Goal: Task Accomplishment & Management: Manage account settings

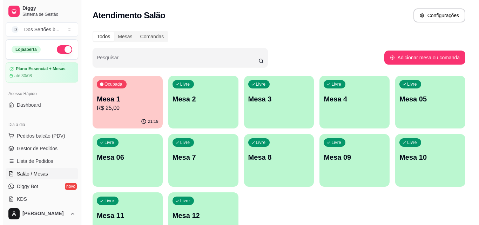
scroll to position [100, 0]
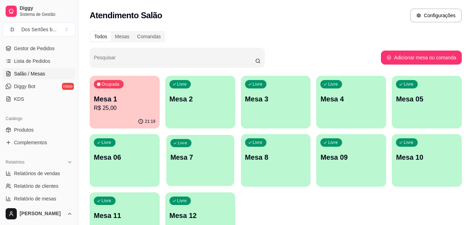
click at [184, 160] on p "Mesa 7" at bounding box center [200, 156] width 60 height 9
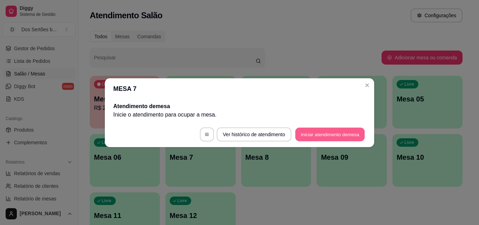
click at [315, 131] on button "Iniciar atendimento de mesa" at bounding box center [329, 134] width 69 height 14
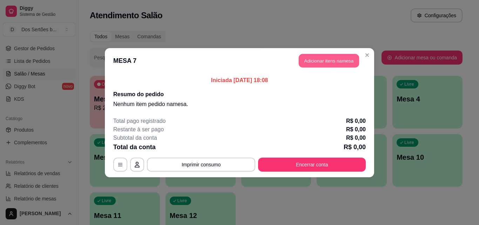
click at [315, 58] on button "Adicionar itens na mesa" at bounding box center [328, 61] width 60 height 14
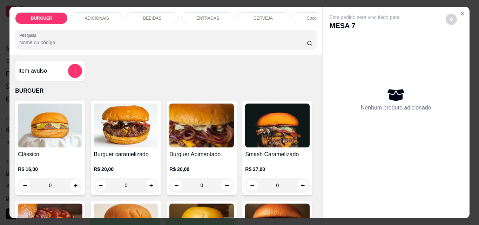
scroll to position [62, 0]
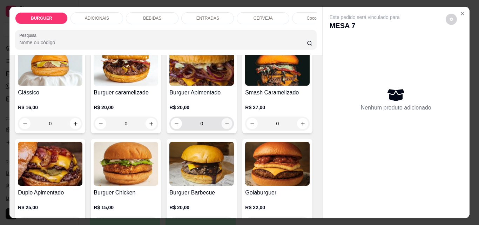
click at [223, 122] on button "increase-product-quantity" at bounding box center [226, 123] width 11 height 11
type input "1"
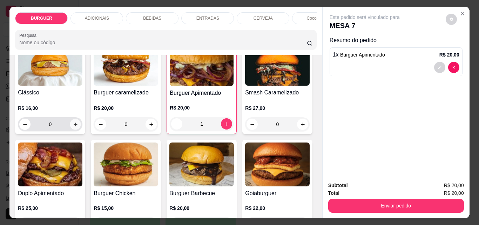
click at [73, 130] on button "increase-product-quantity" at bounding box center [75, 124] width 11 height 11
type input "1"
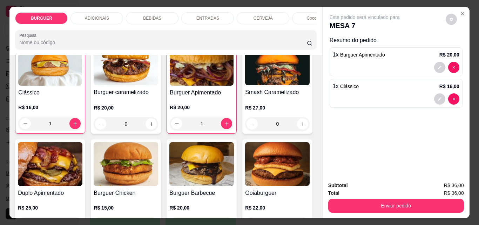
click at [154, 12] on div "BEBIDAS" at bounding box center [152, 18] width 53 height 12
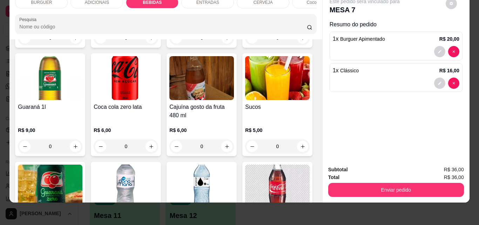
scroll to position [795, 0]
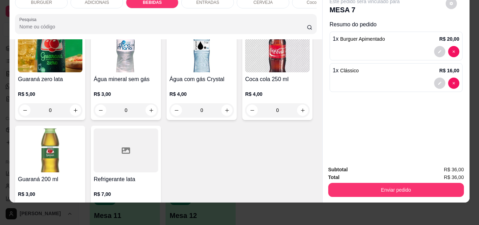
click at [154, 13] on icon "increase-product-quantity" at bounding box center [151, 10] width 5 height 5
click at [153, 13] on icon "increase-product-quantity" at bounding box center [150, 9] width 5 height 5
type input "2"
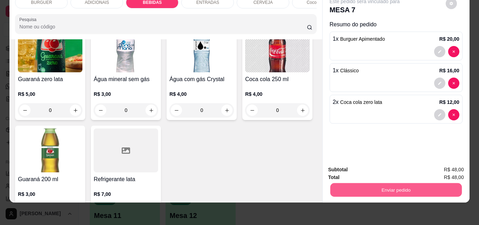
click at [360, 188] on button "Enviar pedido" at bounding box center [395, 190] width 131 height 14
click at [348, 167] on button "Não registrar e enviar pedido" at bounding box center [372, 166] width 71 height 13
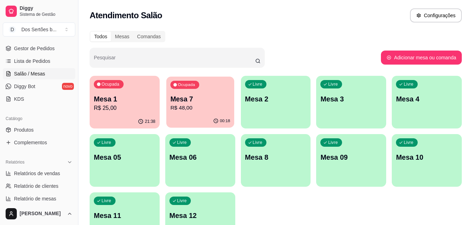
click at [194, 111] on p "R$ 48,00" at bounding box center [200, 108] width 60 height 8
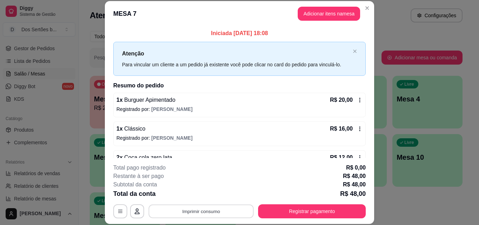
click at [210, 209] on button "Imprimir consumo" at bounding box center [201, 211] width 105 height 14
click at [201, 197] on button "Impressora" at bounding box center [200, 194] width 49 height 11
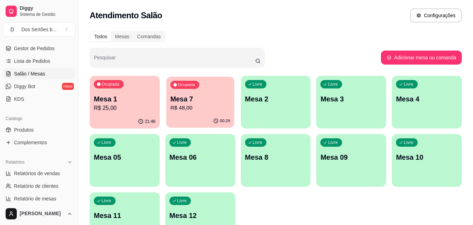
click at [193, 108] on p "R$ 48,00" at bounding box center [200, 108] width 60 height 8
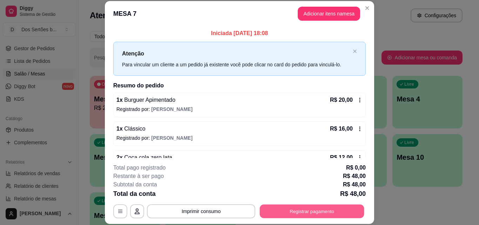
click at [299, 206] on button "Registrar pagamento" at bounding box center [312, 211] width 104 height 14
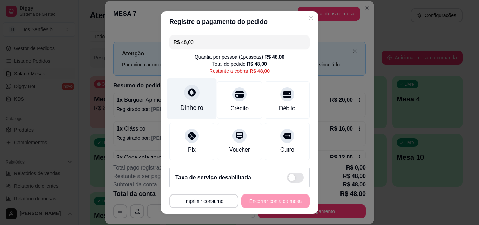
click at [184, 97] on div at bounding box center [191, 91] width 15 height 15
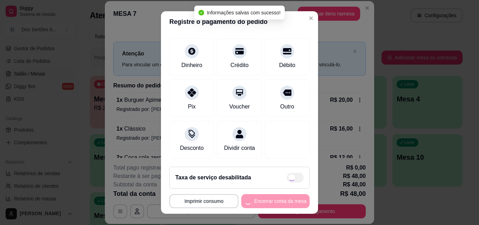
type input "R$ 0,00"
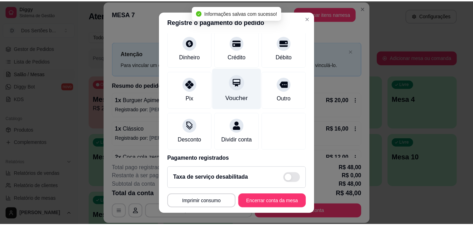
scroll to position [81, 0]
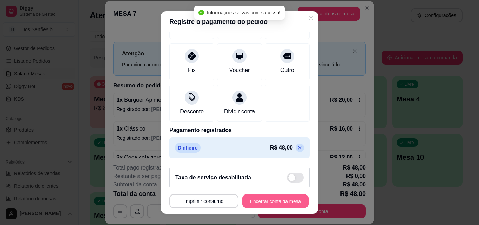
click at [264, 200] on button "Encerrar conta da mesa" at bounding box center [275, 201] width 66 height 14
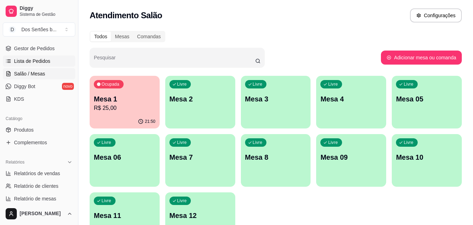
click at [37, 59] on span "Lista de Pedidos" at bounding box center [32, 60] width 36 height 7
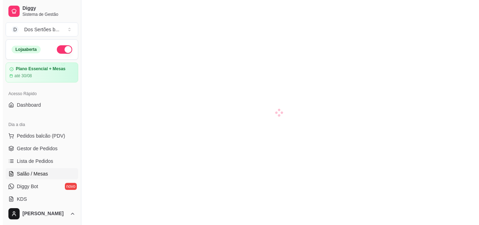
scroll to position [116, 0]
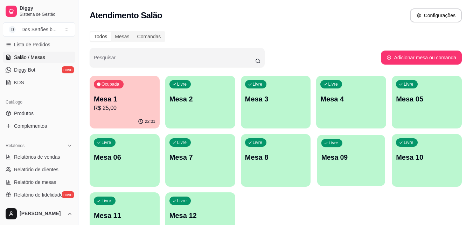
click at [362, 185] on div "button" at bounding box center [351, 181] width 68 height 8
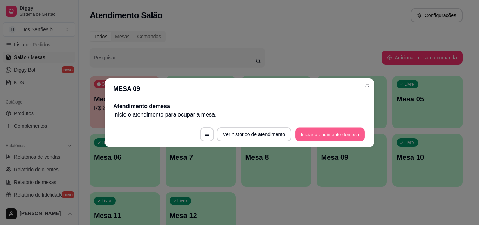
click at [318, 131] on button "Iniciar atendimento de mesa" at bounding box center [329, 134] width 69 height 14
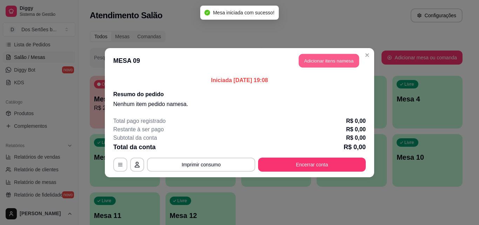
click at [307, 61] on button "Adicionar itens na mesa" at bounding box center [328, 61] width 60 height 14
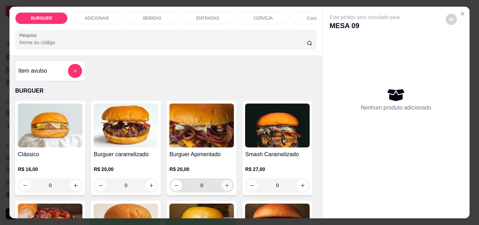
click at [221, 187] on button "increase-product-quantity" at bounding box center [226, 185] width 11 height 11
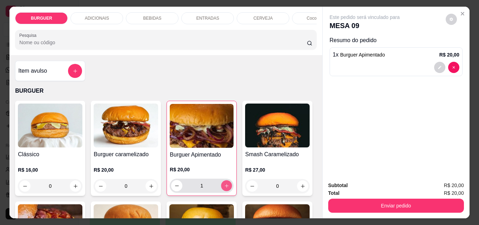
click at [221, 187] on button "increase-product-quantity" at bounding box center [226, 185] width 11 height 11
type input "2"
click at [438, 65] on icon "decrease-product-quantity" at bounding box center [439, 67] width 4 height 4
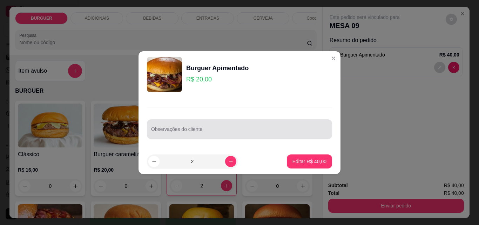
click at [167, 129] on input "Observações do cliente" at bounding box center [239, 131] width 177 height 7
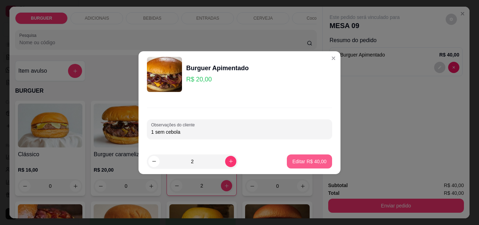
type input "1 sem cebola"
click at [299, 157] on button "Editar R$ 40,00" at bounding box center [309, 161] width 44 height 14
type input "0"
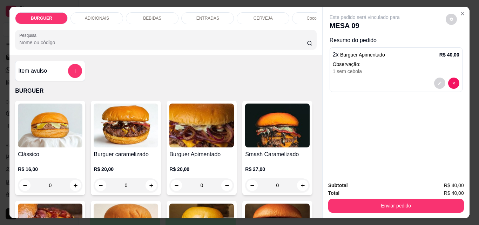
click at [155, 12] on div "BEBIDAS" at bounding box center [152, 18] width 53 height 12
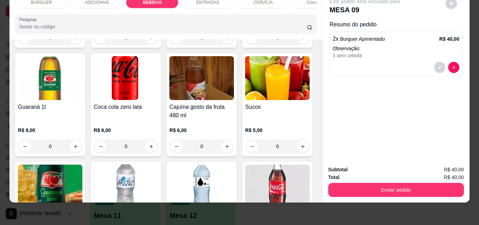
click at [84, 2] on div "ADICIONAIS" at bounding box center [96, 2] width 53 height 12
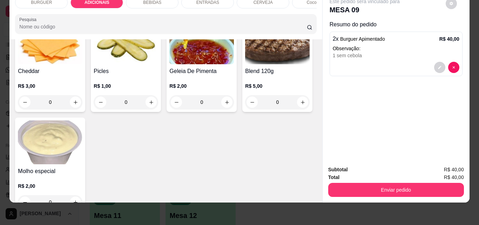
scroll to position [345, 0]
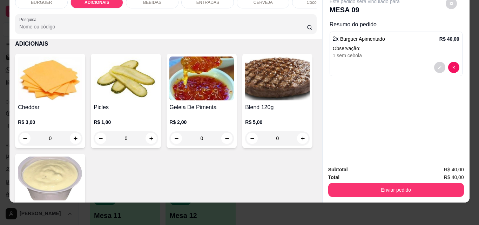
click at [44, 1] on div "BURGUER" at bounding box center [41, 2] width 53 height 12
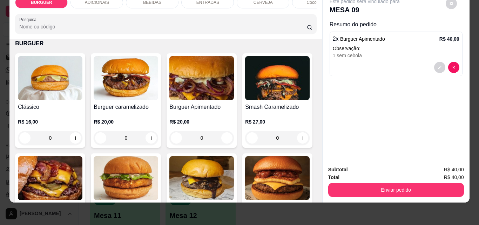
scroll to position [97, 0]
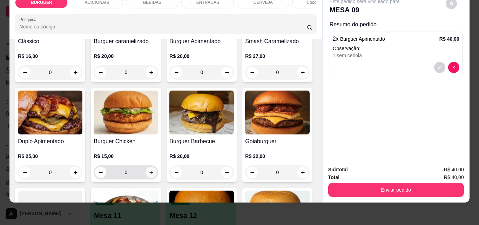
click at [154, 172] on icon "increase-product-quantity" at bounding box center [151, 172] width 5 height 5
type input "1"
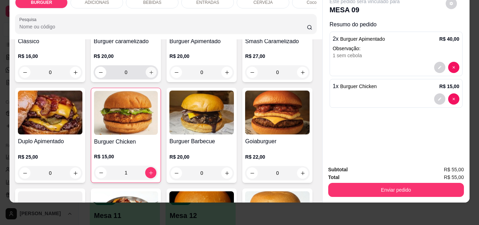
click at [149, 70] on icon "increase-product-quantity" at bounding box center [151, 72] width 5 height 5
type input "1"
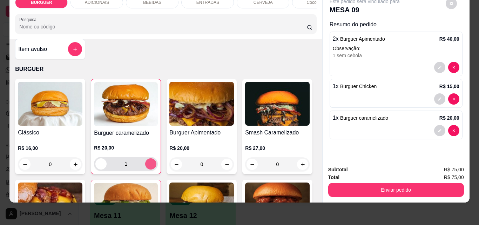
scroll to position [0, 0]
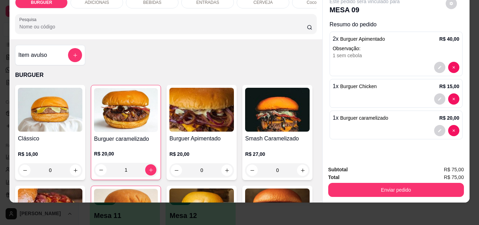
click at [131, 1] on div "BEBIDAS" at bounding box center [152, 2] width 53 height 12
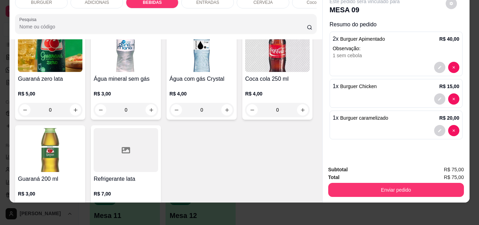
scroll to position [888, 0]
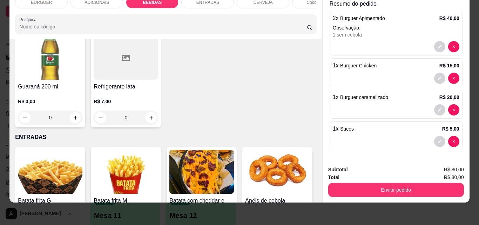
type input "2"
click at [437, 139] on icon "decrease-product-quantity" at bounding box center [439, 141] width 4 height 4
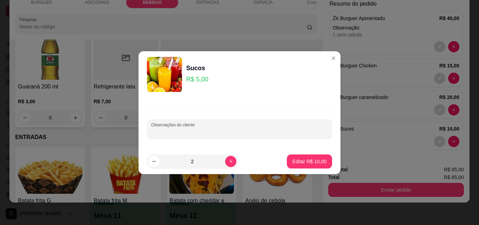
click at [159, 132] on input "Observações do cliente" at bounding box center [239, 131] width 177 height 7
type input "maracujá e abacaxi"
click at [313, 161] on p "Editar R$ 10,00" at bounding box center [309, 161] width 33 height 7
type input "0"
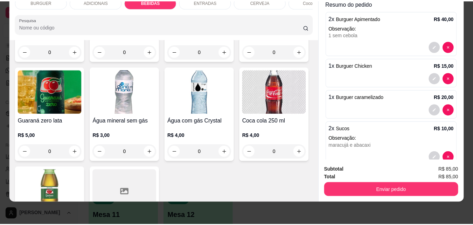
scroll to position [653, 0]
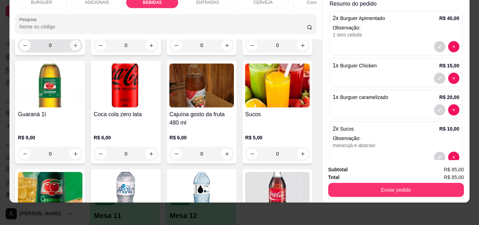
click at [73, 48] on icon "increase-product-quantity" at bounding box center [75, 45] width 5 height 5
type input "1"
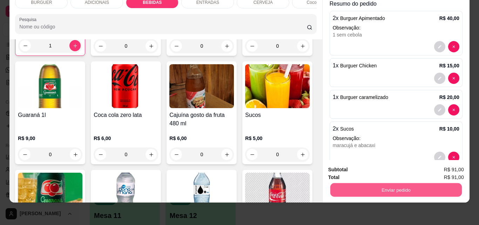
click at [356, 183] on button "Enviar pedido" at bounding box center [395, 190] width 131 height 14
click at [352, 164] on button "Não registrar e enviar pedido" at bounding box center [372, 166] width 71 height 13
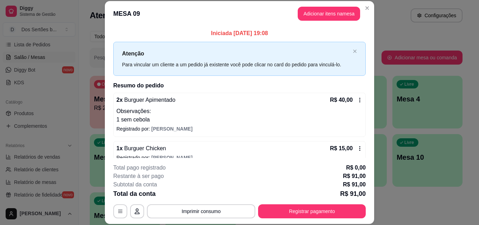
click at [319, 6] on header "MESA 09 Adicionar itens na mesa" at bounding box center [239, 13] width 269 height 25
click at [316, 9] on button "Adicionar itens na mesa" at bounding box center [328, 14] width 62 height 14
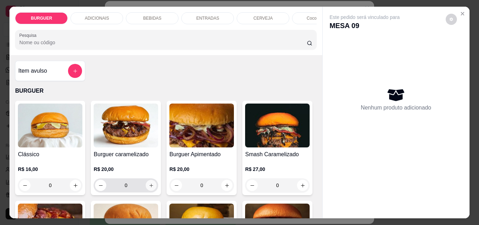
click at [149, 188] on icon "increase-product-quantity" at bounding box center [151, 185] width 5 height 5
type input "1"
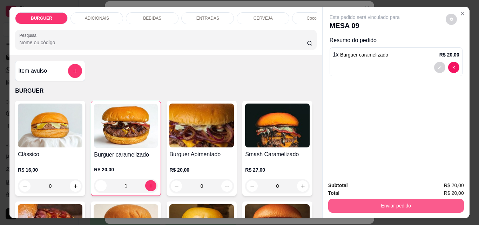
click at [360, 198] on button "Enviar pedido" at bounding box center [396, 205] width 136 height 14
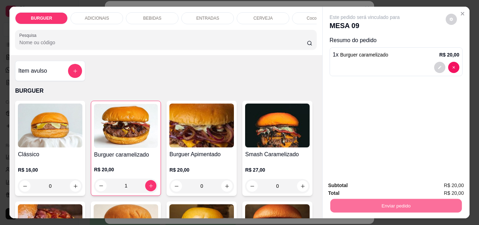
click at [352, 185] on button "Não registrar e enviar pedido" at bounding box center [372, 185] width 71 height 13
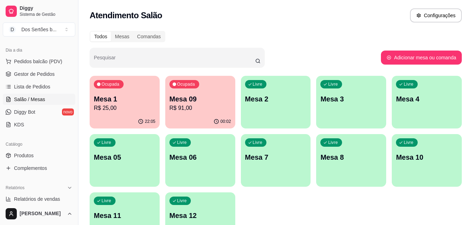
scroll to position [71, 0]
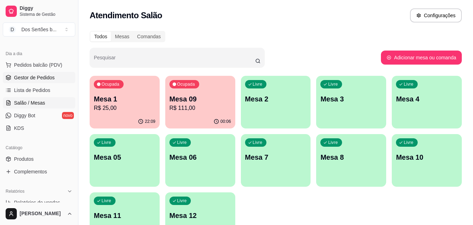
click at [38, 74] on span "Gestor de Pedidos" at bounding box center [34, 77] width 41 height 7
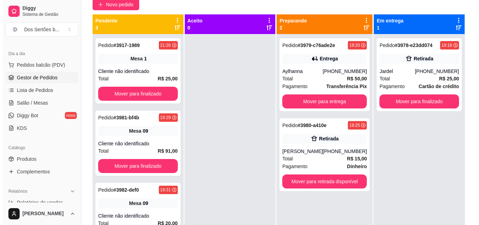
scroll to position [0, 0]
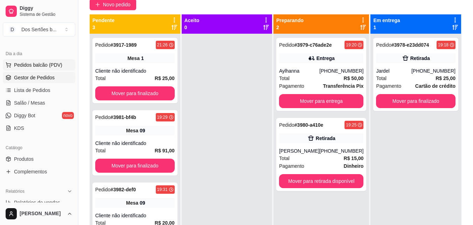
click at [21, 64] on span "Pedidos balcão (PDV)" at bounding box center [38, 64] width 48 height 7
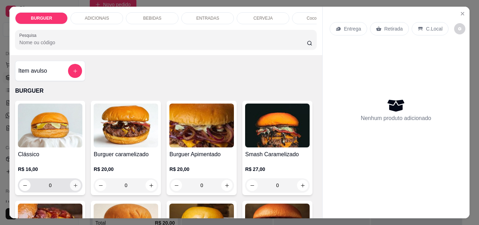
click at [73, 186] on icon "increase-product-quantity" at bounding box center [75, 185] width 5 height 5
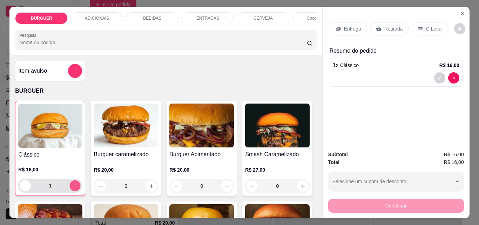
click at [73, 186] on icon "increase-product-quantity" at bounding box center [75, 185] width 5 height 5
type input "2"
click at [205, 15] on p "ENTRADAS" at bounding box center [207, 18] width 23 height 6
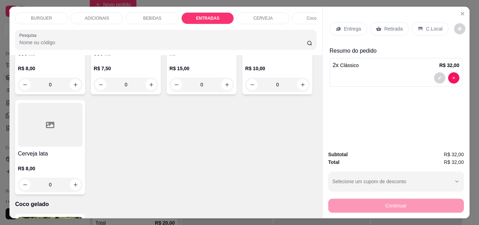
scroll to position [18, 0]
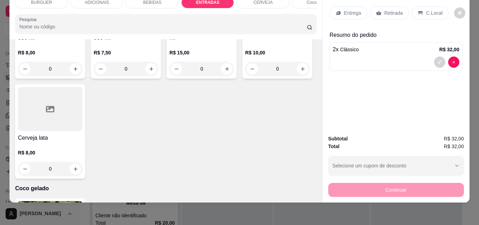
type input "1"
click at [389, 9] on p "Retirada" at bounding box center [393, 12] width 19 height 7
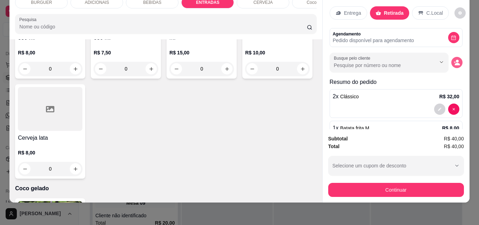
click at [451, 57] on button "decrease-product-quantity" at bounding box center [456, 62] width 11 height 11
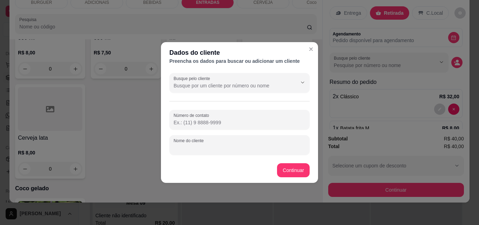
click at [198, 149] on input "Nome do cliente" at bounding box center [239, 147] width 132 height 7
type input "[PERSON_NAME]"
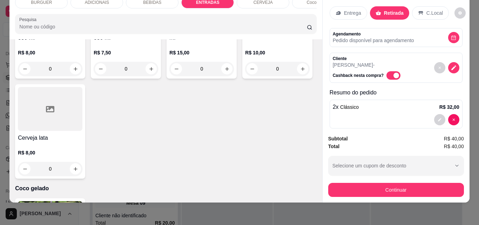
scroll to position [41, 0]
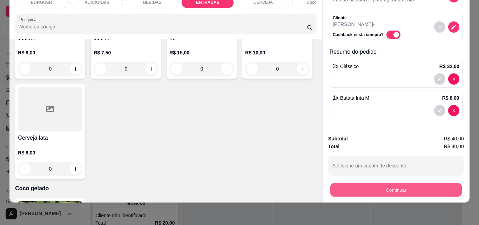
click at [383, 183] on button "Continuar" at bounding box center [395, 190] width 131 height 14
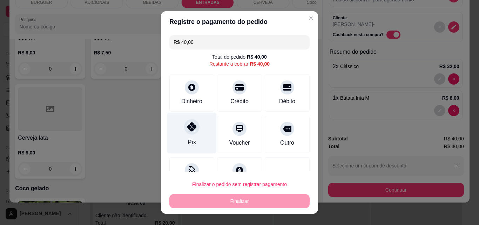
click at [199, 125] on div "Pix" at bounding box center [191, 132] width 49 height 41
type input "R$ 0,00"
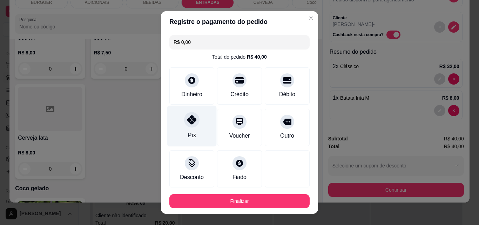
scroll to position [38, 0]
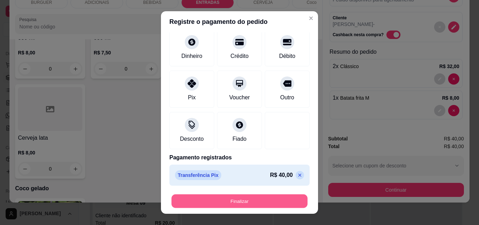
click at [243, 195] on button "Finalizar" at bounding box center [239, 201] width 136 height 14
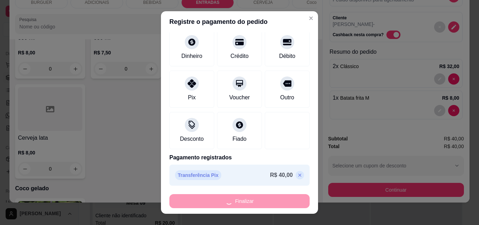
type input "0"
type input "-R$ 40,00"
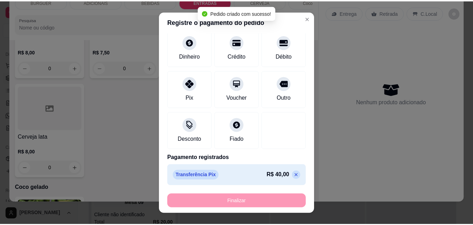
scroll to position [1180, 0]
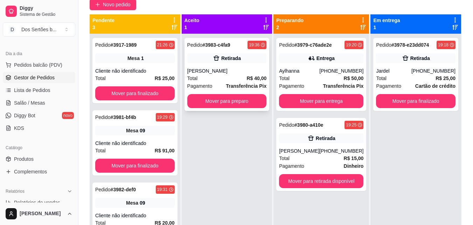
click at [200, 59] on div "Retirada" at bounding box center [227, 58] width 80 height 10
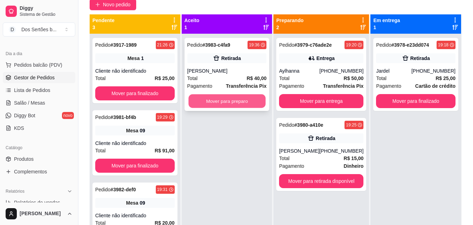
click at [246, 101] on button "Mover para preparo" at bounding box center [226, 101] width 77 height 14
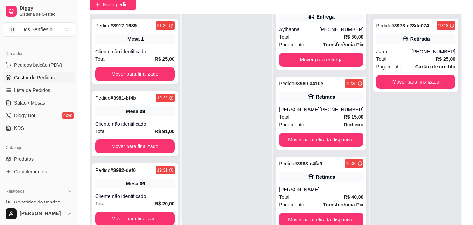
scroll to position [22, 0]
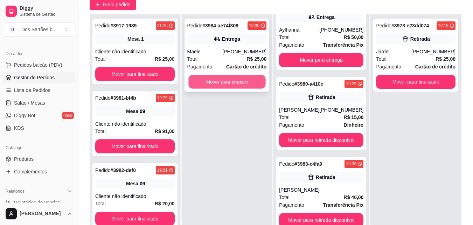
click at [243, 82] on button "Mover para preparo" at bounding box center [226, 82] width 77 height 14
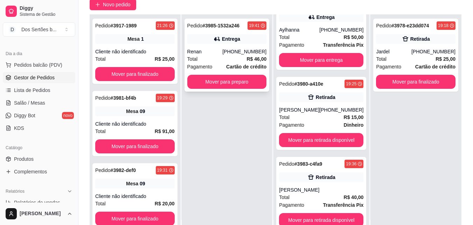
click at [222, 59] on div "Total R$ 46,00" at bounding box center [227, 59] width 80 height 8
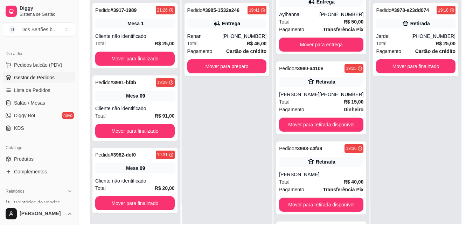
scroll to position [79, 0]
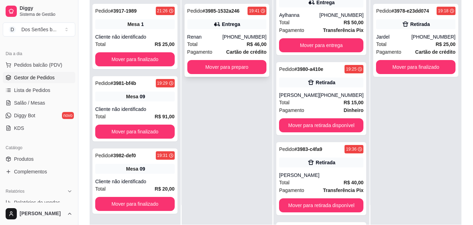
click at [223, 39] on div "Renan" at bounding box center [204, 36] width 35 height 7
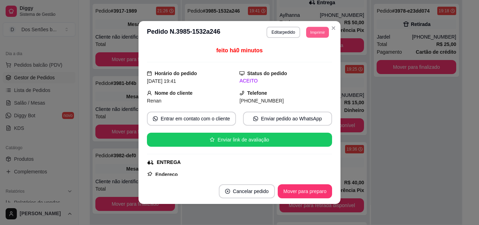
click at [306, 32] on button "Imprimir" at bounding box center [317, 32] width 23 height 11
click at [294, 52] on button "Impressora" at bounding box center [301, 56] width 49 height 11
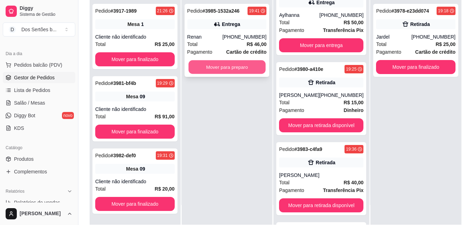
click at [222, 66] on button "Mover para preparo" at bounding box center [226, 67] width 77 height 14
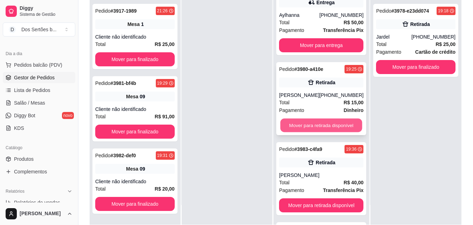
click at [289, 130] on button "Mover para retirada disponível" at bounding box center [322, 125] width 82 height 14
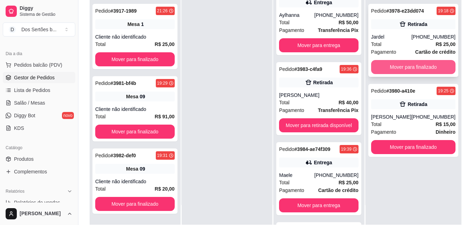
scroll to position [107, 0]
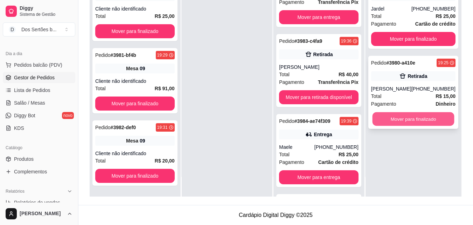
click at [398, 117] on button "Mover para finalizado" at bounding box center [413, 119] width 82 height 14
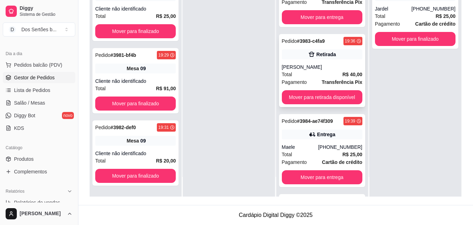
scroll to position [0, 0]
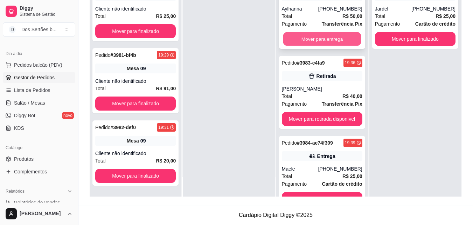
click at [322, 37] on button "Mover para entrega" at bounding box center [322, 39] width 78 height 14
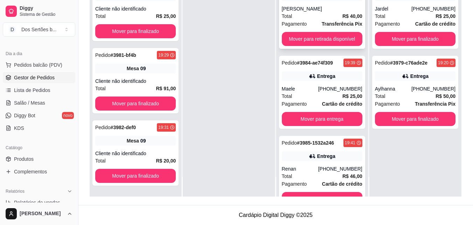
click at [314, 17] on div "Total R$ 40,00" at bounding box center [322, 16] width 81 height 8
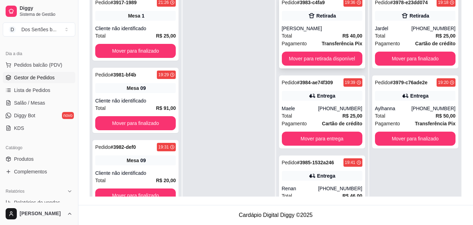
click at [297, 34] on div "Total R$ 40,00" at bounding box center [322, 36] width 81 height 8
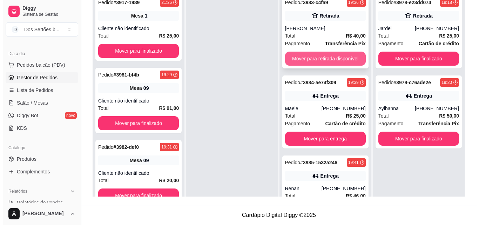
scroll to position [22, 0]
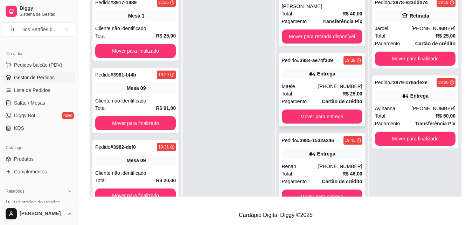
click at [288, 86] on div "Maele" at bounding box center [300, 86] width 36 height 7
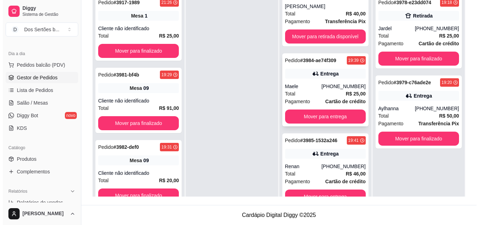
scroll to position [20, 0]
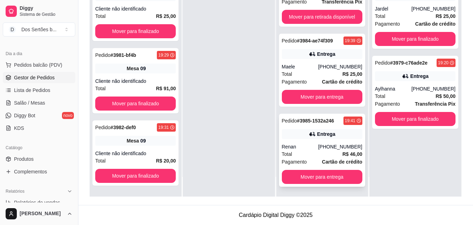
click at [312, 141] on div "Pedido # 3985-1532a246 19:41 Entrega Renan [PHONE_NUMBER] Total R$ 46,00 Pagame…" at bounding box center [322, 150] width 86 height 73
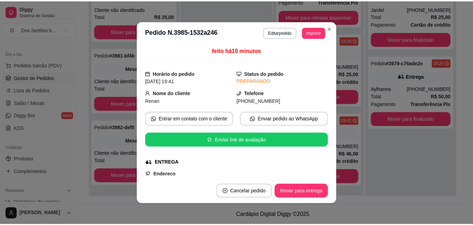
scroll to position [195, 0]
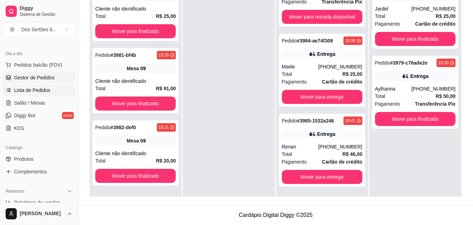
click at [36, 91] on span "Lista de Pedidos" at bounding box center [32, 90] width 36 height 7
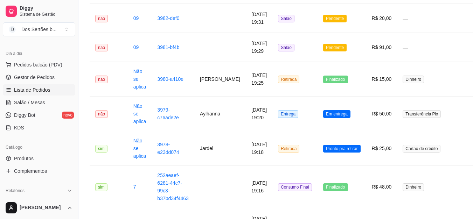
scroll to position [193, 0]
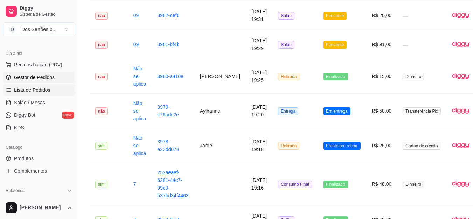
click at [46, 79] on span "Gestor de Pedidos" at bounding box center [34, 77] width 41 height 7
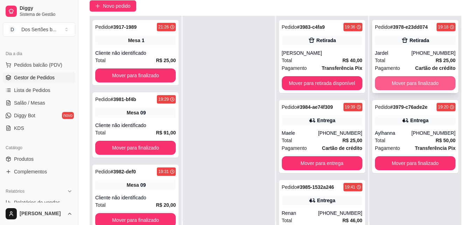
scroll to position [62, 0]
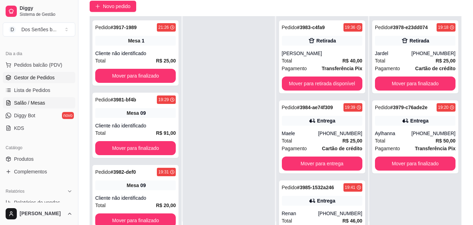
click at [42, 103] on span "Salão / Mesas" at bounding box center [29, 102] width 31 height 7
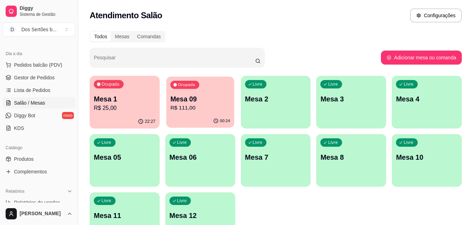
click at [212, 106] on p "R$ 111,00" at bounding box center [200, 108] width 60 height 8
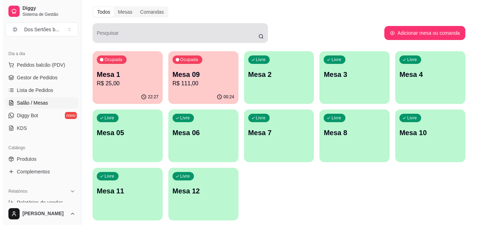
scroll to position [27, 0]
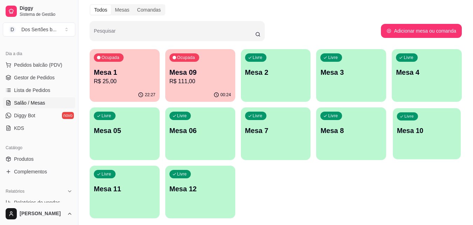
click at [420, 126] on p "Mesa 10" at bounding box center [427, 130] width 60 height 9
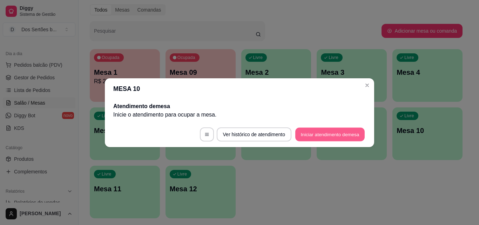
click at [315, 133] on button "Iniciar atendimento de mesa" at bounding box center [329, 134] width 69 height 14
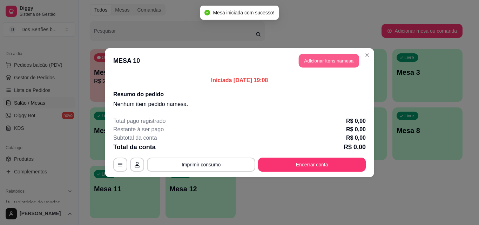
click at [315, 58] on button "Adicionar itens na mesa" at bounding box center [328, 61] width 60 height 14
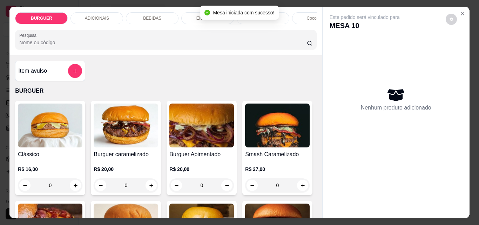
scroll to position [81, 0]
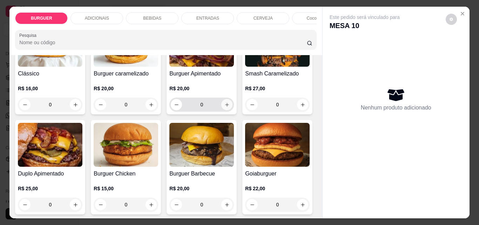
click at [224, 105] on icon "increase-product-quantity" at bounding box center [226, 104] width 5 height 5
type input "1"
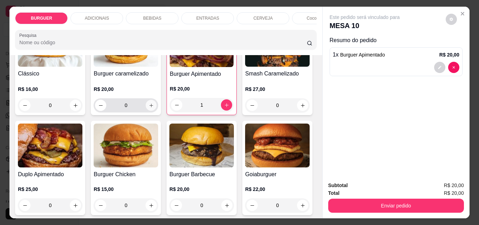
click at [149, 106] on icon "increase-product-quantity" at bounding box center [151, 105] width 5 height 5
type input "1"
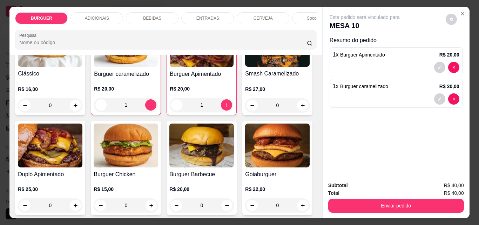
click at [161, 16] on div "BEBIDAS" at bounding box center [152, 18] width 53 height 12
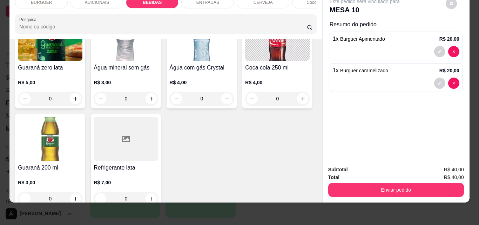
scroll to position [666, 0]
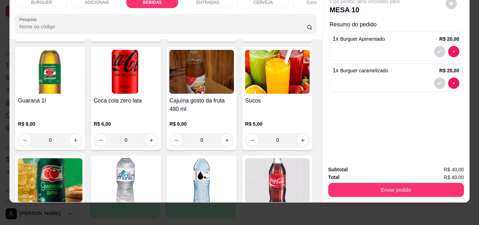
click at [224, 34] on icon "increase-product-quantity" at bounding box center [226, 31] width 5 height 5
type input "1"
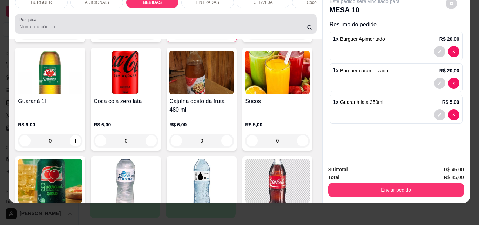
scroll to position [0, 0]
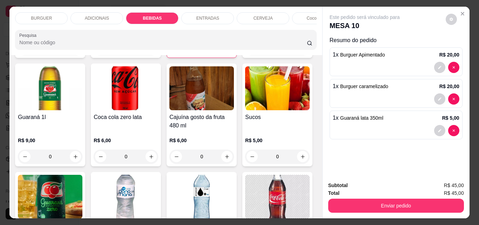
click at [199, 15] on p "ENTRADAS" at bounding box center [207, 18] width 23 height 6
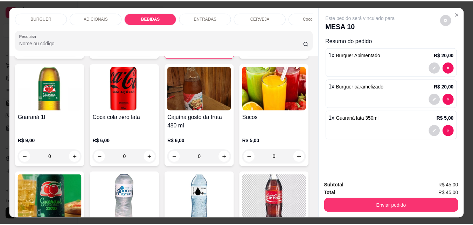
scroll to position [18, 0]
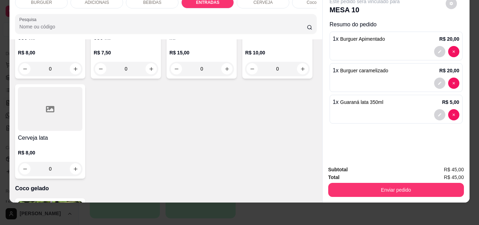
type input "1"
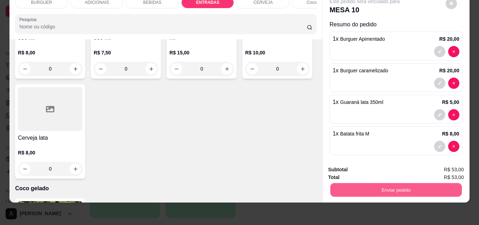
click at [379, 185] on button "Enviar pedido" at bounding box center [395, 190] width 131 height 14
click at [352, 164] on button "Não registrar e enviar pedido" at bounding box center [372, 166] width 71 height 13
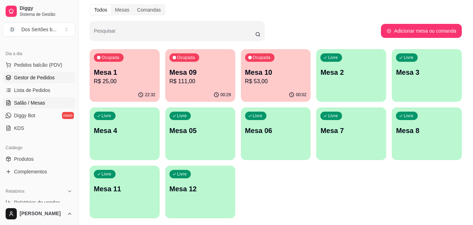
click at [33, 78] on span "Gestor de Pedidos" at bounding box center [34, 77] width 41 height 7
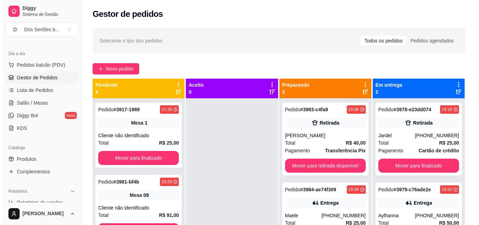
scroll to position [20, 0]
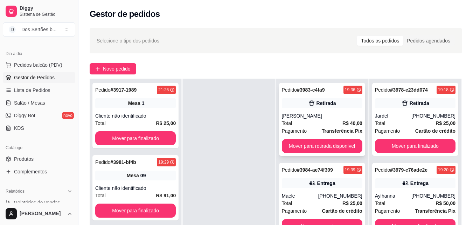
click at [323, 124] on div "Total R$ 40,00" at bounding box center [322, 123] width 81 height 8
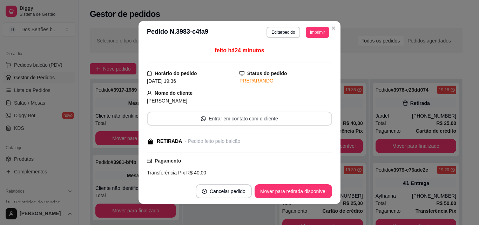
scroll to position [89, 0]
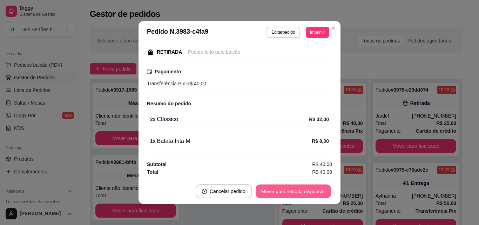
click at [303, 186] on button "Mover para retirada disponível" at bounding box center [292, 191] width 75 height 14
click at [303, 186] on button "Mover para finalizado" at bounding box center [303, 191] width 56 height 14
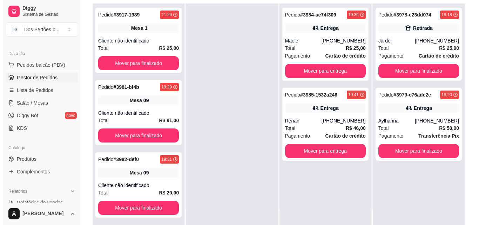
scroll to position [107, 0]
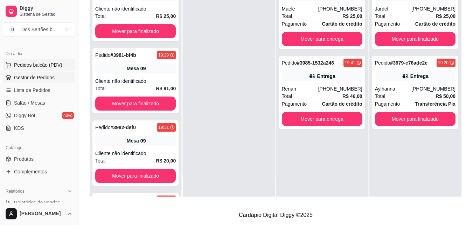
click at [22, 64] on span "Pedidos balcão (PDV)" at bounding box center [38, 64] width 48 height 7
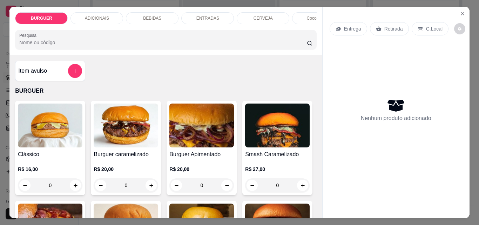
click at [158, 13] on div "BEBIDAS" at bounding box center [152, 18] width 53 height 12
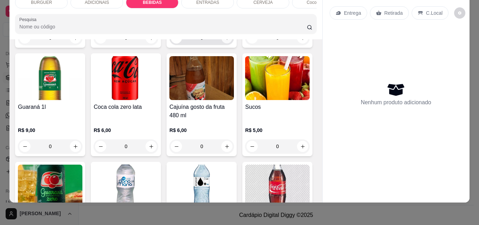
click at [221, 43] on button "increase-product-quantity" at bounding box center [226, 38] width 11 height 11
type input "1"
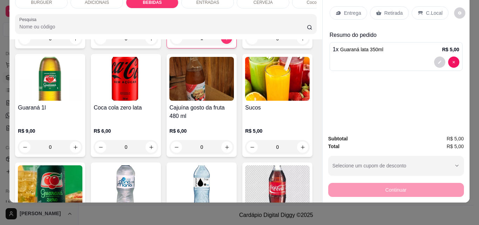
click at [417, 10] on icon at bounding box center [420, 13] width 6 height 6
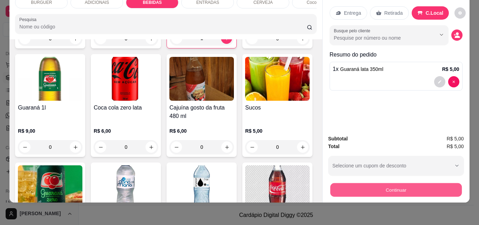
click at [374, 186] on button "Continuar" at bounding box center [395, 190] width 131 height 14
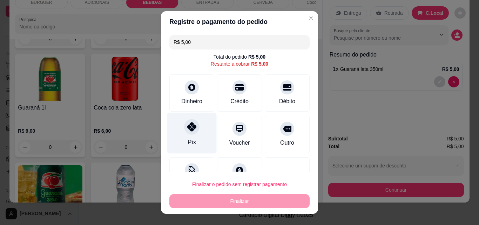
click at [187, 126] on icon at bounding box center [191, 126] width 9 height 9
type input "R$ 0,00"
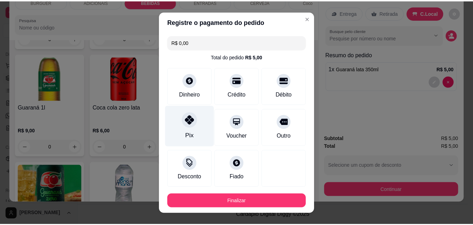
scroll to position [38, 0]
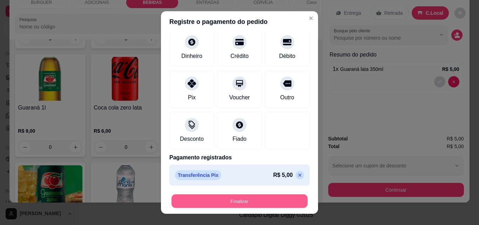
click at [214, 199] on button "Finalizar" at bounding box center [239, 201] width 136 height 14
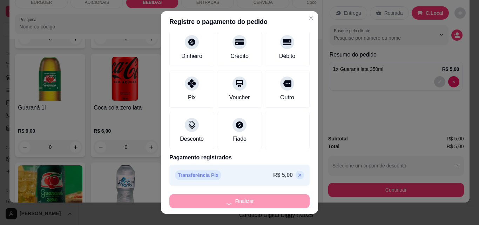
type input "0"
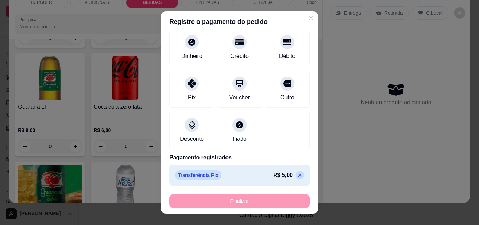
type input "-R$ 5,00"
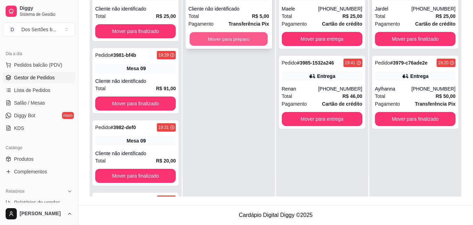
click at [214, 41] on button "Mover para preparo" at bounding box center [229, 39] width 78 height 14
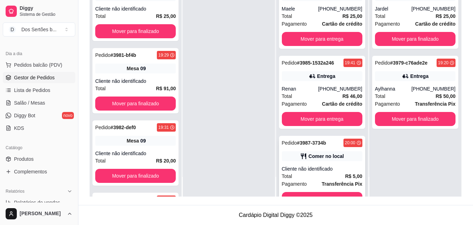
click at [301, 190] on div "Pedido # 3987-3734b 20:00 Comer no local Cliente não identificado Total R$ 5,00…" at bounding box center [322, 172] width 86 height 73
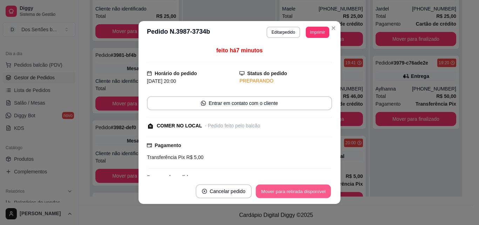
click at [283, 188] on button "Mover para retirada disponível" at bounding box center [292, 191] width 75 height 14
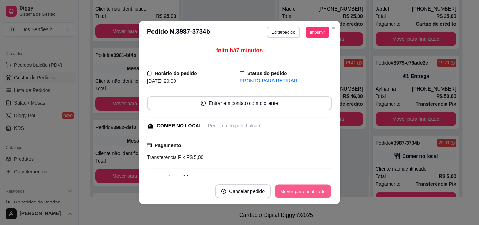
click at [283, 188] on button "Mover para finalizado" at bounding box center [303, 191] width 56 height 14
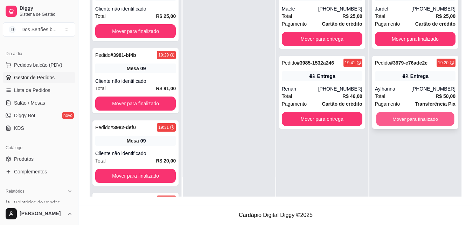
click at [407, 116] on button "Mover para finalizado" at bounding box center [415, 119] width 78 height 14
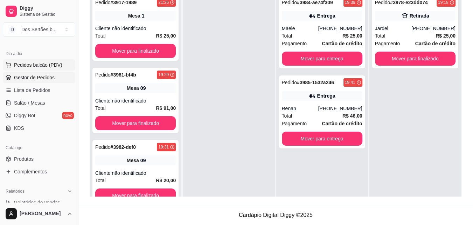
click at [54, 63] on span "Pedidos balcão (PDV)" at bounding box center [38, 64] width 48 height 7
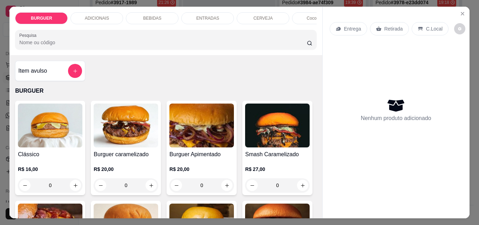
click at [53, 63] on div "Item avulso" at bounding box center [50, 71] width 70 height 20
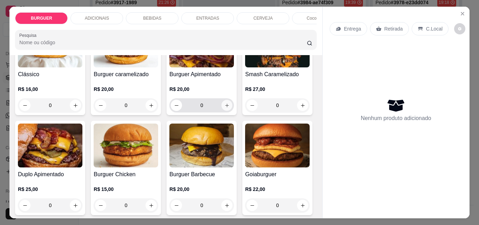
click at [223, 105] on button "increase-product-quantity" at bounding box center [226, 105] width 11 height 11
type input "1"
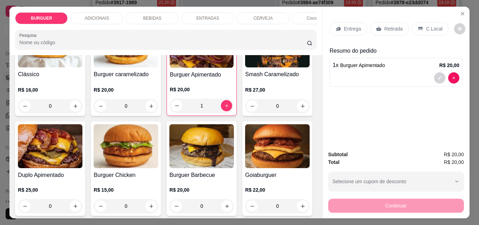
click at [419, 28] on div "C.Local" at bounding box center [429, 28] width 37 height 13
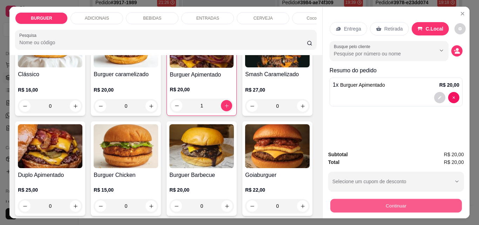
click at [385, 198] on button "Continuar" at bounding box center [395, 205] width 131 height 14
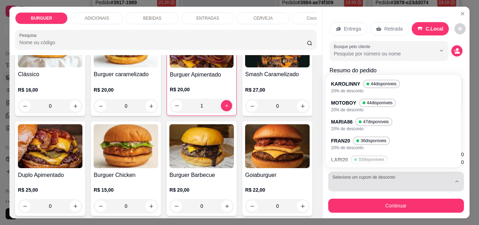
click at [333, 173] on button "Selecione um cupom de desconto" at bounding box center [396, 181] width 136 height 20
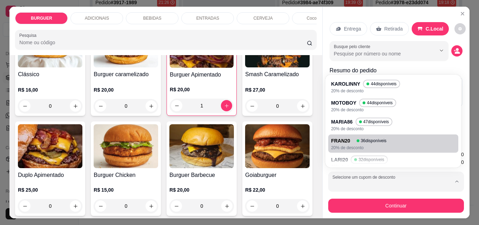
scroll to position [45, 0]
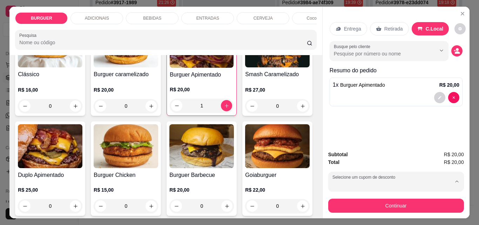
click at [350, 139] on p "20% de desconto" at bounding box center [372, 141] width 78 height 5
type input "68766cb1e29708dea30ba97e"
select select "68766cb1e29708dea30ba97e"
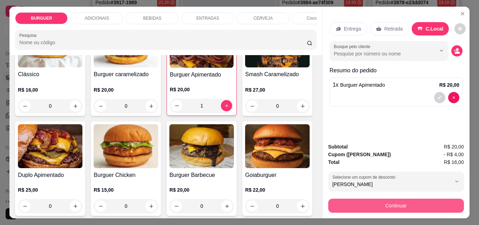
click at [362, 205] on button "Continuar" at bounding box center [396, 205] width 136 height 14
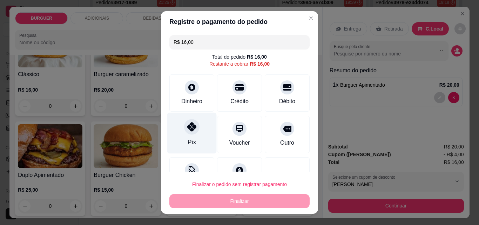
click at [197, 131] on div "Pix" at bounding box center [191, 132] width 49 height 41
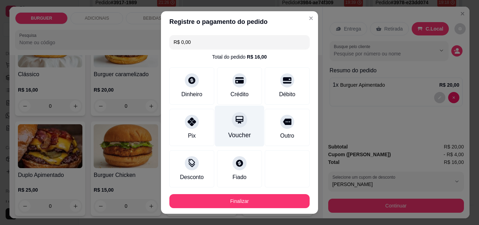
scroll to position [38, 0]
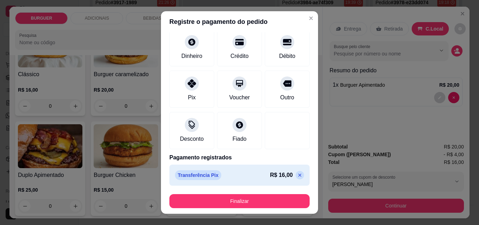
click at [298, 176] on icon at bounding box center [299, 174] width 3 height 3
type input "R$ 16,00"
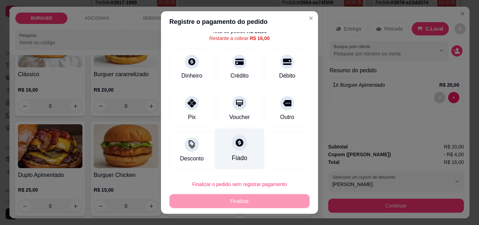
click at [223, 147] on div "Fiado" at bounding box center [239, 148] width 49 height 41
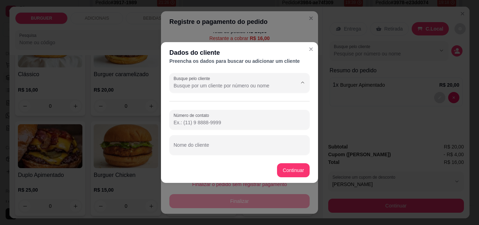
click at [176, 84] on input "Busque pelo cliente" at bounding box center [229, 85] width 112 height 7
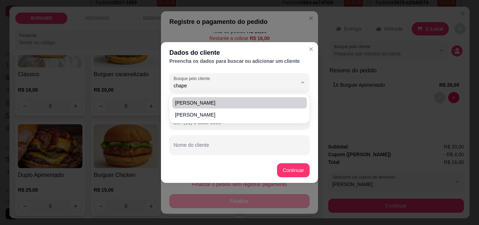
click at [176, 102] on span "[PERSON_NAME]" at bounding box center [236, 102] width 122 height 7
type input "[PERSON_NAME]"
type input "[PHONE_NUMBER]"
type input "[PERSON_NAME]"
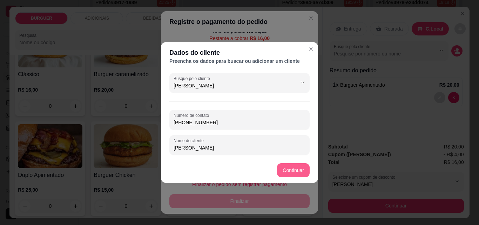
type input "[PERSON_NAME]"
type input "R$ 0,00"
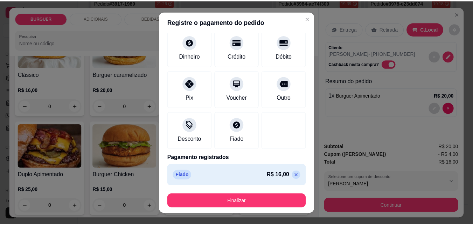
scroll to position [11, 0]
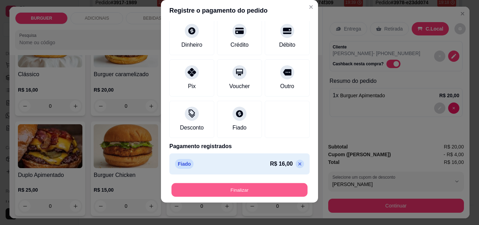
click at [258, 189] on button "Finalizar" at bounding box center [239, 190] width 136 height 14
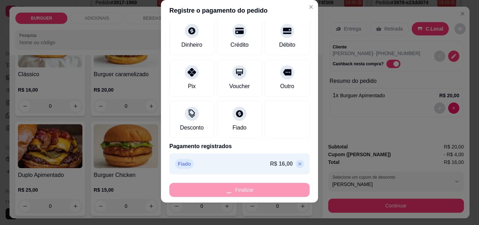
type input "0"
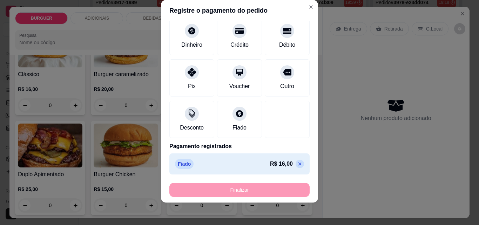
type input "-R$ 16,00"
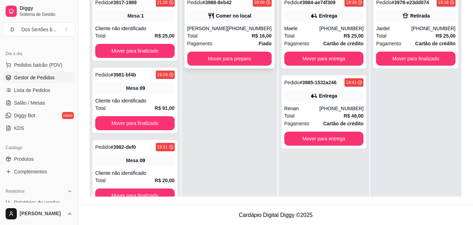
click at [214, 32] on div "[PERSON_NAME]" at bounding box center [207, 28] width 40 height 7
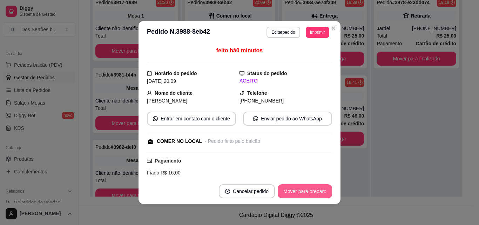
click at [300, 196] on button "Mover para preparo" at bounding box center [304, 191] width 54 height 14
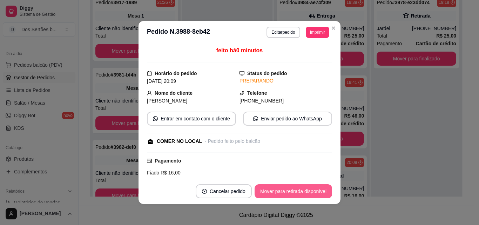
click at [299, 197] on button "Mover para retirada disponível" at bounding box center [292, 191] width 77 height 14
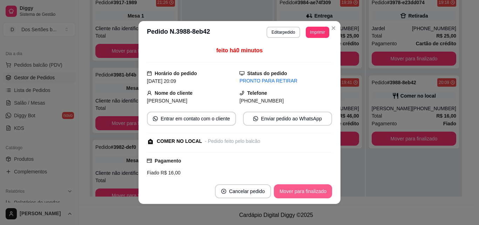
click at [301, 189] on button "Mover para finalizado" at bounding box center [303, 191] width 58 height 14
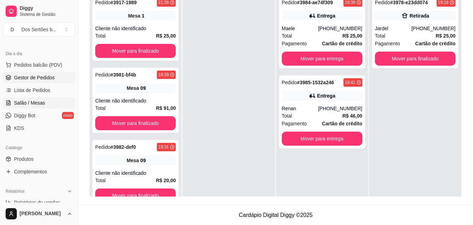
click at [16, 101] on span "Salão / Mesas" at bounding box center [29, 102] width 31 height 7
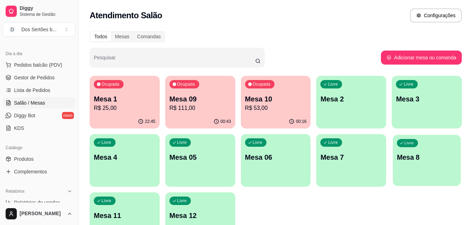
click at [394, 160] on div "Livre Mesa 8" at bounding box center [427, 156] width 68 height 43
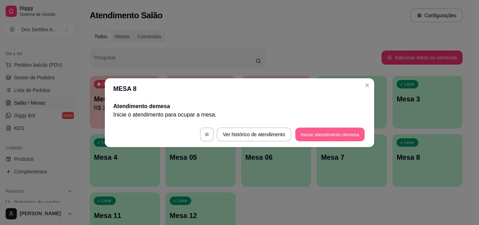
click at [310, 129] on button "Iniciar atendimento de mesa" at bounding box center [329, 134] width 69 height 14
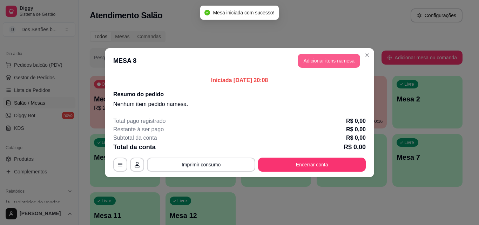
click at [320, 64] on button "Adicionar itens na mesa" at bounding box center [328, 61] width 62 height 14
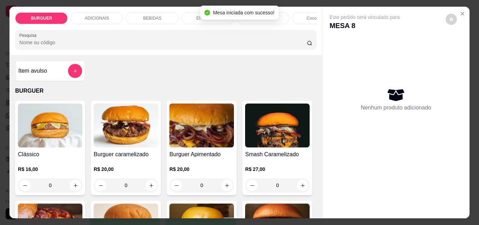
scroll to position [73, 0]
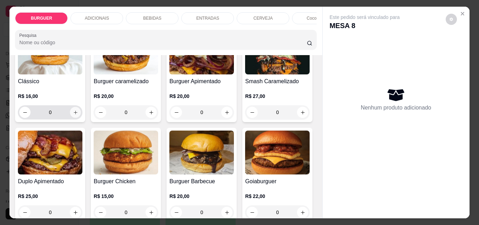
click at [73, 114] on icon "increase-product-quantity" at bounding box center [75, 112] width 5 height 5
type input "1"
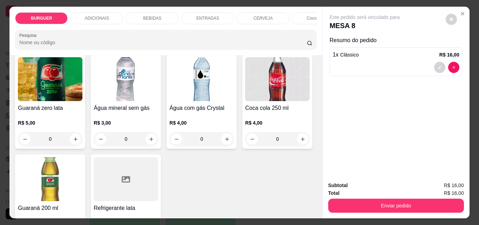
scroll to position [837, 0]
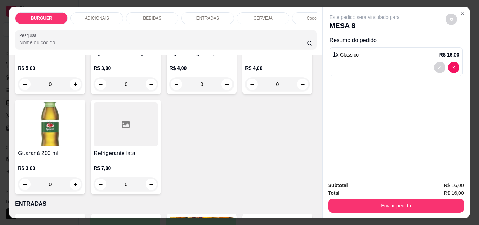
type input "1"
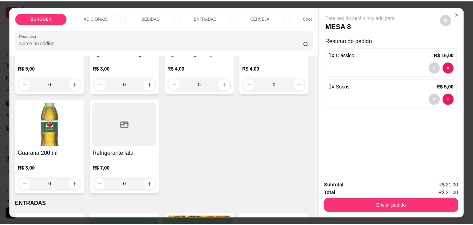
scroll to position [953, 0]
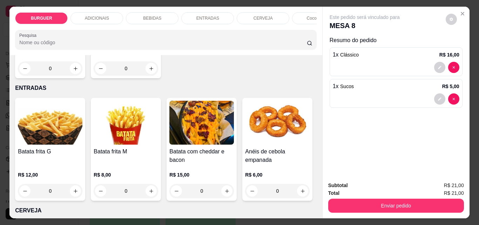
type input "1"
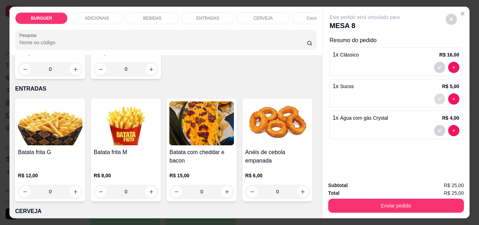
click at [436, 94] on button "decrease-product-quantity" at bounding box center [439, 99] width 11 height 11
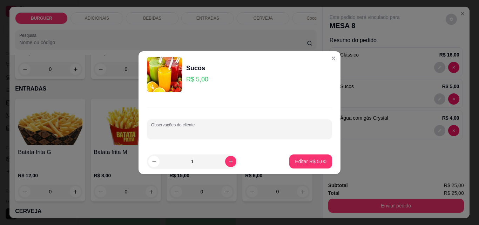
click at [192, 130] on input "Observações do cliente" at bounding box center [239, 131] width 177 height 7
type input "Acerola"
click at [309, 163] on p "Editar R$ 5,00" at bounding box center [310, 161] width 30 height 7
type input "0"
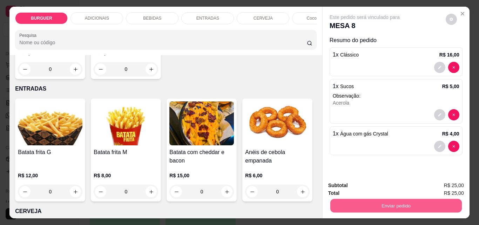
click at [378, 204] on button "Enviar pedido" at bounding box center [395, 205] width 131 height 14
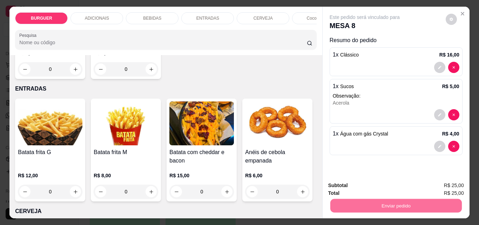
click at [356, 186] on button "Não registrar e enviar pedido" at bounding box center [372, 185] width 71 height 13
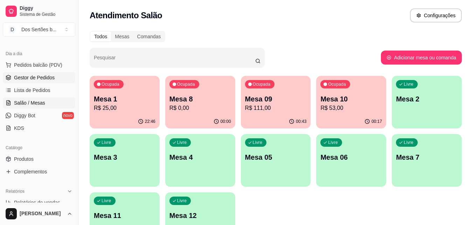
click at [54, 77] on link "Gestor de Pedidos" at bounding box center [39, 77] width 73 height 11
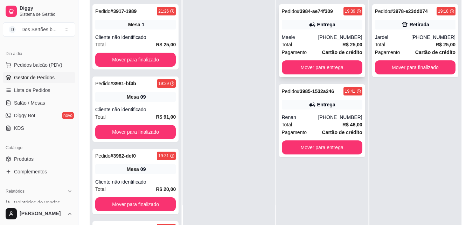
scroll to position [80, 0]
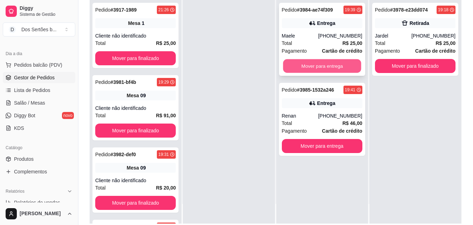
click at [313, 66] on button "Mover para entrega" at bounding box center [322, 66] width 78 height 14
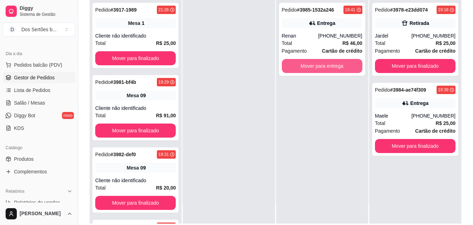
click at [319, 65] on button "Mover para entrega" at bounding box center [322, 66] width 81 height 14
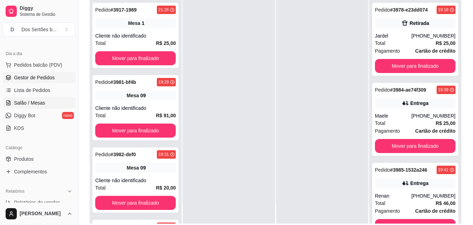
click at [16, 106] on link "Salão / Mesas" at bounding box center [39, 102] width 73 height 11
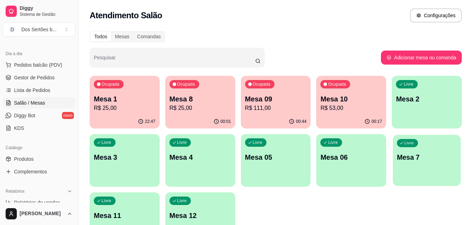
click at [434, 160] on p "Mesa 7" at bounding box center [427, 156] width 60 height 9
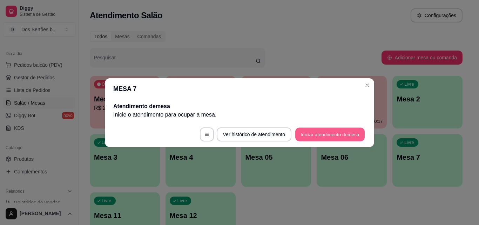
click at [306, 134] on button "Iniciar atendimento de mesa" at bounding box center [329, 134] width 69 height 14
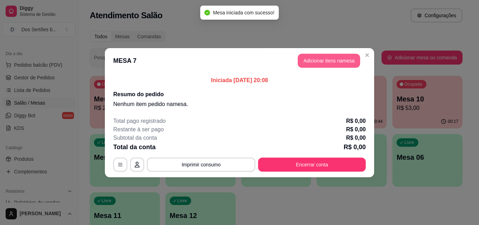
click at [322, 57] on button "Adicionar itens na mesa" at bounding box center [328, 61] width 62 height 14
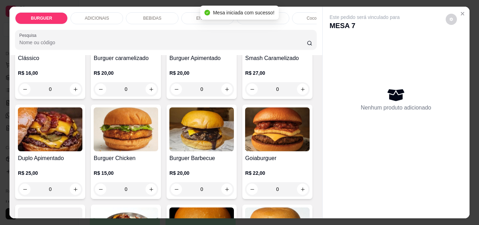
scroll to position [138, 0]
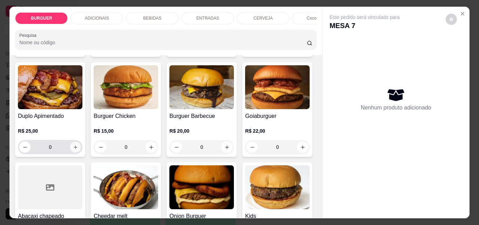
click at [81, 146] on button "increase-product-quantity" at bounding box center [75, 147] width 11 height 11
type input "1"
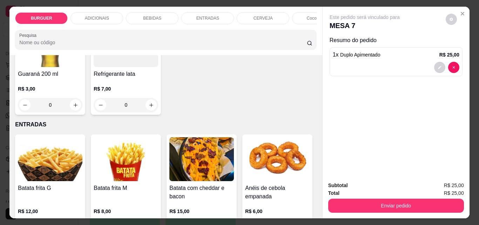
scroll to position [993, 0]
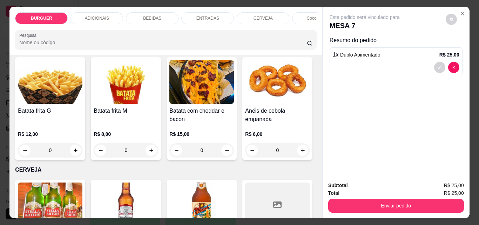
type input "1"
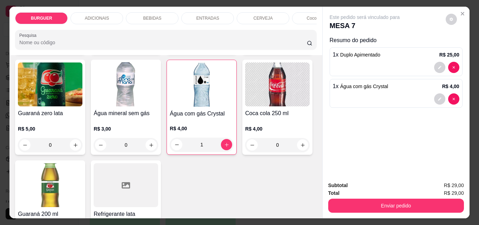
scroll to position [858, 0]
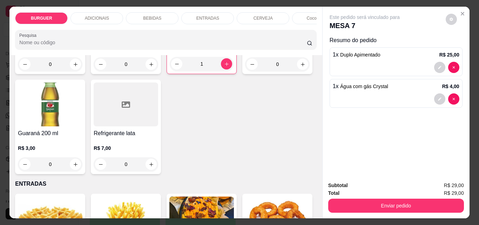
type input "1"
click at [437, 128] on icon "decrease-product-quantity" at bounding box center [439, 130] width 4 height 4
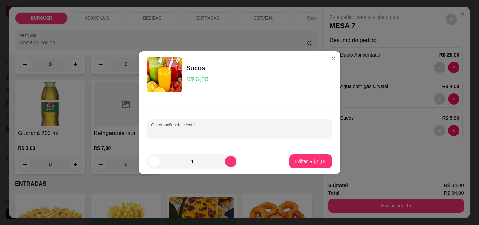
click at [252, 134] on input "Observações do cliente" at bounding box center [239, 131] width 177 height 7
type input "maracujá"
click at [300, 160] on p "Editar R$ 5,00" at bounding box center [310, 161] width 30 height 7
type input "0"
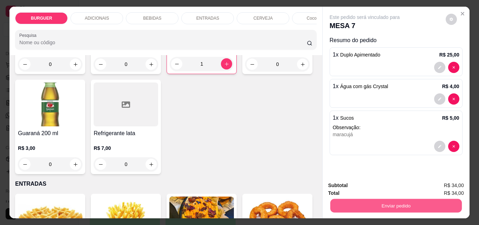
click at [378, 202] on button "Enviar pedido" at bounding box center [395, 205] width 131 height 14
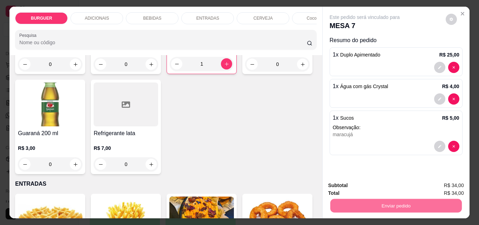
click at [349, 186] on button "Não registrar e enviar pedido" at bounding box center [372, 185] width 73 height 13
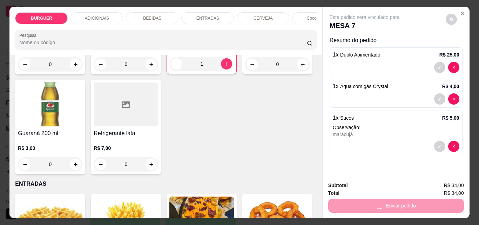
click at [349, 189] on div "Total R$ 34,00" at bounding box center [396, 193] width 136 height 8
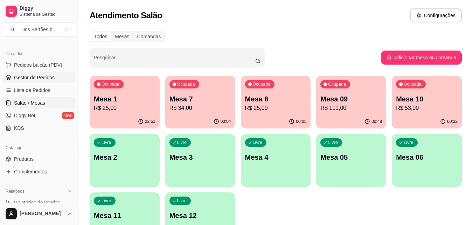
click at [56, 75] on link "Gestor de Pedidos" at bounding box center [39, 77] width 73 height 11
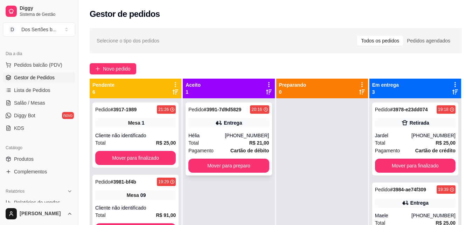
click at [233, 117] on div "Pedido # 3991-7d9d5829 20:16 Entrega Hélia [PHONE_NUMBER] Total R$ 21,00 Pagame…" at bounding box center [229, 138] width 86 height 73
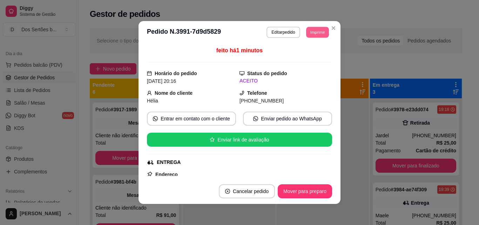
click at [312, 32] on button "Imprimir" at bounding box center [317, 32] width 23 height 11
click at [298, 54] on button "Impressora" at bounding box center [301, 56] width 49 height 11
click at [309, 187] on button "Mover para preparo" at bounding box center [304, 191] width 54 height 14
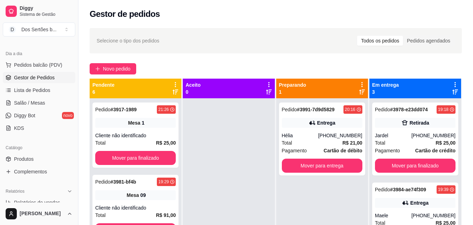
click at [329, 30] on div "Selecione o tipo dos pedidos Todos os pedidos Pedidos agendados" at bounding box center [276, 40] width 372 height 25
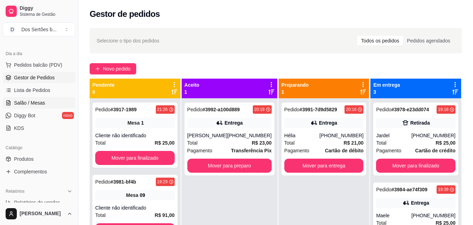
click at [24, 100] on span "Salão / Mesas" at bounding box center [29, 102] width 31 height 7
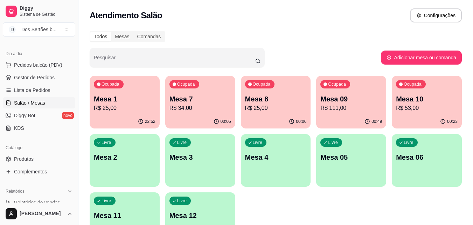
click at [406, 107] on p "R$ 53,00" at bounding box center [427, 108] width 62 height 8
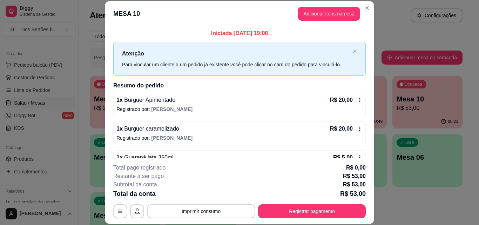
scroll to position [48, 0]
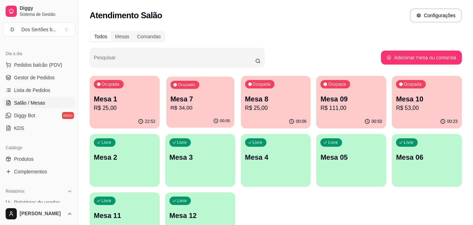
click at [208, 93] on div "Ocupada Mesa 7 R$ 34,00" at bounding box center [200, 95] width 68 height 38
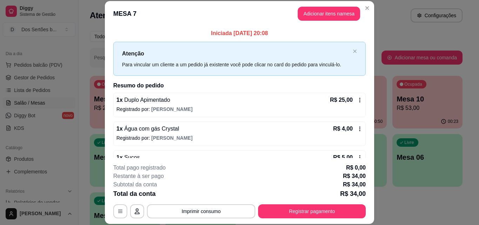
scroll to position [39, 0]
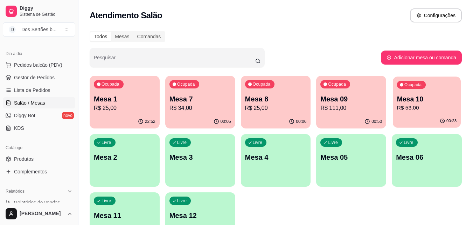
click at [429, 109] on p "R$ 53,00" at bounding box center [427, 108] width 60 height 8
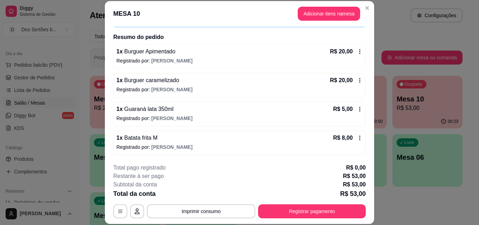
scroll to position [21, 0]
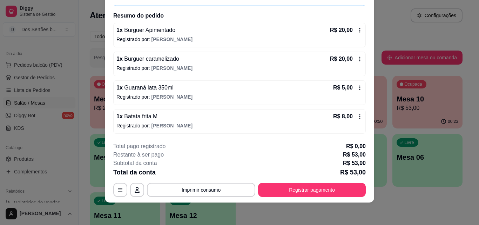
click at [286, 92] on div "1 x Guaraná lata 350ml R$ 5,00 Registrado por: [PERSON_NAME]" at bounding box center [239, 92] width 252 height 25
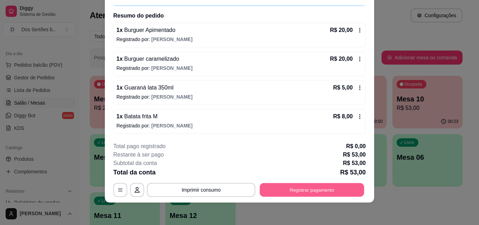
click at [291, 186] on button "Registrar pagamento" at bounding box center [312, 190] width 104 height 14
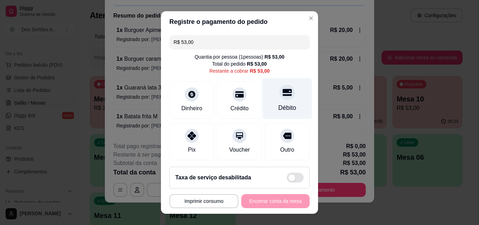
click at [275, 102] on div "Débito" at bounding box center [286, 98] width 49 height 41
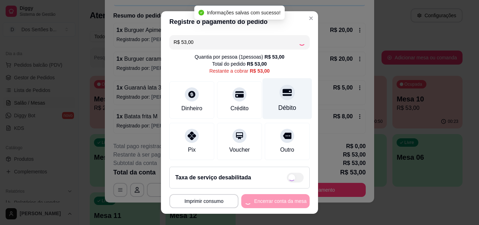
type input "R$ 0,00"
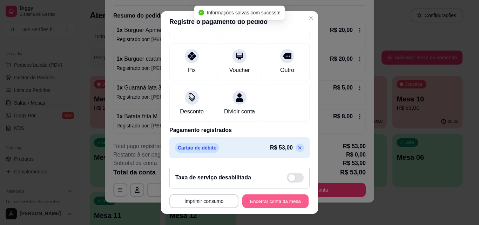
click at [262, 202] on button "Encerrar conta da mesa" at bounding box center [275, 201] width 66 height 14
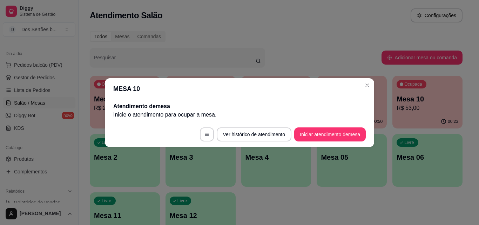
scroll to position [0, 0]
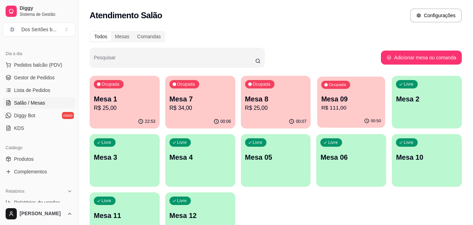
click at [350, 110] on p "R$ 111,00" at bounding box center [352, 108] width 60 height 8
click at [345, 91] on div "Ocupada Mesa 09 R$ 111,00" at bounding box center [351, 95] width 68 height 38
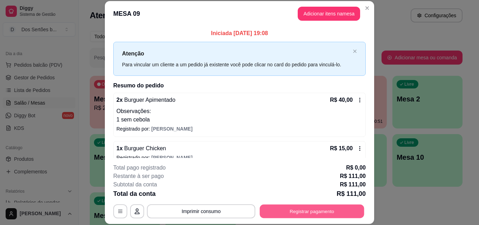
click at [288, 211] on button "Registrar pagamento" at bounding box center [312, 211] width 104 height 14
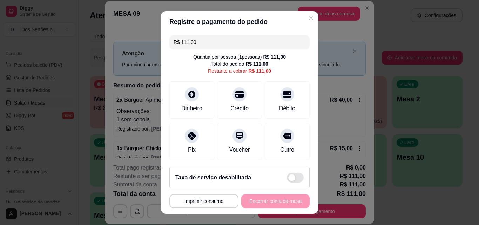
click at [195, 49] on input "R$ 111,00" at bounding box center [239, 42] width 132 height 14
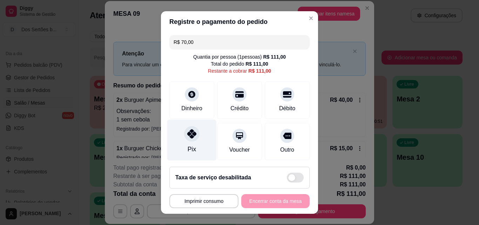
click at [189, 132] on icon at bounding box center [191, 133] width 9 height 9
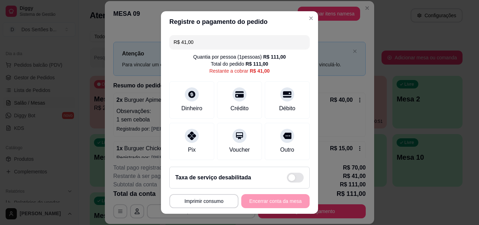
click at [196, 39] on input "R$ 41,00" at bounding box center [239, 42] width 132 height 14
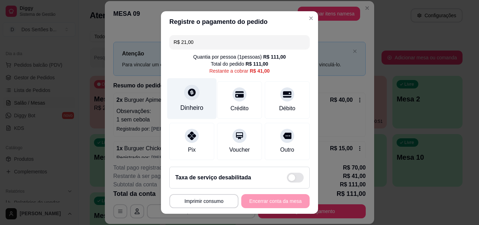
type input "R$ 21,00"
click at [188, 101] on div "Dinheiro" at bounding box center [191, 98] width 49 height 41
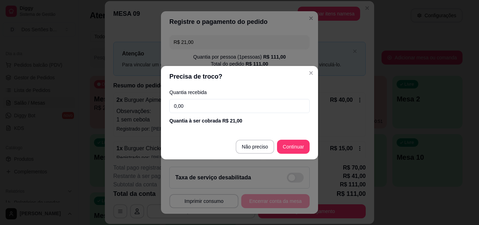
click at [195, 108] on input "0,00" at bounding box center [239, 106] width 140 height 14
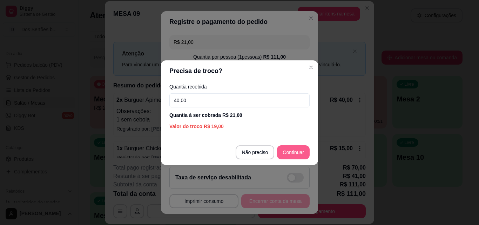
type input "40,00"
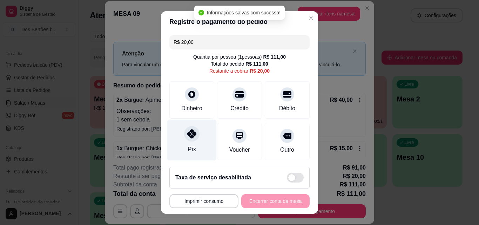
click at [187, 133] on icon at bounding box center [191, 133] width 9 height 9
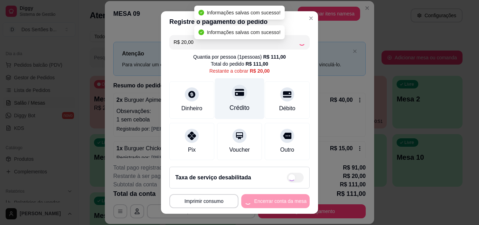
type input "R$ 0,00"
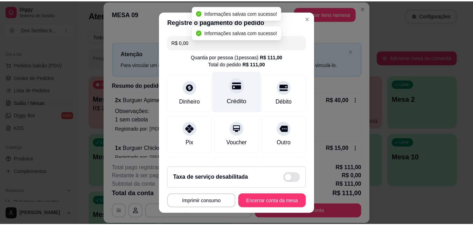
scroll to position [134, 0]
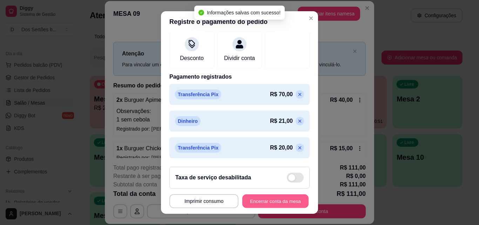
click at [262, 200] on button "Encerrar conta da mesa" at bounding box center [275, 201] width 66 height 14
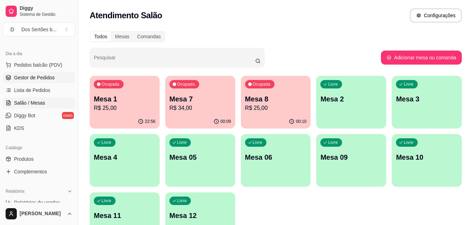
click at [22, 73] on link "Gestor de Pedidos" at bounding box center [39, 77] width 73 height 11
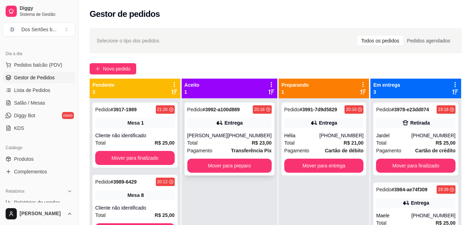
click at [219, 144] on div "Total R$ 23,00" at bounding box center [229, 143] width 84 height 8
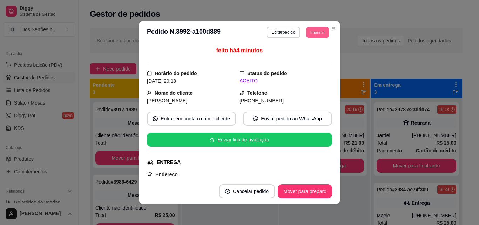
click at [308, 31] on button "Imprimir" at bounding box center [317, 32] width 23 height 11
click at [294, 56] on button "Impressora" at bounding box center [301, 56] width 49 height 11
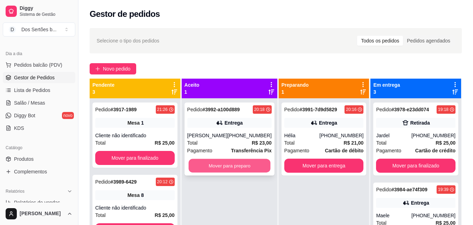
click at [206, 160] on button "Mover para preparo" at bounding box center [229, 166] width 82 height 14
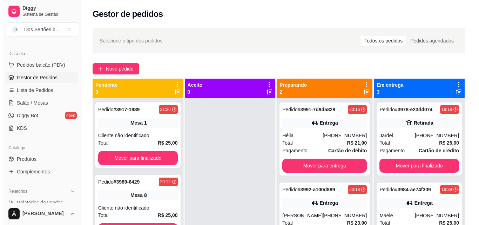
scroll to position [20, 0]
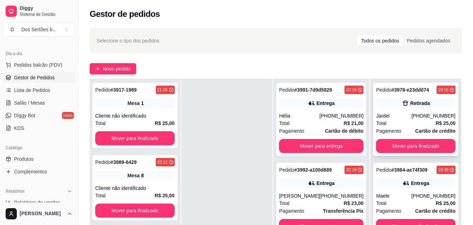
click at [425, 108] on div "Pedido # 3978-e23dd074 19:18 Retirada Jardel [PHONE_NUMBER] Total R$ 25,00 Paga…" at bounding box center [415, 119] width 85 height 73
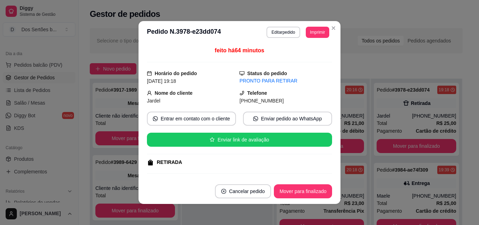
scroll to position [82, 0]
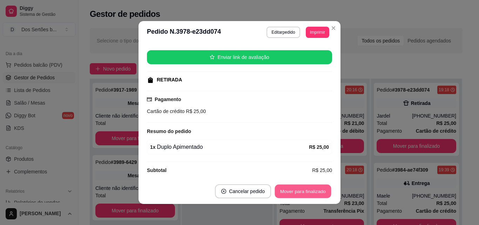
click at [289, 190] on button "Mover para finalizado" at bounding box center [303, 191] width 56 height 14
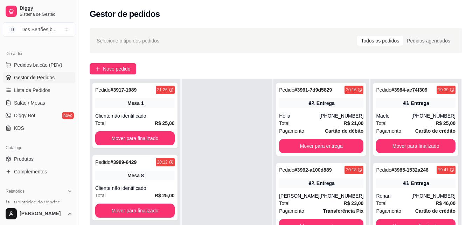
scroll to position [73, 0]
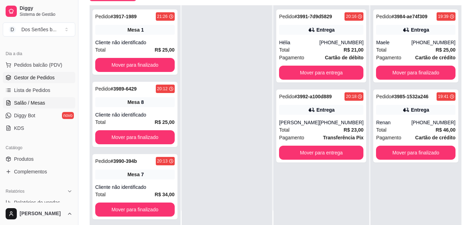
click at [23, 108] on link "Salão / Mesas" at bounding box center [39, 102] width 73 height 11
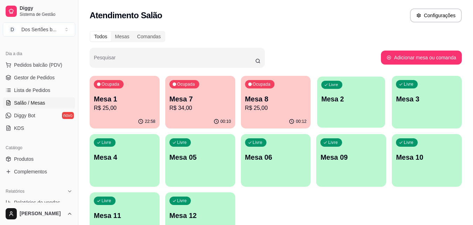
click at [352, 109] on div "Livre Mesa 2" at bounding box center [351, 97] width 68 height 43
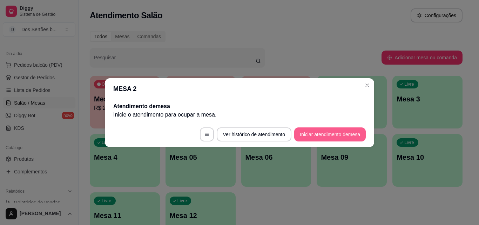
click at [305, 135] on button "Iniciar atendimento de mesa" at bounding box center [329, 134] width 71 height 14
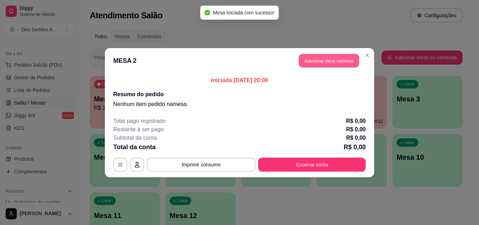
click at [323, 59] on button "Adicionar itens na mesa" at bounding box center [328, 61] width 60 height 14
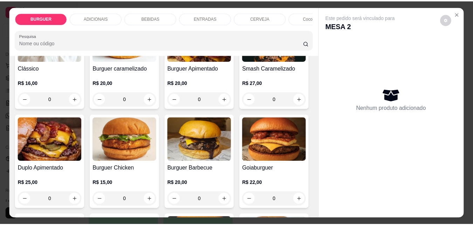
scroll to position [87, 0]
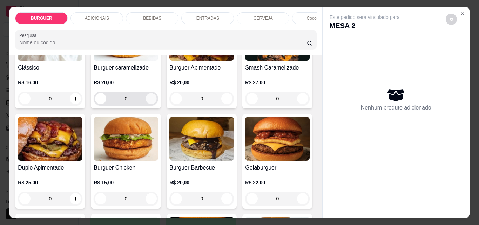
click at [148, 97] on button "increase-product-quantity" at bounding box center [151, 98] width 11 height 11
type input "1"
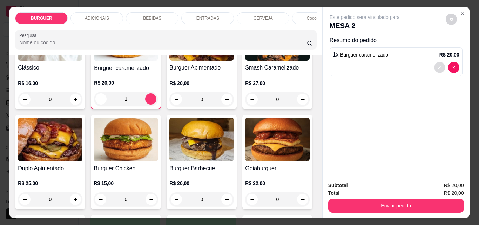
click at [439, 62] on button "decrease-product-quantity" at bounding box center [439, 67] width 11 height 11
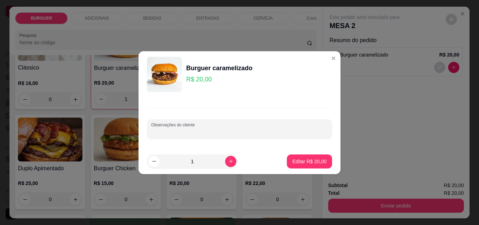
click at [184, 134] on input "Observações do cliente" at bounding box center [239, 131] width 177 height 7
type input "bem passada"
click at [308, 159] on p "Editar R$ 20,00" at bounding box center [309, 161] width 33 height 7
type input "0"
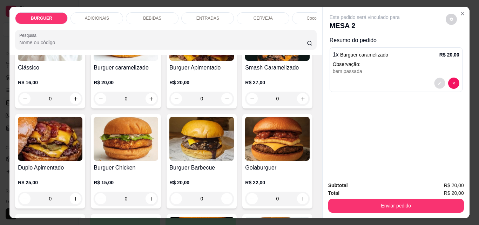
click at [439, 78] on button "decrease-product-quantity" at bounding box center [439, 83] width 11 height 11
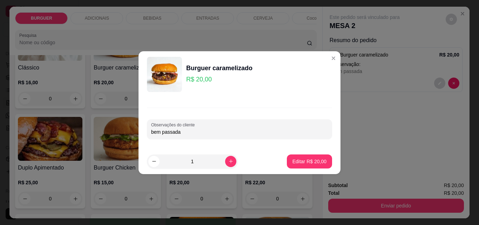
click at [152, 132] on input "bem passada" at bounding box center [239, 131] width 177 height 7
click at [153, 131] on input "bem passada" at bounding box center [239, 131] width 177 height 7
type input "carne bem passada"
click at [298, 157] on button "Editar R$ 20,00" at bounding box center [309, 161] width 44 height 14
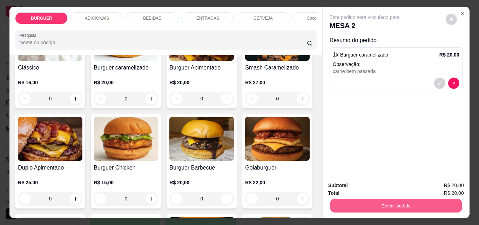
click at [377, 203] on button "Enviar pedido" at bounding box center [395, 205] width 131 height 14
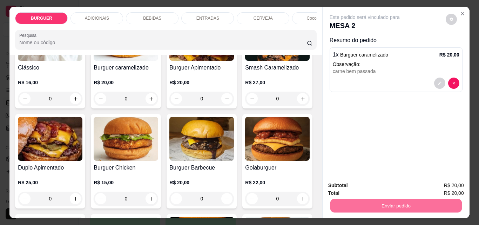
click at [351, 181] on button "Não registrar e enviar pedido" at bounding box center [372, 185] width 71 height 13
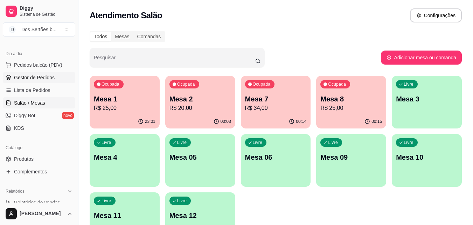
click at [32, 78] on span "Gestor de Pedidos" at bounding box center [34, 77] width 41 height 7
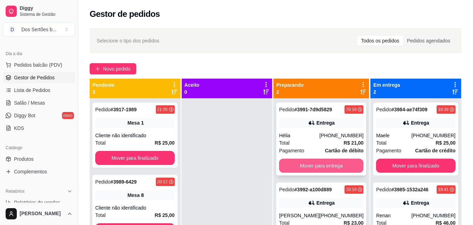
click at [308, 166] on button "Mover para entrega" at bounding box center [321, 165] width 84 height 14
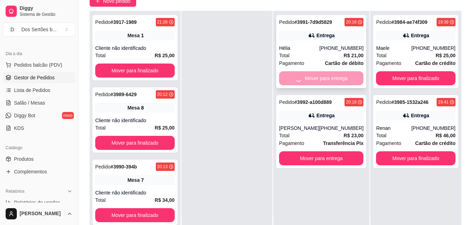
scroll to position [86, 0]
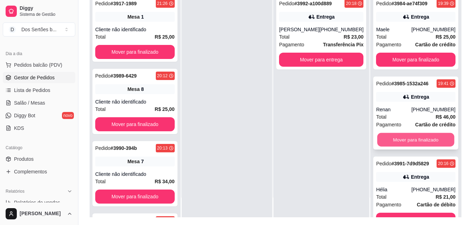
click at [390, 137] on button "Mover para finalizado" at bounding box center [416, 140] width 77 height 14
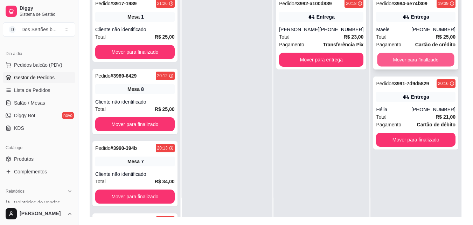
click at [393, 61] on button "Mover para finalizado" at bounding box center [416, 60] width 77 height 14
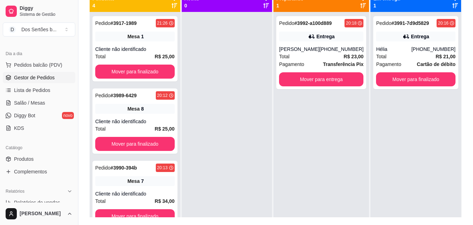
scroll to position [1, 0]
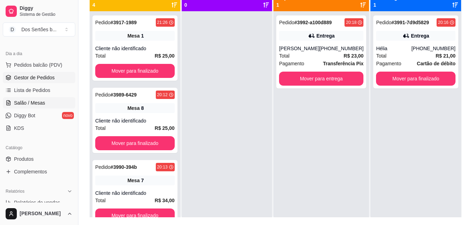
click at [24, 101] on span "Salão / Mesas" at bounding box center [29, 102] width 31 height 7
click at [39, 102] on span "Salão / Mesas" at bounding box center [29, 102] width 31 height 7
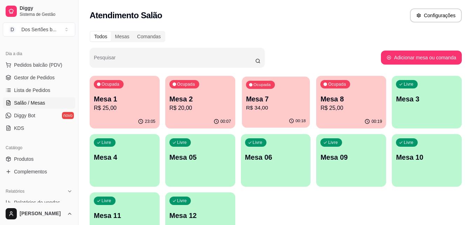
click at [270, 109] on p "R$ 34,00" at bounding box center [276, 108] width 60 height 8
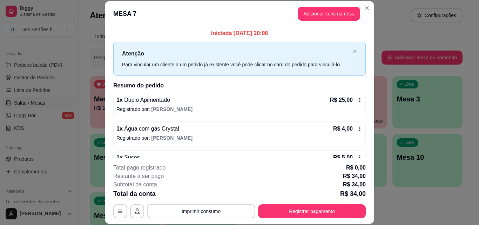
scroll to position [20, 0]
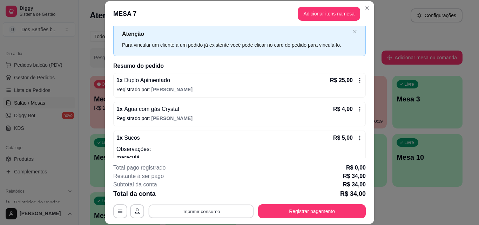
click at [203, 208] on button "Imprimir consumo" at bounding box center [201, 211] width 105 height 14
click at [211, 195] on button "Impressora" at bounding box center [200, 194] width 49 height 11
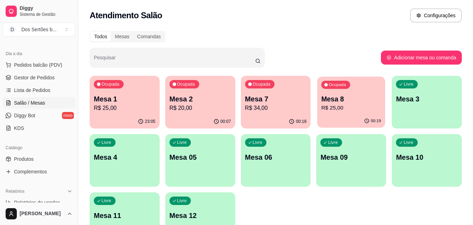
click at [342, 112] on div "Ocupada Mesa 8 R$ 25,00" at bounding box center [351, 95] width 68 height 38
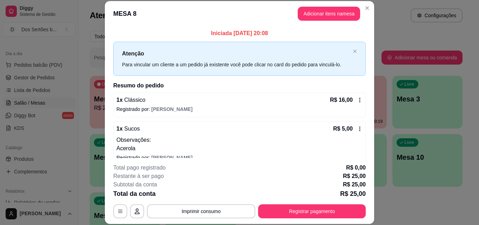
scroll to position [39, 0]
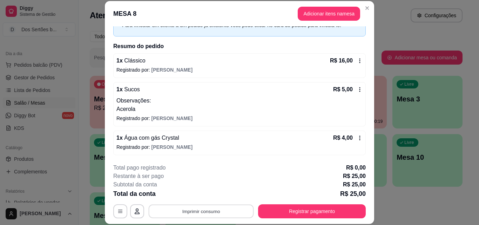
click at [174, 211] on button "Imprimir consumo" at bounding box center [201, 211] width 105 height 14
click at [191, 194] on button "Impressora" at bounding box center [200, 194] width 49 height 11
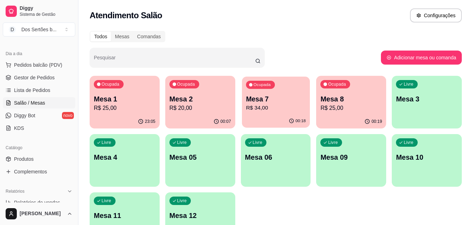
click at [275, 96] on p "Mesa 7" at bounding box center [276, 98] width 60 height 9
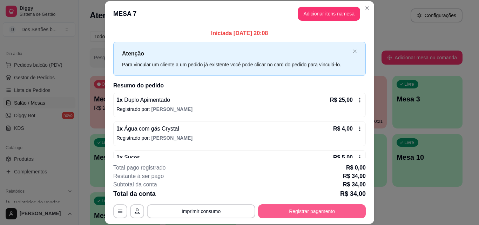
click at [290, 210] on button "Registrar pagamento" at bounding box center [312, 211] width 108 height 14
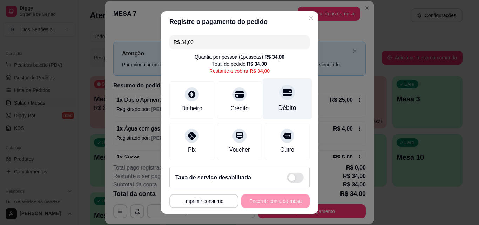
click at [282, 95] on icon at bounding box center [286, 92] width 9 height 7
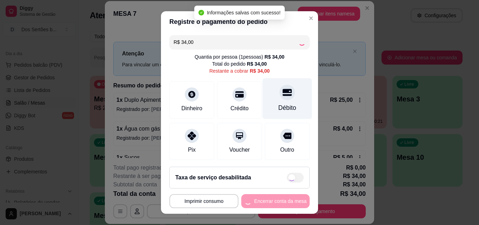
type input "R$ 0,00"
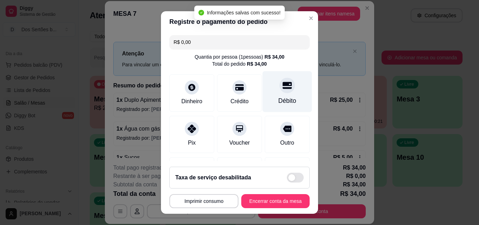
scroll to position [81, 0]
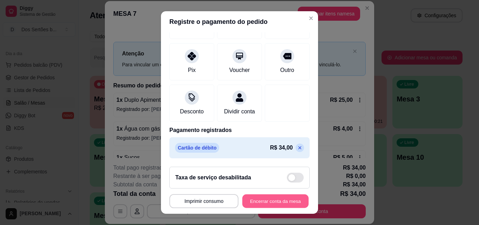
click at [263, 202] on button "Encerrar conta da mesa" at bounding box center [275, 201] width 66 height 14
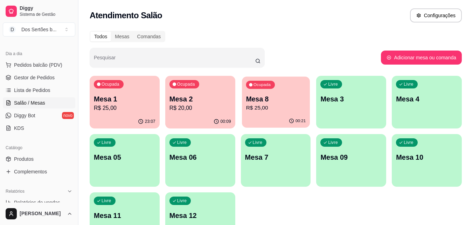
click at [261, 102] on p "Mesa 8" at bounding box center [276, 98] width 60 height 9
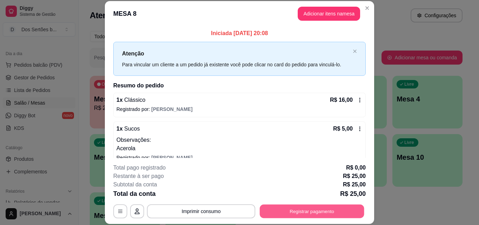
click at [319, 207] on button "Registrar pagamento" at bounding box center [312, 211] width 104 height 14
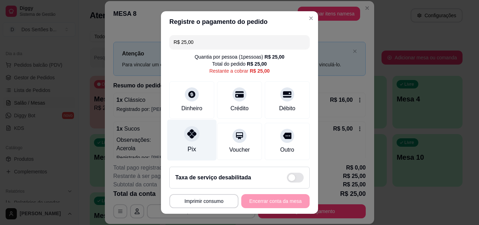
click at [188, 131] on icon at bounding box center [191, 133] width 9 height 9
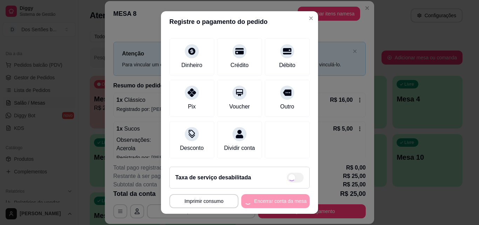
scroll to position [11, 0]
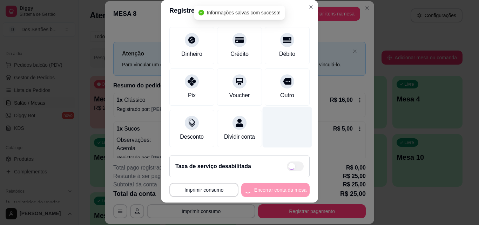
type input "R$ 0,00"
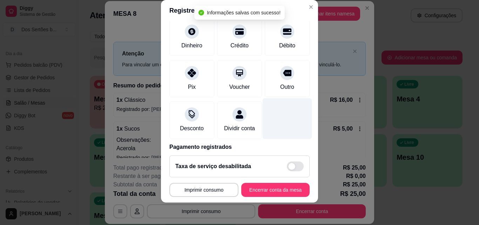
scroll to position [81, 0]
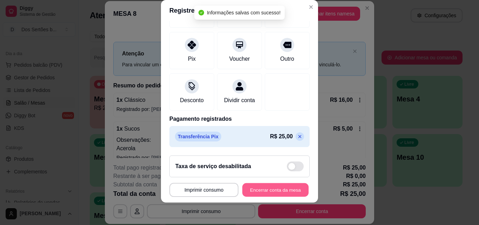
click at [255, 190] on button "Encerrar conta da mesa" at bounding box center [275, 190] width 66 height 14
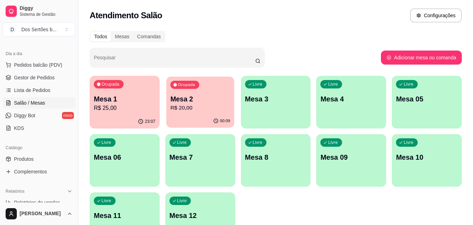
click at [201, 112] on p "R$ 20,00" at bounding box center [200, 108] width 60 height 8
click at [199, 90] on div "Ocupada Mesa 2 R$ 20,00" at bounding box center [200, 95] width 68 height 38
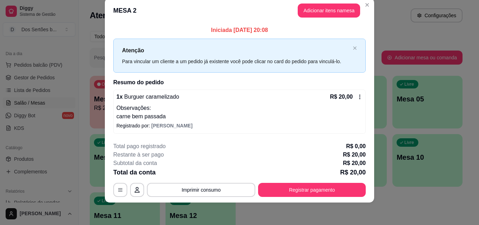
scroll to position [0, 0]
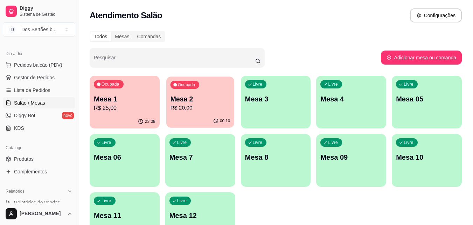
click at [188, 91] on div "Ocupada Mesa 2 R$ 20,00" at bounding box center [200, 95] width 68 height 38
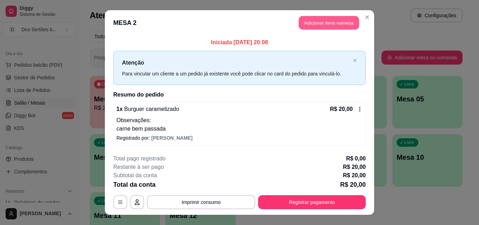
click at [316, 21] on button "Adicionar itens na mesa" at bounding box center [328, 23] width 60 height 14
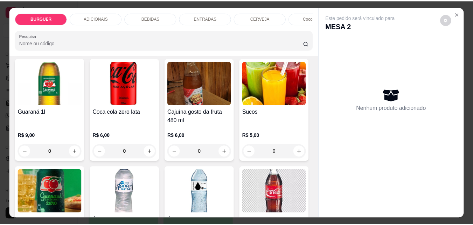
scroll to position [754, 0]
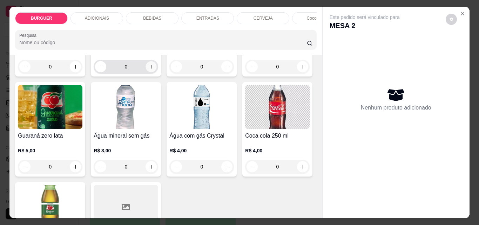
click at [154, 69] on icon "increase-product-quantity" at bounding box center [151, 66] width 5 height 5
type input "1"
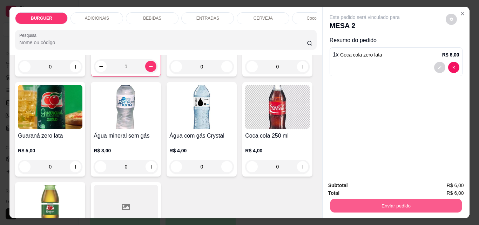
click at [367, 198] on button "Enviar pedido" at bounding box center [395, 205] width 131 height 14
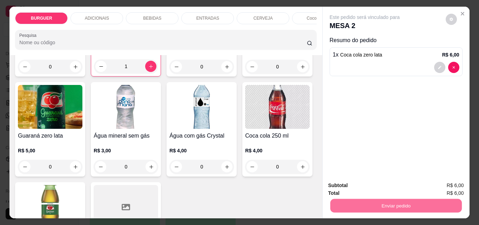
click at [367, 183] on button "Não registrar e enviar pedido" at bounding box center [372, 185] width 71 height 13
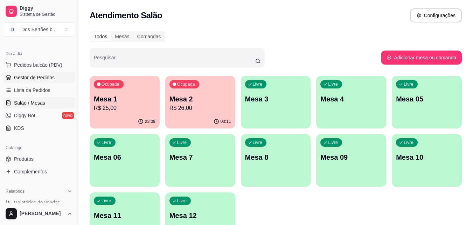
click at [51, 74] on link "Gestor de Pedidos" at bounding box center [39, 77] width 73 height 11
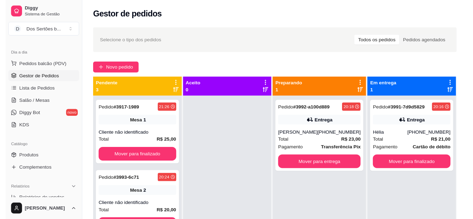
scroll to position [20, 0]
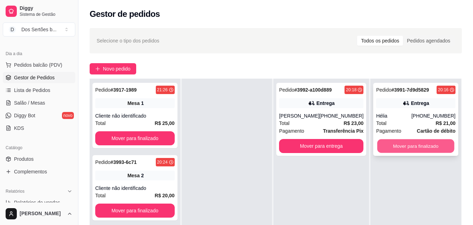
click at [393, 146] on button "Mover para finalizado" at bounding box center [416, 146] width 77 height 14
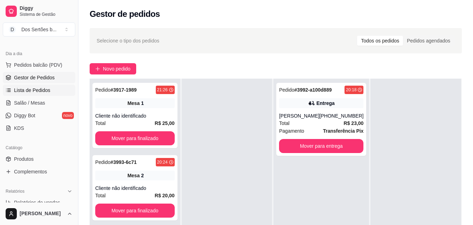
click at [41, 90] on span "Lista de Pedidos" at bounding box center [32, 90] width 36 height 7
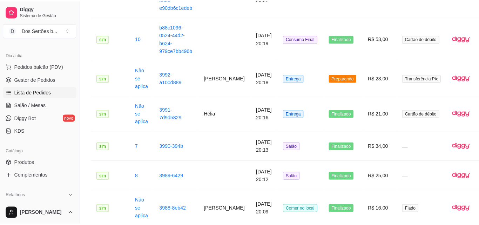
scroll to position [281, 0]
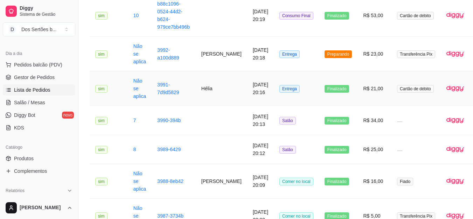
click at [247, 95] on td "[DATE] 20:16" at bounding box center [260, 88] width 27 height 35
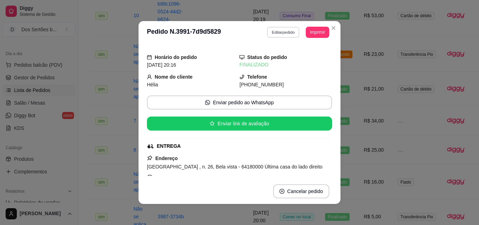
click at [272, 33] on button "Editar pedido" at bounding box center [283, 32] width 33 height 11
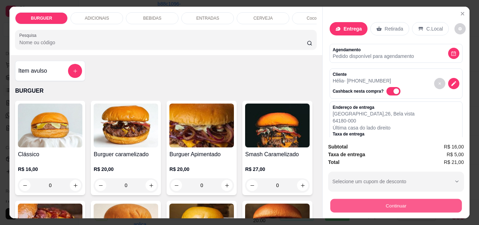
click at [344, 198] on button "Continuar" at bounding box center [395, 205] width 131 height 14
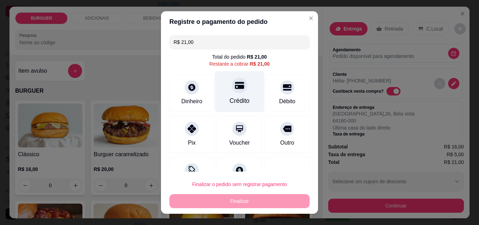
click at [236, 96] on div "Crédito" at bounding box center [239, 100] width 20 height 9
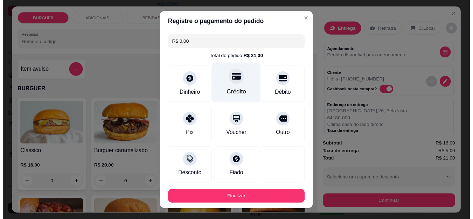
scroll to position [38, 0]
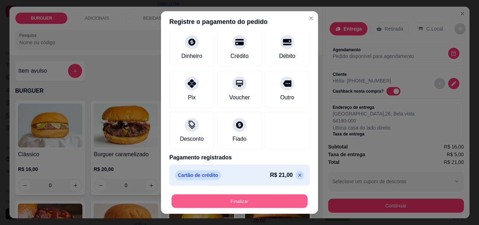
click at [246, 199] on button "Finalizar" at bounding box center [239, 201] width 136 height 14
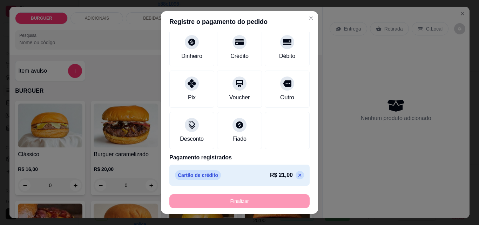
type input "-R$ 21,00"
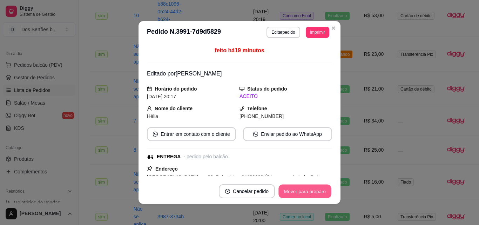
click at [309, 191] on button "Mover para preparo" at bounding box center [304, 191] width 53 height 14
click at [309, 191] on button "Mover para entrega" at bounding box center [305, 191] width 53 height 14
click at [302, 189] on button "Mover para finalizado" at bounding box center [303, 191] width 56 height 14
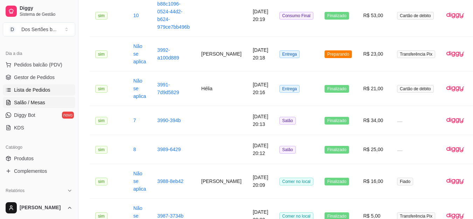
click at [32, 102] on span "Salão / Mesas" at bounding box center [29, 102] width 31 height 7
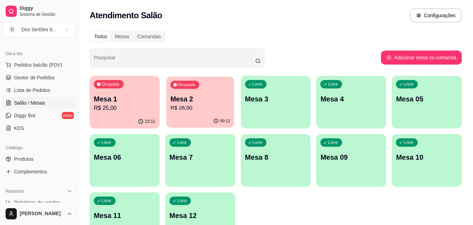
click at [212, 112] on div "Ocupada Mesa 2 R$ 26,00" at bounding box center [200, 95] width 68 height 38
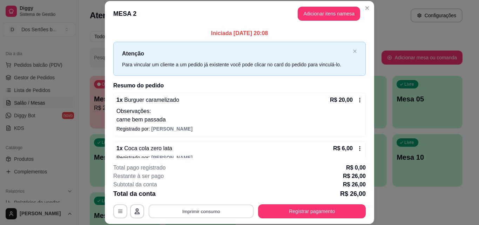
click at [194, 212] on button "Imprimir consumo" at bounding box center [201, 211] width 105 height 14
click at [196, 198] on button "Impressora" at bounding box center [200, 194] width 49 height 11
click at [188, 212] on button "Imprimir consumo" at bounding box center [201, 211] width 105 height 14
click at [187, 193] on button "Impressora" at bounding box center [200, 194] width 49 height 11
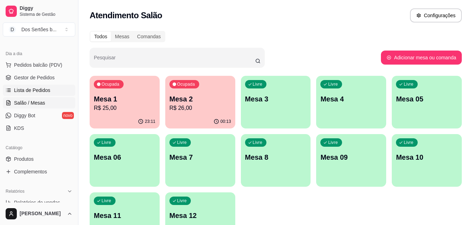
click at [16, 93] on span "Lista de Pedidos" at bounding box center [32, 90] width 36 height 7
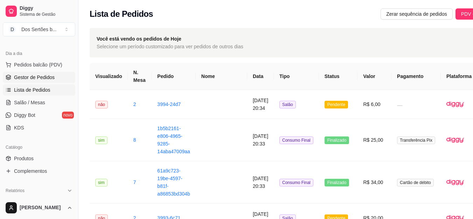
click at [26, 78] on span "Gestor de Pedidos" at bounding box center [34, 77] width 41 height 7
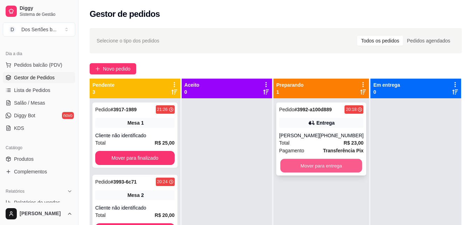
click at [317, 167] on button "Mover para entrega" at bounding box center [322, 166] width 82 height 14
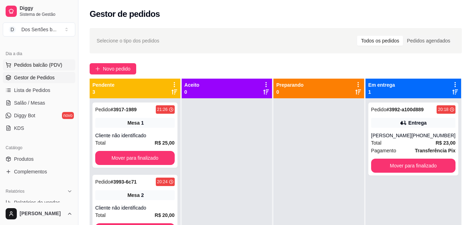
click at [50, 67] on span "Pedidos balcão (PDV)" at bounding box center [38, 64] width 48 height 7
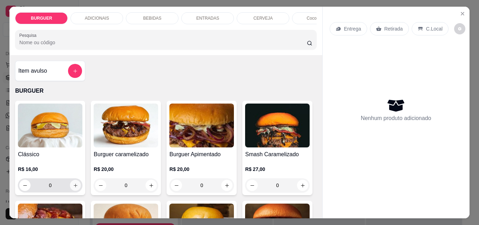
click at [73, 187] on icon "increase-product-quantity" at bounding box center [75, 185] width 5 height 5
type input "1"
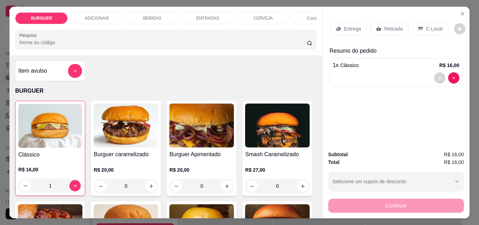
click at [338, 27] on icon at bounding box center [338, 29] width 6 height 6
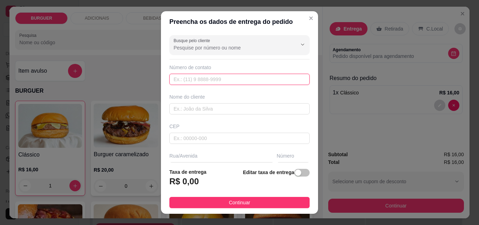
click at [232, 84] on input "text" at bounding box center [239, 79] width 140 height 11
type input "[PHONE_NUMBER]"
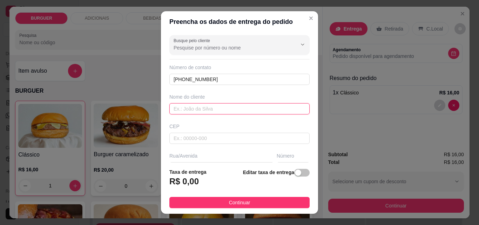
click at [243, 107] on input "text" at bounding box center [239, 108] width 140 height 11
type input "lay"
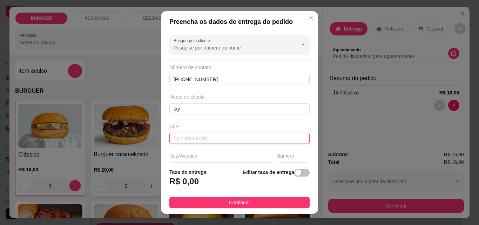
click at [218, 139] on input "text" at bounding box center [239, 137] width 140 height 11
type input "641800000"
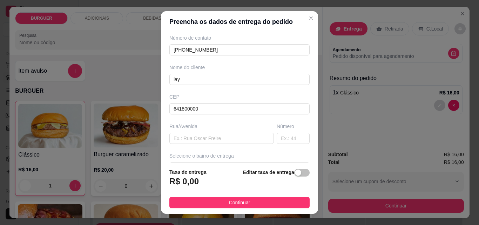
scroll to position [62, 0]
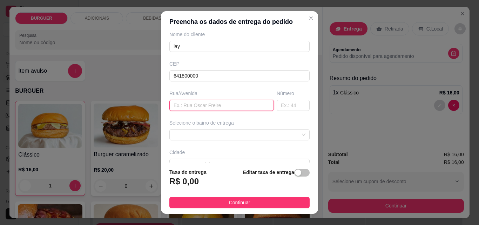
click at [228, 110] on input "text" at bounding box center [221, 104] width 104 height 11
type input "rua da solidariedade"
click at [291, 108] on input "text" at bounding box center [292, 104] width 33 height 11
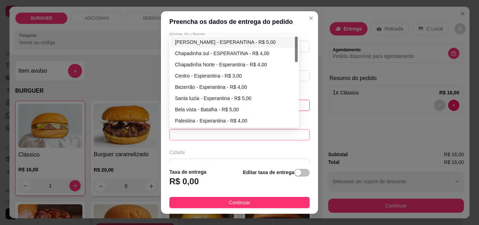
click at [234, 138] on span at bounding box center [239, 134] width 132 height 11
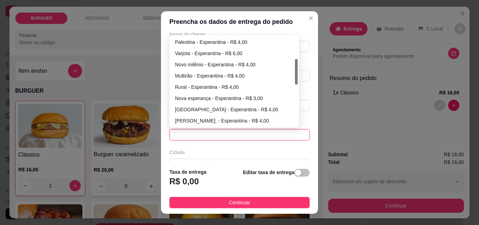
scroll to position [78, 0]
drag, startPoint x: 294, startPoint y: 55, endPoint x: 295, endPoint y: 75, distance: 20.3
click at [295, 76] on div at bounding box center [296, 72] width 3 height 26
click at [236, 76] on div "Multirão - Esperantina - R$ 4,00" at bounding box center [234, 76] width 118 height 8
type input "Esperantina"
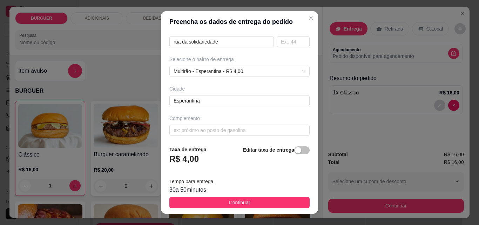
scroll to position [129, 0]
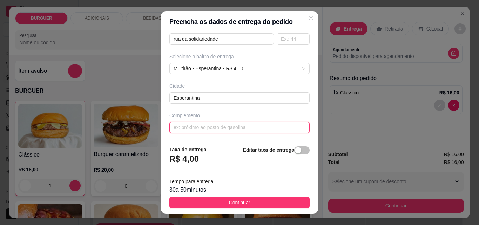
click at [249, 125] on input "text" at bounding box center [239, 127] width 140 height 11
click at [249, 126] on input "text" at bounding box center [239, 127] width 140 height 11
click at [210, 129] on input "text" at bounding box center [239, 127] width 140 height 11
paste input "egunda rua depois do [GEOGRAPHIC_DATA]"
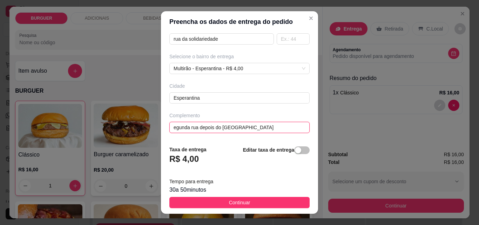
click at [170, 126] on input "egunda rua depois do [GEOGRAPHIC_DATA]" at bounding box center [239, 127] width 140 height 11
type input "segunda rua depois do [GEOGRAPHIC_DATA]"
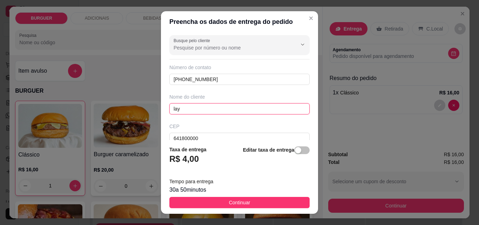
click at [179, 106] on input "lay" at bounding box center [239, 108] width 140 height 11
type input "lays lima"
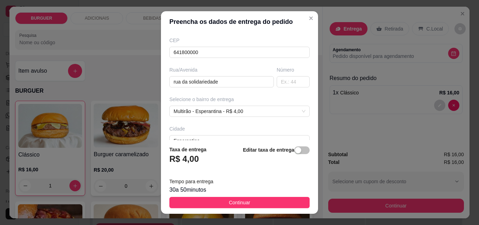
scroll to position [82, 0]
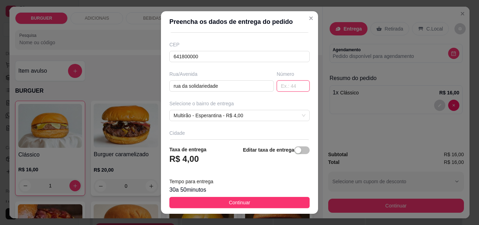
click at [285, 91] on input "text" at bounding box center [292, 85] width 33 height 11
type input "s"
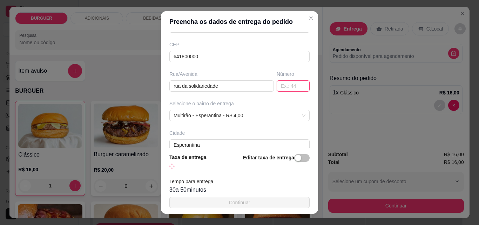
type input "q"
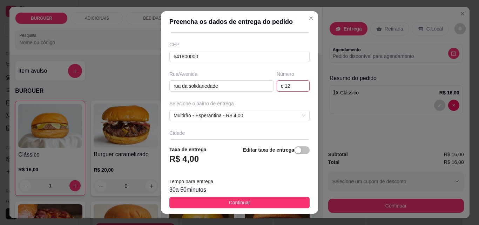
click at [276, 85] on input "c 12" at bounding box center [292, 85] width 33 height 11
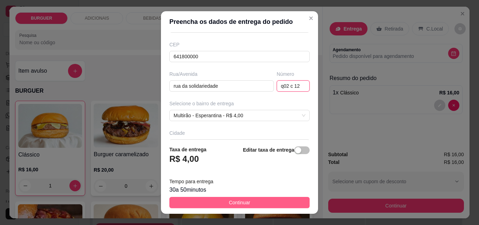
type input "q02 c 12"
click at [264, 204] on button "Continuar" at bounding box center [239, 202] width 140 height 11
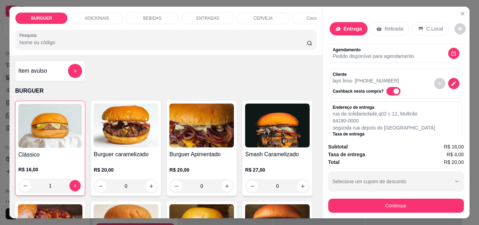
click at [149, 15] on p "BEBIDAS" at bounding box center [152, 18] width 18 height 6
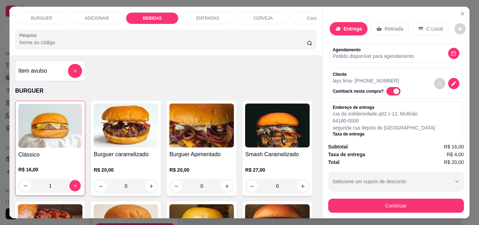
scroll to position [18, 0]
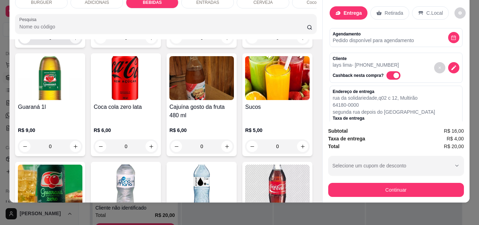
click at [73, 43] on button "increase-product-quantity" at bounding box center [75, 37] width 11 height 11
type input "1"
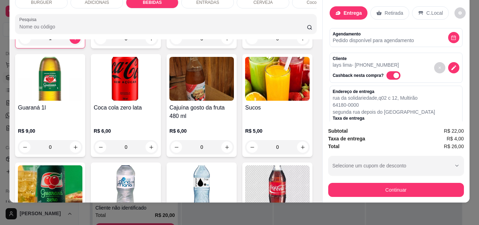
scroll to position [0, 0]
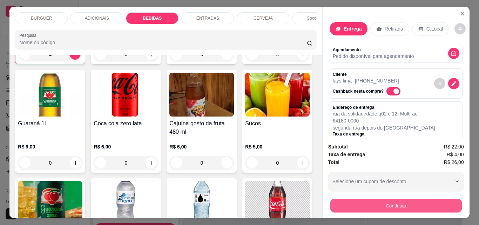
click at [415, 199] on button "Continuar" at bounding box center [395, 205] width 131 height 14
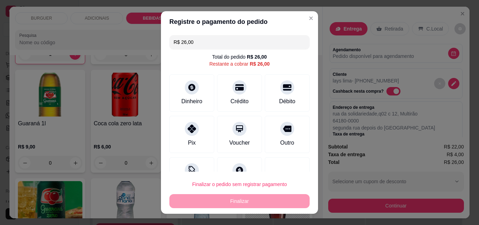
click at [193, 42] on input "R$ 26,00" at bounding box center [239, 42] width 132 height 14
click at [195, 144] on div "Pix" at bounding box center [191, 132] width 49 height 41
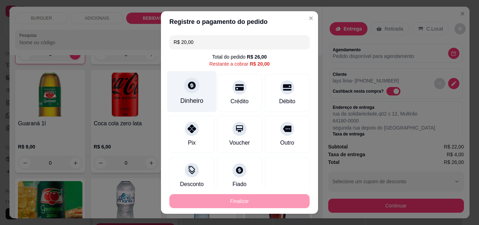
click at [192, 91] on div "Dinheiro" at bounding box center [191, 91] width 49 height 41
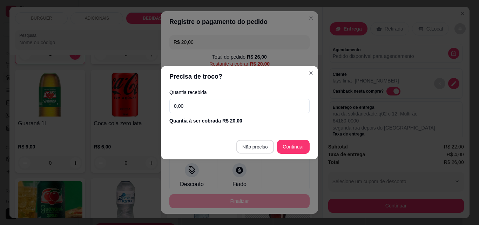
type input "R$ 0,00"
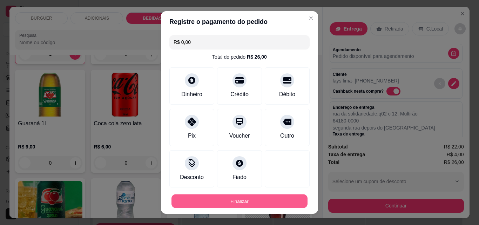
click at [273, 199] on button "Finalizar" at bounding box center [239, 201] width 136 height 14
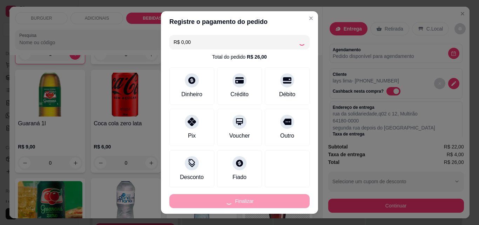
type input "0"
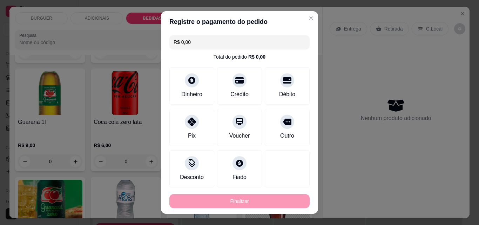
type input "-R$ 26,00"
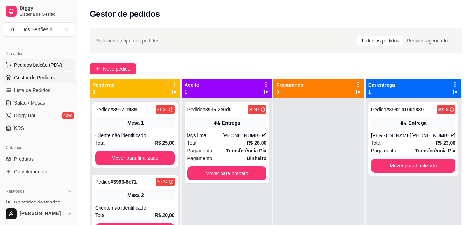
click at [49, 66] on span "Pedidos balcão (PDV)" at bounding box center [38, 64] width 48 height 7
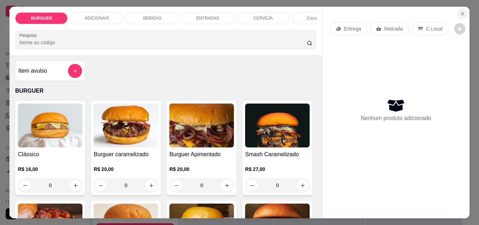
click at [462, 9] on button "Close" at bounding box center [461, 13] width 11 height 11
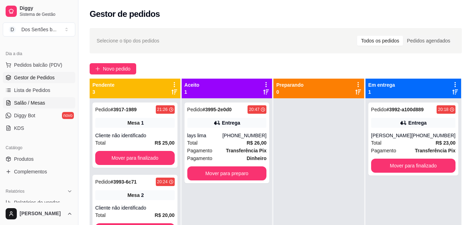
click at [48, 100] on link "Salão / Mesas" at bounding box center [39, 102] width 73 height 11
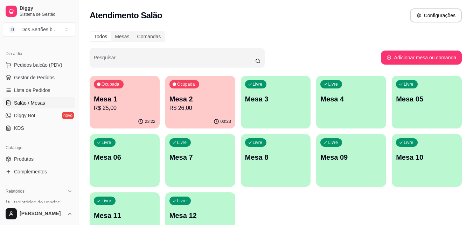
click at [270, 159] on p "Mesa 8" at bounding box center [276, 157] width 62 height 10
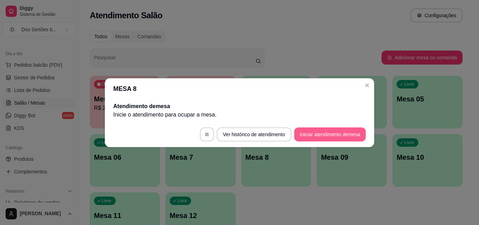
click at [325, 133] on button "Iniciar atendimento de mesa" at bounding box center [329, 134] width 71 height 14
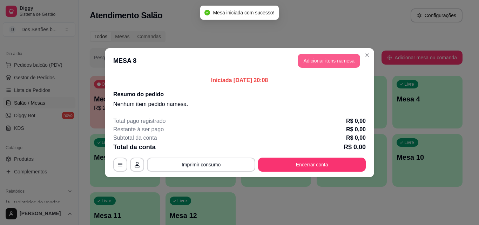
click at [313, 55] on button "Adicionar itens na mesa" at bounding box center [328, 61] width 62 height 14
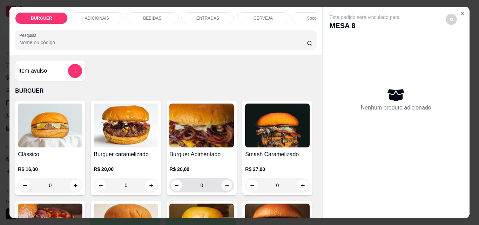
click at [225, 188] on icon "increase-product-quantity" at bounding box center [226, 185] width 5 height 5
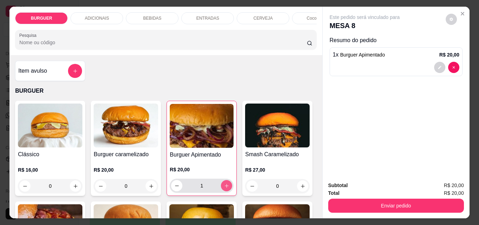
click at [225, 188] on icon "increase-product-quantity" at bounding box center [226, 185] width 5 height 5
type input "2"
click at [102, 15] on p "ADICIONAIS" at bounding box center [97, 18] width 24 height 6
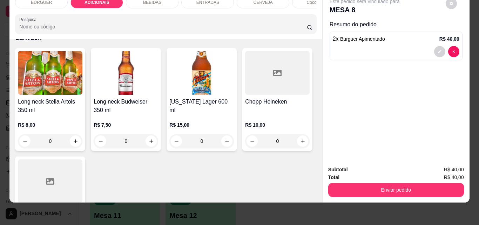
scroll to position [1199, 0]
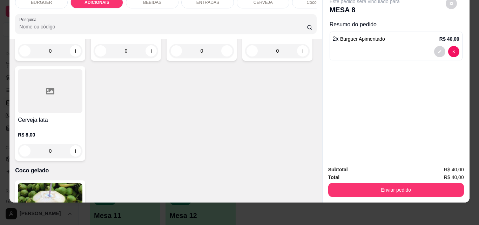
type input "1"
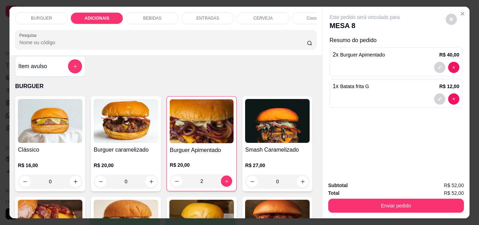
scroll to position [0, 0]
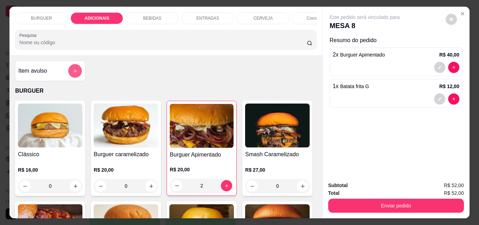
click at [74, 73] on icon "add-separate-item" at bounding box center [75, 70] width 5 height 5
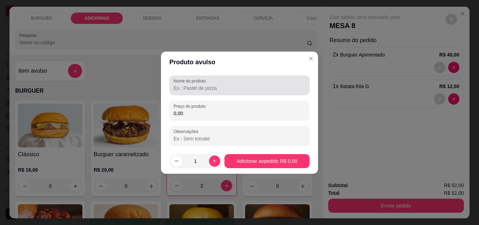
click at [228, 89] on input "Nome do produto" at bounding box center [239, 87] width 132 height 7
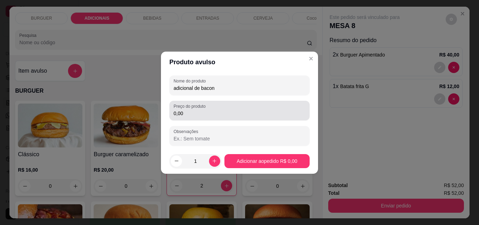
type input "adicional de bacon"
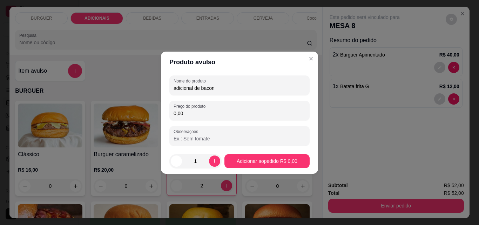
click at [215, 114] on input "0,00" at bounding box center [239, 113] width 132 height 7
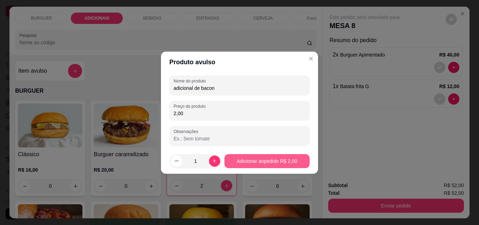
type input "2,00"
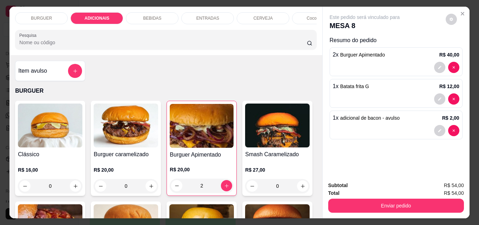
click at [154, 18] on p "BEBIDAS" at bounding box center [152, 18] width 18 height 6
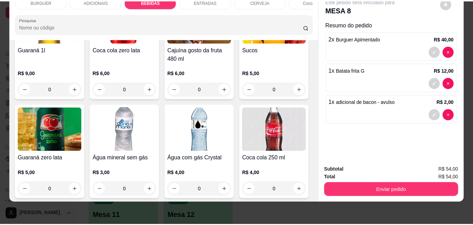
scroll to position [744, 0]
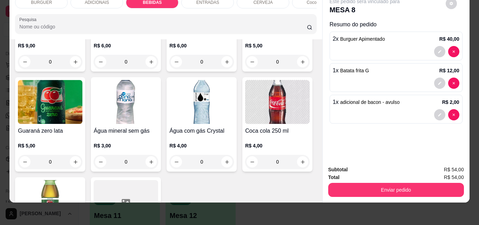
type input "1"
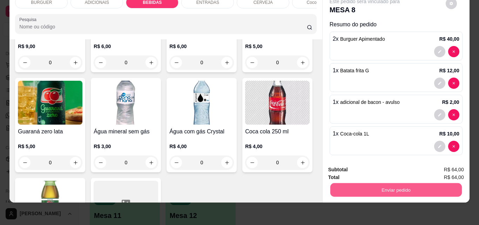
click at [425, 183] on button "Enviar pedido" at bounding box center [395, 190] width 131 height 14
click at [386, 168] on button "Não registrar e enviar pedido" at bounding box center [372, 166] width 71 height 13
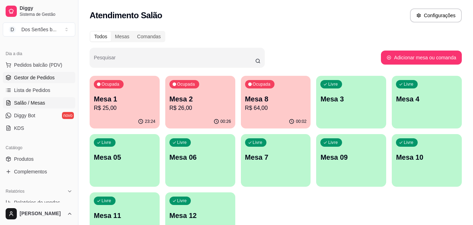
click at [36, 74] on span "Gestor de Pedidos" at bounding box center [34, 77] width 41 height 7
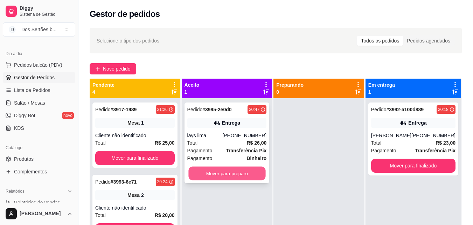
click at [242, 176] on button "Mover para preparo" at bounding box center [226, 173] width 77 height 14
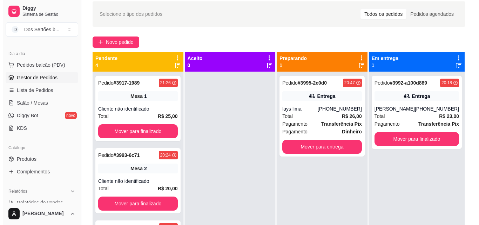
scroll to position [23, 0]
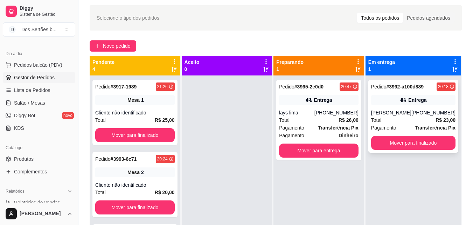
click at [374, 113] on div "[PERSON_NAME]" at bounding box center [391, 112] width 40 height 7
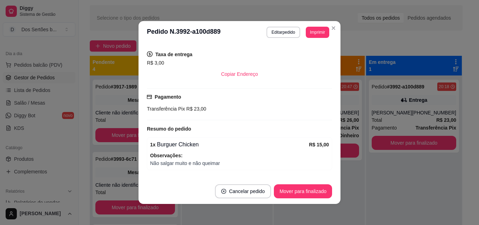
scroll to position [169, 0]
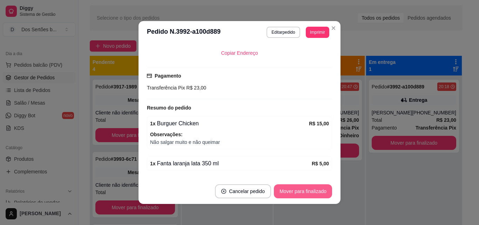
click at [314, 188] on button "Mover para finalizado" at bounding box center [303, 191] width 58 height 14
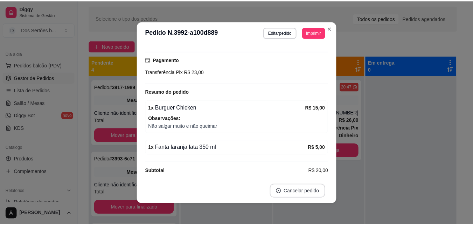
scroll to position [153, 0]
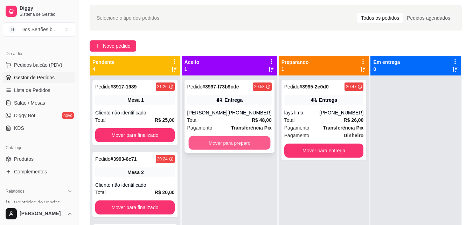
click at [225, 147] on button "Mover para preparo" at bounding box center [229, 143] width 82 height 14
click at [237, 145] on button "Mover para preparo" at bounding box center [229, 143] width 82 height 14
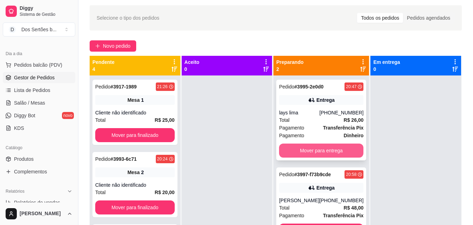
click at [334, 151] on button "Mover para entrega" at bounding box center [321, 150] width 84 height 14
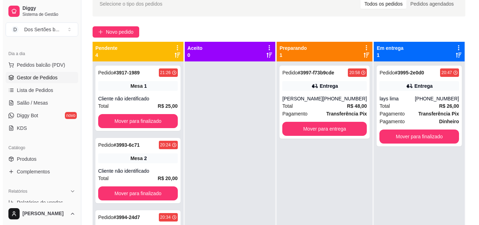
scroll to position [37, 0]
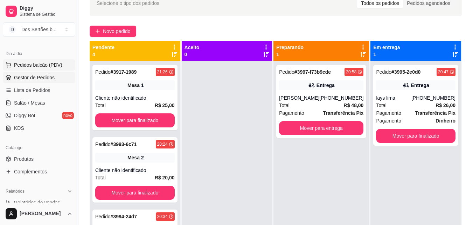
click at [61, 69] on button "Pedidos balcão (PDV)" at bounding box center [39, 64] width 73 height 11
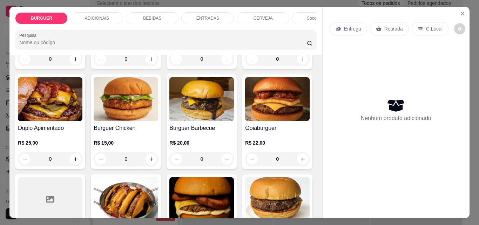
scroll to position [131, 0]
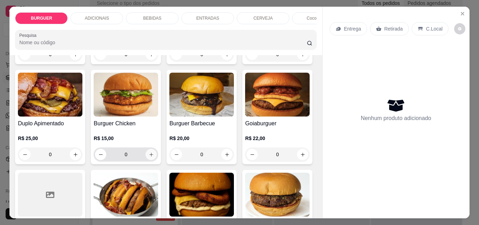
click at [157, 156] on button "increase-product-quantity" at bounding box center [150, 154] width 11 height 11
type input "1"
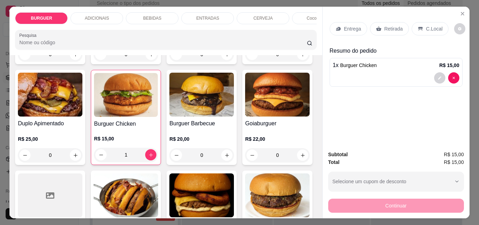
click at [380, 28] on div "Retirada" at bounding box center [389, 28] width 39 height 13
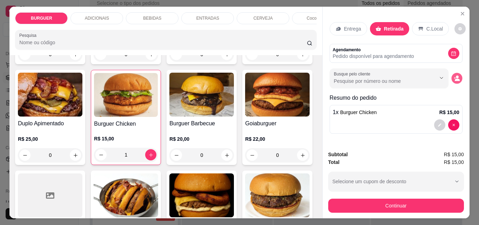
click at [453, 75] on icon "decrease-product-quantity" at bounding box center [456, 78] width 6 height 6
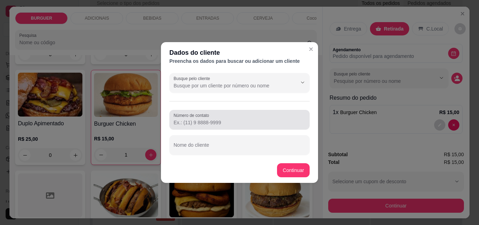
click at [238, 120] on input "Número de contato" at bounding box center [239, 122] width 132 height 7
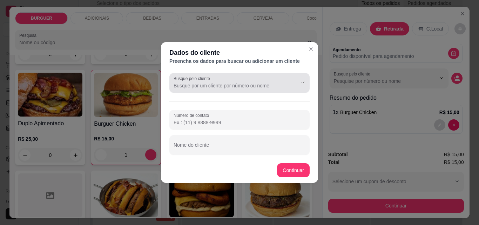
click at [279, 85] on input "Busque pelo cliente" at bounding box center [229, 85] width 112 height 7
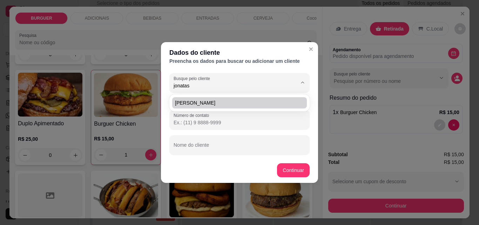
click at [236, 103] on span "[PERSON_NAME]" at bounding box center [236, 102] width 122 height 7
type input "[PERSON_NAME]"
type input "[PHONE_NUMBER]"
type input "[PERSON_NAME]"
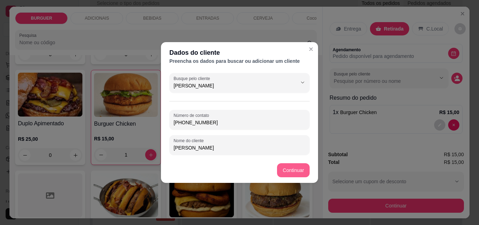
type input "[PERSON_NAME]"
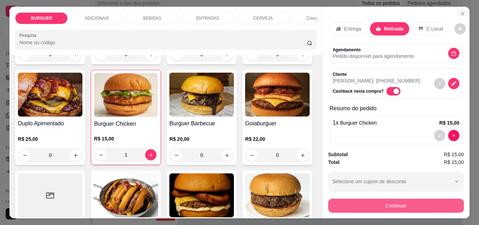
click at [400, 204] on button "Continuar" at bounding box center [396, 205] width 136 height 14
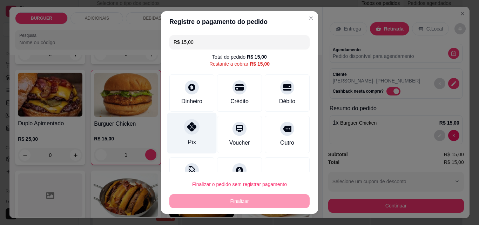
click at [187, 130] on icon at bounding box center [191, 126] width 9 height 9
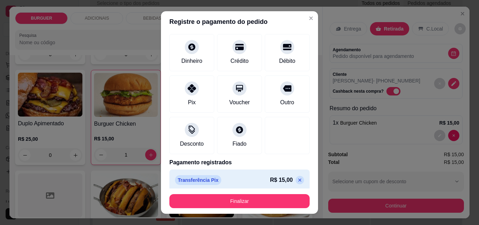
scroll to position [38, 0]
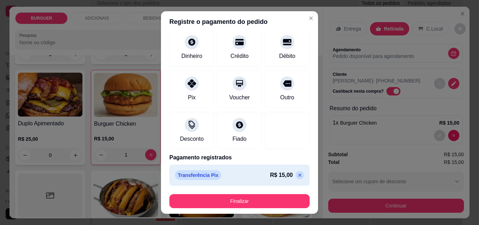
click at [283, 179] on div "R$ 15,00" at bounding box center [287, 175] width 34 height 8
click at [297, 173] on icon at bounding box center [300, 175] width 6 height 6
type input "R$ 15,00"
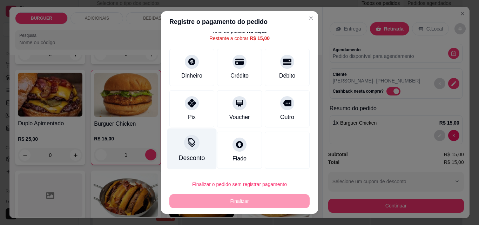
click at [172, 150] on div "Desconto" at bounding box center [191, 148] width 49 height 41
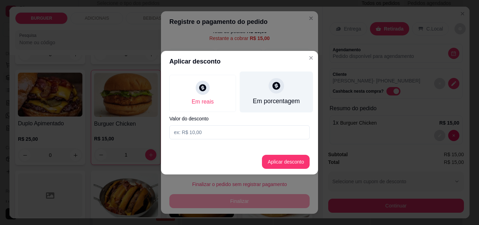
click at [266, 91] on div "Em porcentagem" at bounding box center [276, 91] width 73 height 41
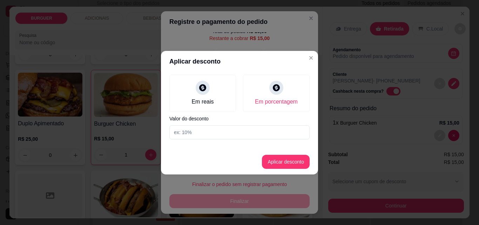
click at [254, 128] on input at bounding box center [239, 132] width 140 height 14
type input "50"
click at [274, 159] on button "Aplicar desconto" at bounding box center [286, 161] width 48 height 14
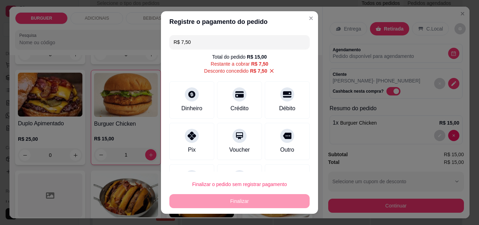
scroll to position [33, 0]
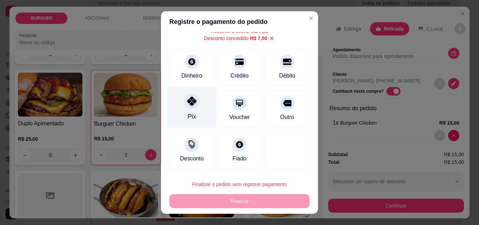
click at [187, 107] on div at bounding box center [191, 100] width 15 height 15
type input "R$ 0,00"
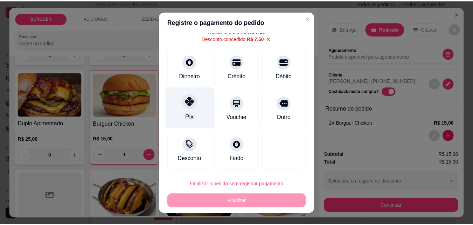
scroll to position [26, 0]
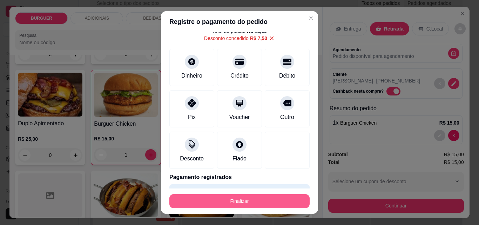
click at [253, 198] on button "Finalizar" at bounding box center [239, 201] width 140 height 14
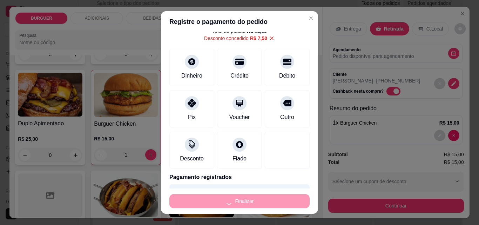
type input "0"
type input "-R$ 15,00"
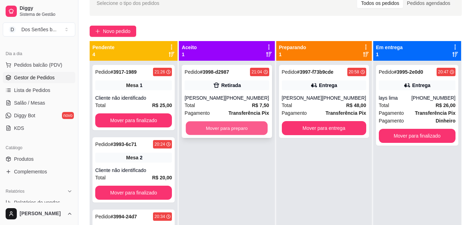
click at [247, 127] on button "Mover para preparo" at bounding box center [227, 128] width 82 height 14
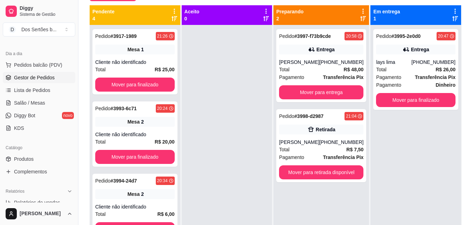
scroll to position [74, 0]
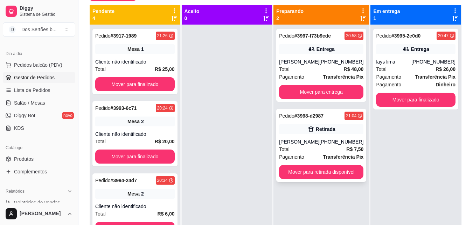
click at [325, 150] on div "Total R$ 7,50" at bounding box center [321, 149] width 84 height 8
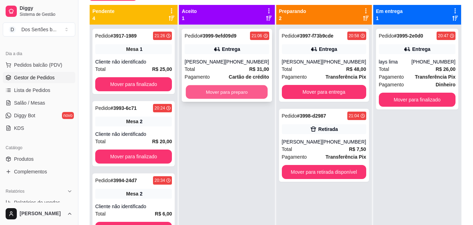
click at [239, 93] on button "Mover para preparo" at bounding box center [227, 92] width 82 height 14
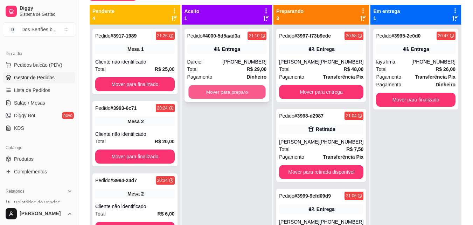
click at [235, 96] on button "Mover para preparo" at bounding box center [226, 92] width 77 height 14
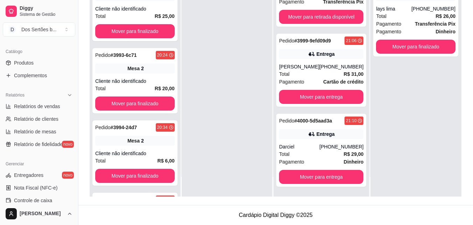
scroll to position [174, 0]
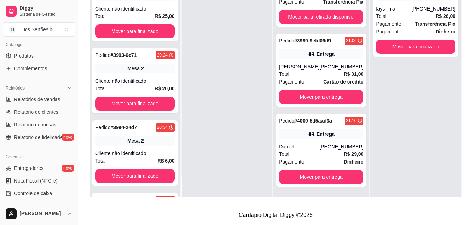
drag, startPoint x: 76, startPoint y: 147, endPoint x: 76, endPoint y: 168, distance: 21.0
click at [76, 167] on button "Toggle Sidebar" at bounding box center [78, 112] width 6 height 225
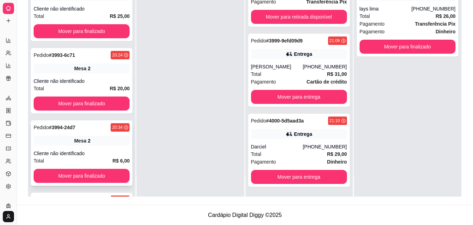
scroll to position [117, 0]
click at [16, 88] on button "Toggle Sidebar" at bounding box center [17, 112] width 6 height 225
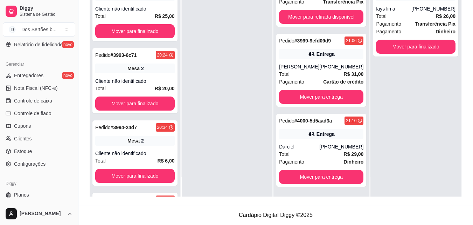
scroll to position [280, 0]
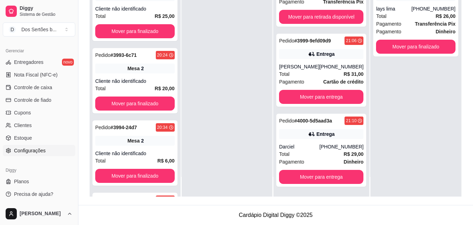
click at [51, 147] on link "Configurações" at bounding box center [39, 150] width 73 height 11
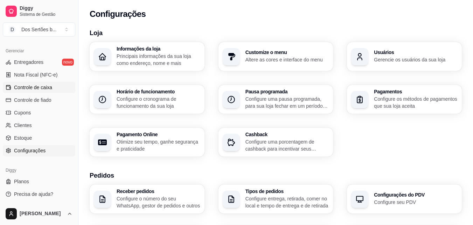
click at [51, 87] on span "Controle de caixa" at bounding box center [33, 87] width 38 height 7
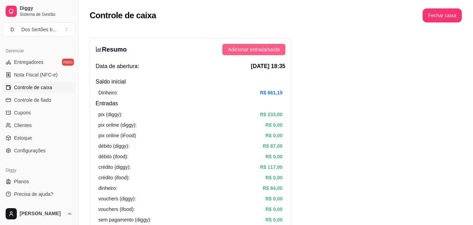
click at [260, 50] on span "Adicionar entrada/saída" at bounding box center [254, 50] width 52 height 8
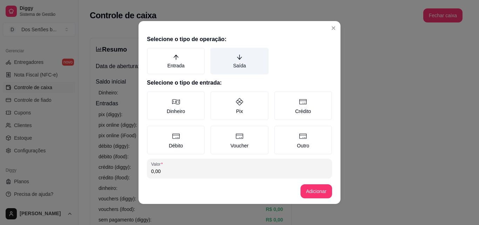
click at [237, 65] on label "Saída" at bounding box center [239, 61] width 58 height 27
click at [215, 53] on button "Saída" at bounding box center [213, 50] width 6 height 6
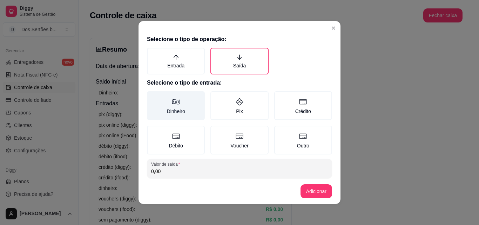
click at [188, 114] on label "Dinheiro" at bounding box center [176, 105] width 58 height 29
click at [152, 96] on button "Dinheiro" at bounding box center [149, 94] width 6 height 6
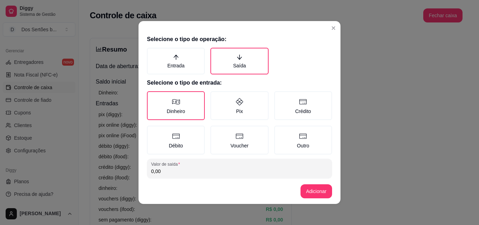
click at [188, 170] on input "0,00" at bounding box center [239, 170] width 177 height 7
type input "165,00"
click at [312, 187] on button "Adicionar" at bounding box center [316, 191] width 32 height 14
click at [314, 192] on button "Adicionar" at bounding box center [316, 191] width 31 height 14
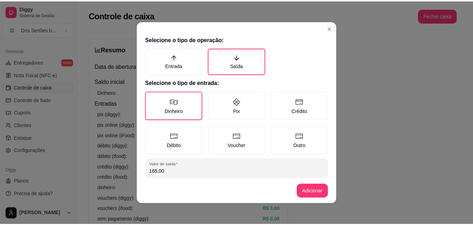
scroll to position [37, 0]
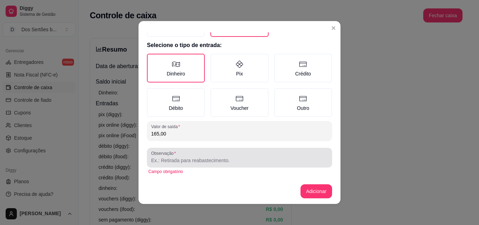
click at [266, 165] on div "Observação" at bounding box center [239, 157] width 185 height 20
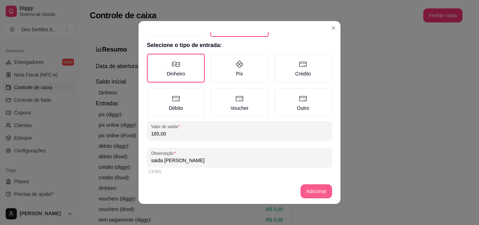
type input "saida [PERSON_NAME]"
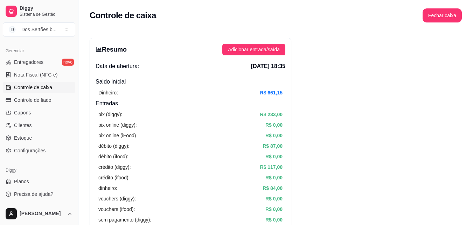
click at [48, 84] on span "Controle de caixa" at bounding box center [33, 87] width 38 height 7
drag, startPoint x: 76, startPoint y: 144, endPoint x: 75, endPoint y: -8, distance: 152.0
click at [75, 0] on html "Diggy Sistema de Gestão D Dos Sertões b ... Loja aberta Plano Essencial + Mesas…" at bounding box center [236, 112] width 473 height 225
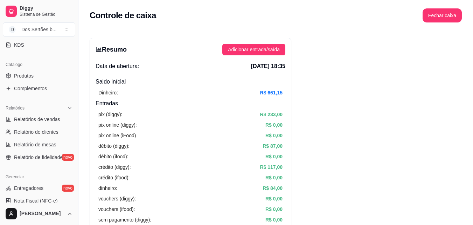
scroll to position [0, 0]
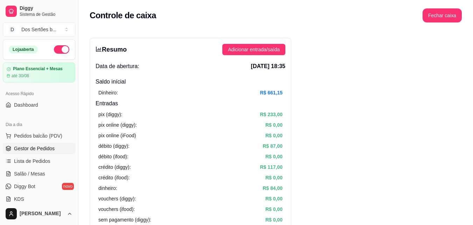
click at [53, 148] on span "Gestor de Pedidos" at bounding box center [34, 148] width 41 height 7
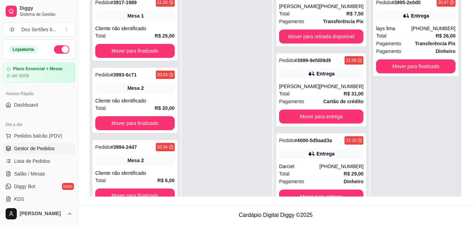
scroll to position [109, 0]
click at [351, 193] on button "Mover para entrega" at bounding box center [321, 196] width 84 height 14
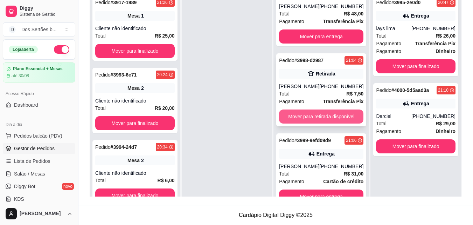
scroll to position [29, 0]
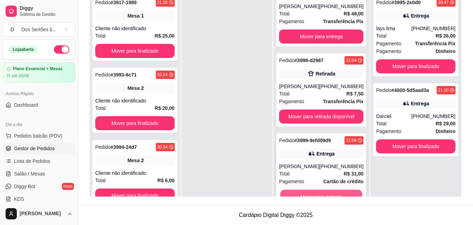
click at [346, 192] on button "Mover para entrega" at bounding box center [322, 197] width 82 height 14
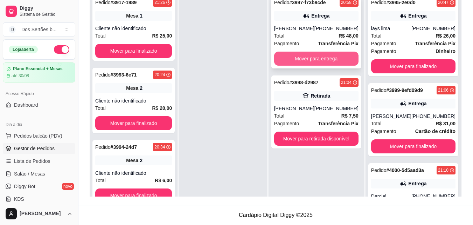
click at [322, 61] on button "Mover para entrega" at bounding box center [316, 58] width 84 height 14
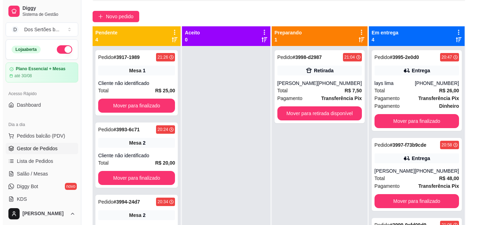
scroll to position [53, 0]
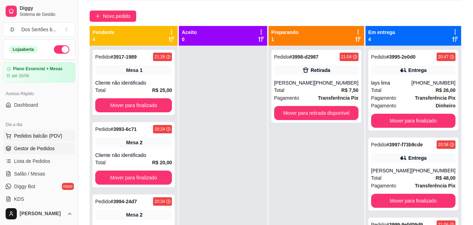
click at [37, 140] on button "Pedidos balcão (PDV)" at bounding box center [39, 135] width 73 height 11
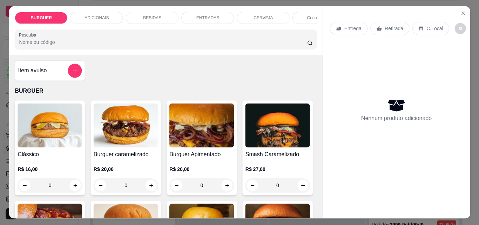
click at [37, 140] on img at bounding box center [50, 125] width 64 height 44
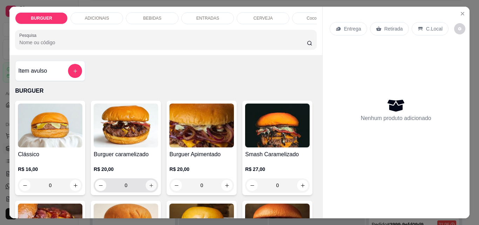
click at [149, 188] on icon "increase-product-quantity" at bounding box center [151, 185] width 5 height 5
type input "1"
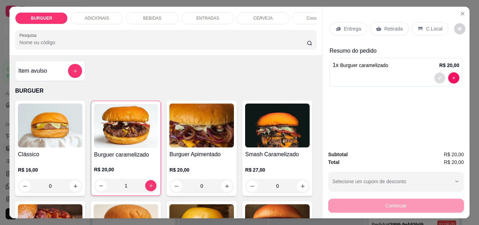
click at [438, 73] on button "decrease-product-quantity" at bounding box center [439, 78] width 11 height 11
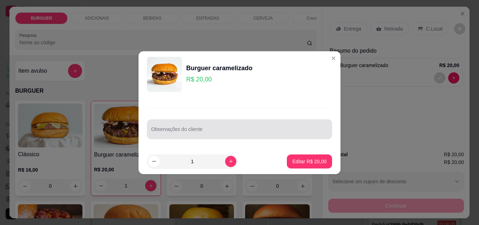
click at [180, 136] on div at bounding box center [239, 129] width 177 height 14
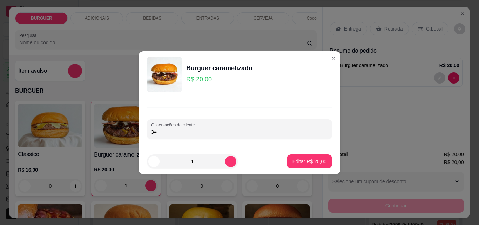
type input "3"
type input "sem cebola"
click at [292, 167] on button "Editar R$ 20,00" at bounding box center [309, 161] width 44 height 14
type input "0"
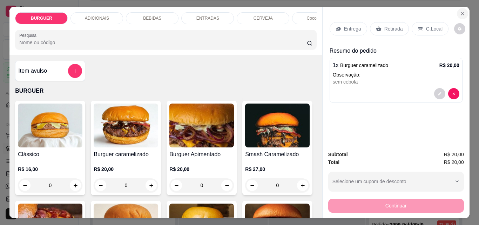
click at [461, 12] on icon "Close" at bounding box center [462, 13] width 3 height 3
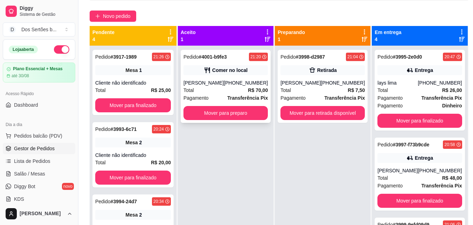
click at [223, 83] on div "[PERSON_NAME]" at bounding box center [204, 82] width 40 height 7
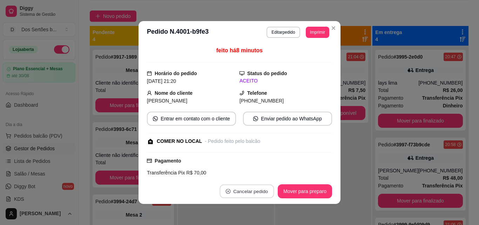
click at [243, 191] on button "Cancelar pedido" at bounding box center [246, 191] width 54 height 14
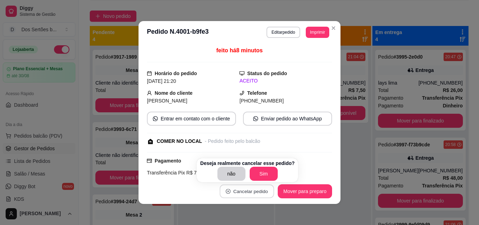
click at [243, 193] on button "Cancelar pedido" at bounding box center [246, 191] width 54 height 14
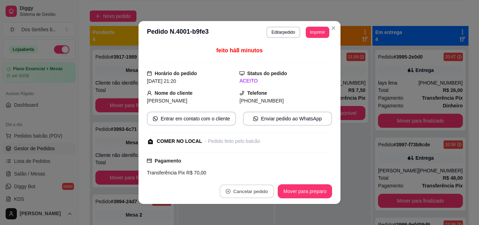
click at [241, 189] on button "Cancelar pedido" at bounding box center [246, 191] width 54 height 14
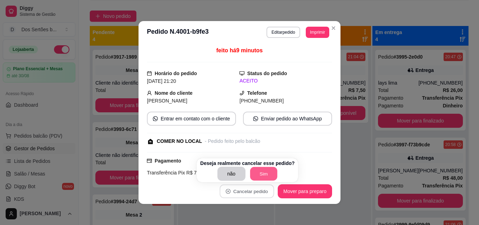
click at [256, 179] on button "Sim" at bounding box center [263, 174] width 27 height 14
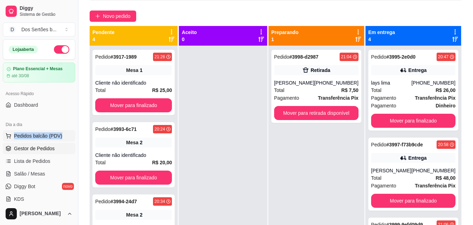
drag, startPoint x: 67, startPoint y: 128, endPoint x: 65, endPoint y: 132, distance: 5.3
click at [65, 132] on div "Dia a dia Pedidos balcão (PDV) Gestor de Pedidos Lista de Pedidos Salão / Mesas…" at bounding box center [39, 161] width 78 height 91
click at [65, 132] on button "Pedidos balcão (PDV)" at bounding box center [39, 135] width 73 height 11
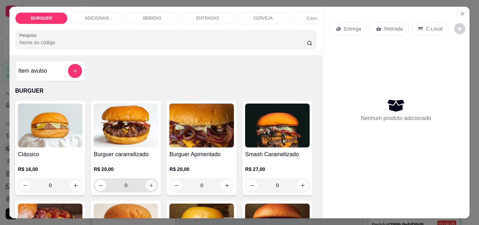
click at [149, 185] on icon "increase-product-quantity" at bounding box center [151, 185] width 5 height 5
type input "1"
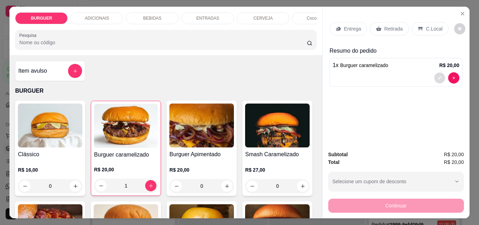
click at [434, 78] on button "decrease-product-quantity" at bounding box center [439, 78] width 11 height 11
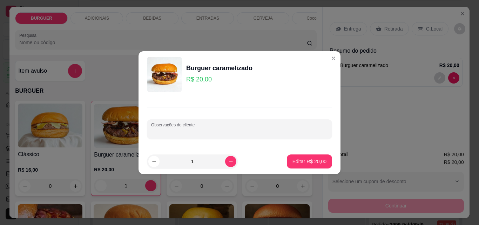
click at [214, 134] on input "Observações do cliente" at bounding box center [239, 131] width 177 height 7
type input "retirar o bacon"
click at [311, 164] on p "Editar R$ 20,00" at bounding box center [309, 161] width 34 height 7
type input "0"
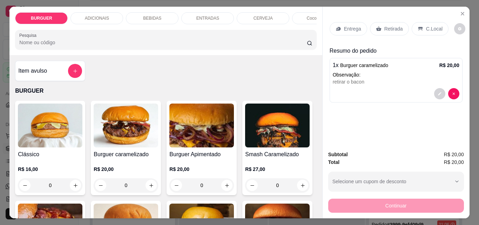
click at [161, 18] on div "BEBIDAS" at bounding box center [152, 18] width 53 height 12
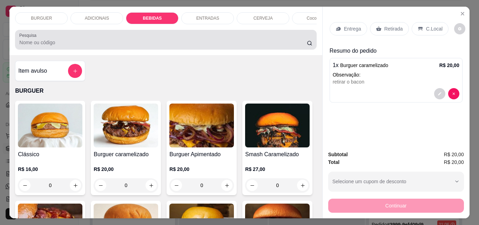
scroll to position [18, 0]
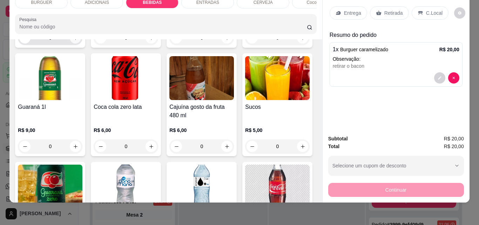
click at [75, 45] on div "0" at bounding box center [50, 38] width 62 height 14
click at [74, 41] on icon "increase-product-quantity" at bounding box center [75, 37] width 5 height 5
type input "1"
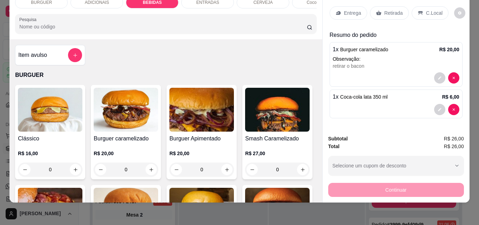
scroll to position [0, 0]
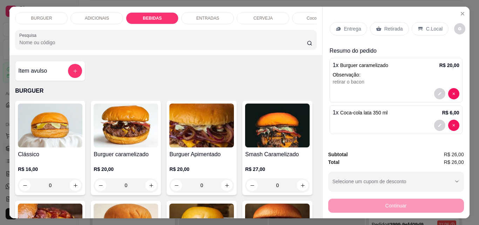
click at [262, 15] on p "CERVEJA" at bounding box center [262, 18] width 19 height 6
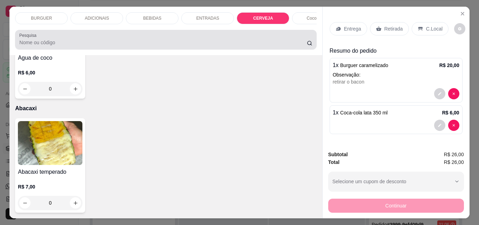
scroll to position [18, 0]
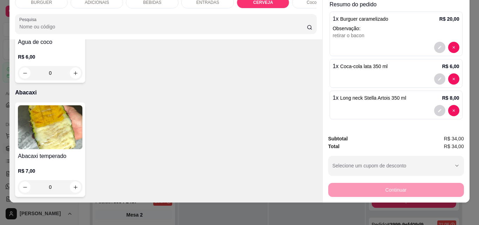
scroll to position [0, 0]
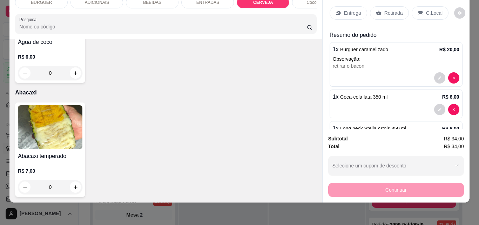
click at [471, 43] on div "BURGUER ADICIONAIS BEBIDAS ENTRADAS CERVEJA Coco gelado Abacaxi Pesquisa Item a…" at bounding box center [239, 112] width 479 height 225
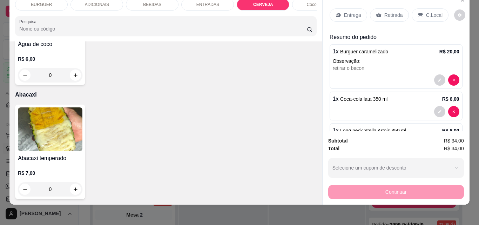
click at [400, 12] on div "Retirada" at bounding box center [389, 14] width 39 height 13
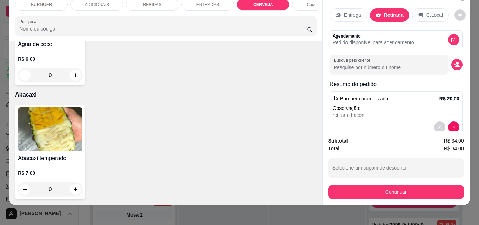
scroll to position [77, 0]
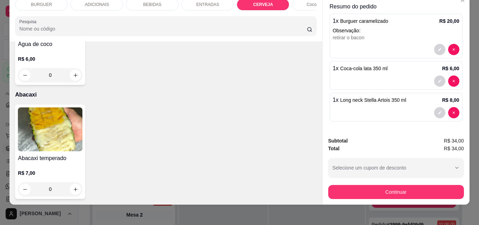
click at [447, 117] on div "1 x Long neck Stella Artois 350 ml R$ 8,00" at bounding box center [395, 106] width 133 height 29
type input "0"
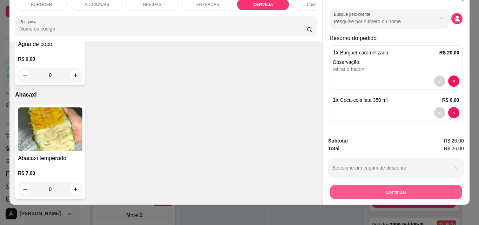
click at [407, 188] on button "Continuar" at bounding box center [395, 192] width 131 height 14
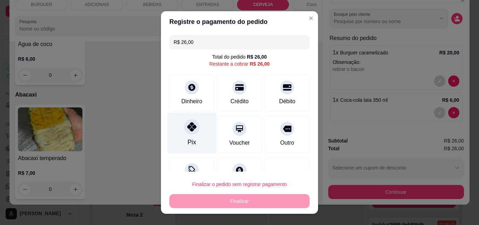
click at [193, 125] on div at bounding box center [191, 126] width 15 height 15
type input "R$ 0,00"
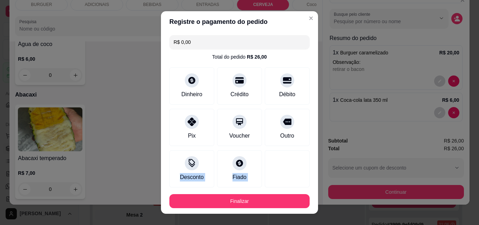
drag, startPoint x: 302, startPoint y: 146, endPoint x: 301, endPoint y: 177, distance: 30.2
click at [300, 178] on div "R$ 0,00 Total do pedido R$ 26,00 Dinheiro Crédito Débito Pix Voucher Outro Desc…" at bounding box center [239, 110] width 157 height 156
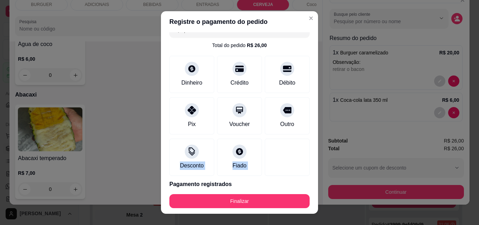
scroll to position [38, 0]
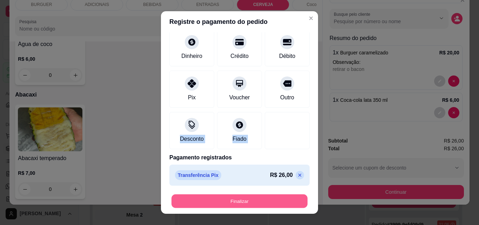
click at [285, 198] on button "Finalizar" at bounding box center [239, 201] width 136 height 14
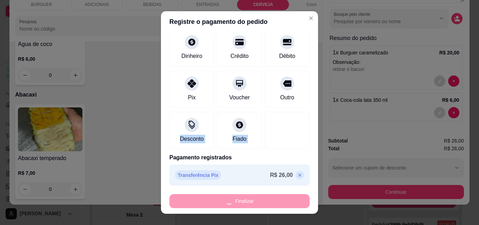
type input "0"
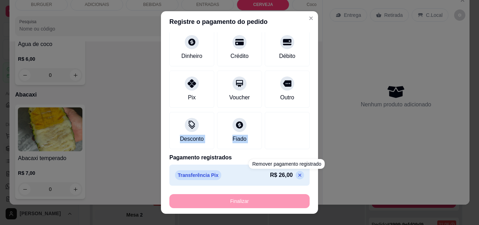
type input "-R$ 26,00"
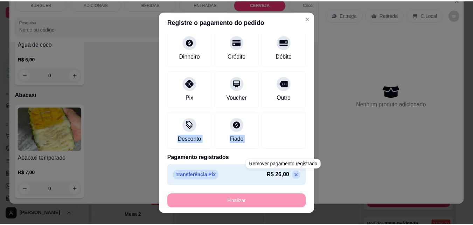
scroll to position [1411, 0]
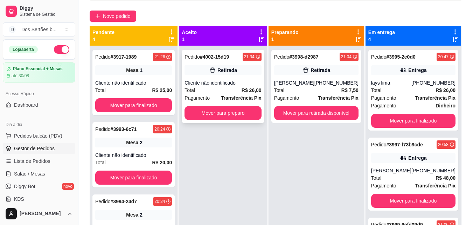
click at [211, 86] on div "Cliente não identificado" at bounding box center [223, 82] width 77 height 7
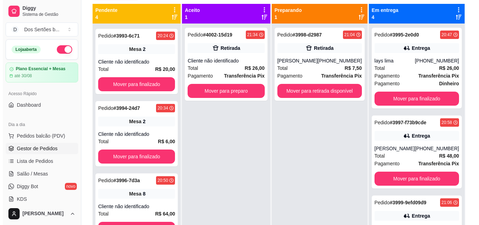
scroll to position [107, 0]
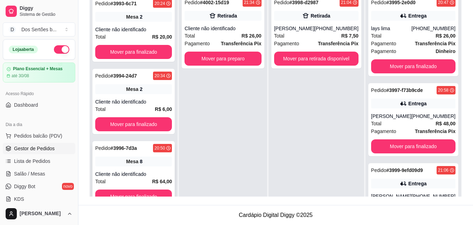
click at [157, 160] on div "Mesa 8" at bounding box center [133, 161] width 77 height 10
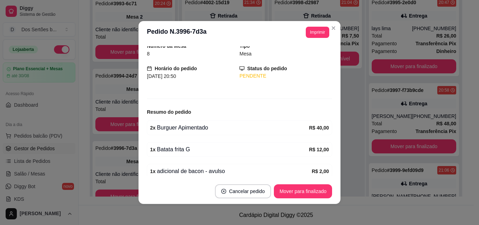
scroll to position [79, 0]
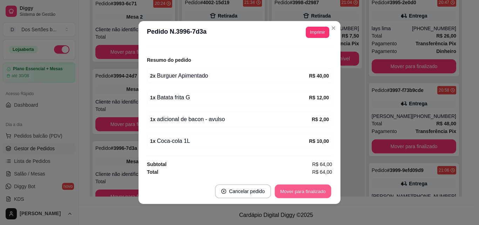
click at [303, 192] on button "Mover para finalizado" at bounding box center [303, 191] width 56 height 14
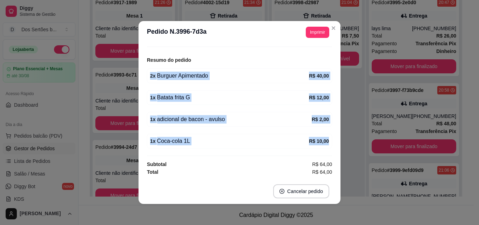
drag, startPoint x: 321, startPoint y: 149, endPoint x: 322, endPoint y: 46, distance: 102.3
click at [322, 46] on div "Número da Mesa 8 Tipo Mesa Horário do pedido [DATE] 20:50 Status do pedido FINA…" at bounding box center [239, 110] width 185 height 129
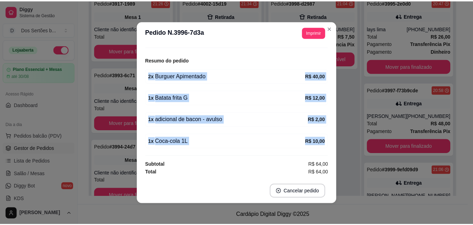
scroll to position [50, 0]
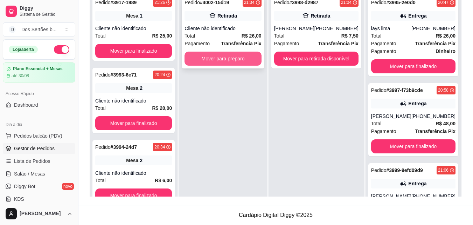
click at [235, 60] on button "Mover para preparo" at bounding box center [223, 58] width 77 height 14
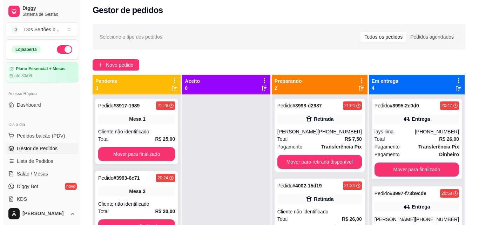
scroll to position [1, 0]
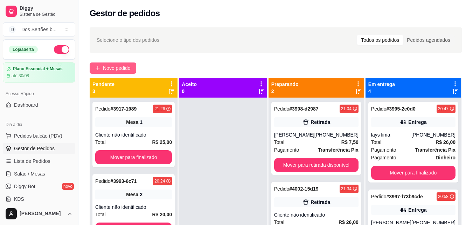
click at [122, 68] on span "Novo pedido" at bounding box center [117, 68] width 28 height 8
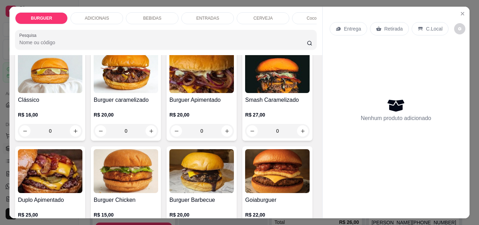
scroll to position [49, 0]
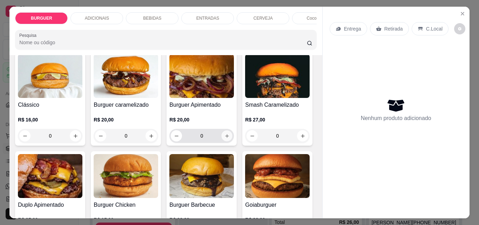
click at [225, 138] on icon "increase-product-quantity" at bounding box center [226, 135] width 5 height 5
type input "1"
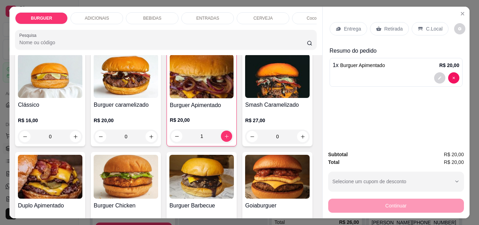
click at [392, 28] on p "Retirada" at bounding box center [393, 28] width 19 height 7
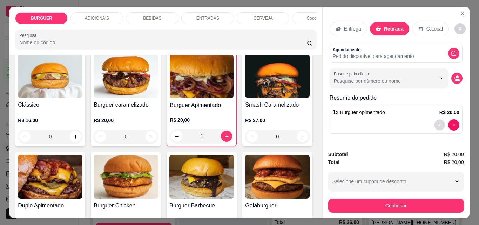
click at [437, 123] on icon "decrease-product-quantity" at bounding box center [439, 125] width 4 height 4
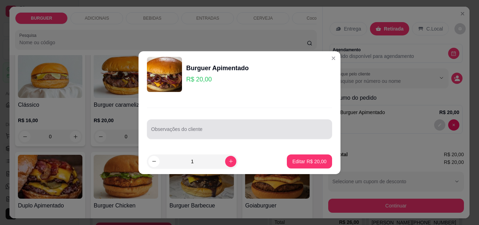
click at [243, 132] on input "Observações do cliente" at bounding box center [239, 131] width 177 height 7
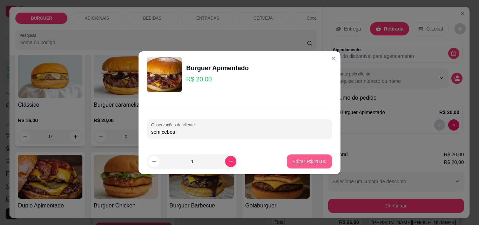
type input "sem ceboa"
click at [311, 163] on p "Editar R$ 20,00" at bounding box center [309, 161] width 33 height 7
type input "0"
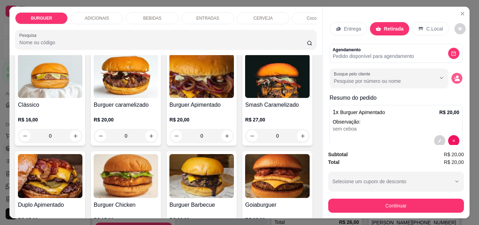
click at [455, 76] on circle "decrease-product-quantity" at bounding box center [456, 77] width 3 height 3
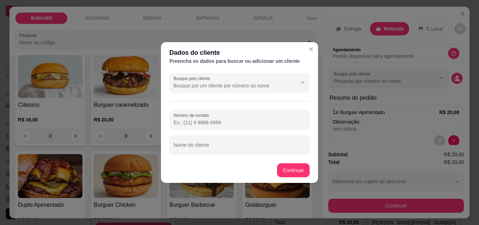
click at [245, 84] on input "Busque pelo cliente" at bounding box center [229, 85] width 112 height 7
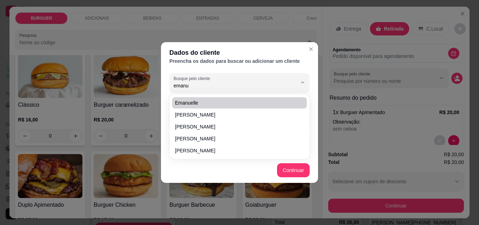
click at [218, 99] on li "Emanuelle" at bounding box center [239, 102] width 135 height 11
type input "Emanuelle"
type input "[PHONE_NUMBER]"
type input "Emanuelle"
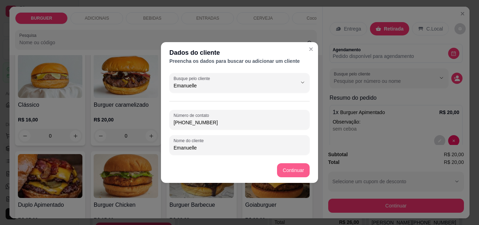
type input "Emanuelle"
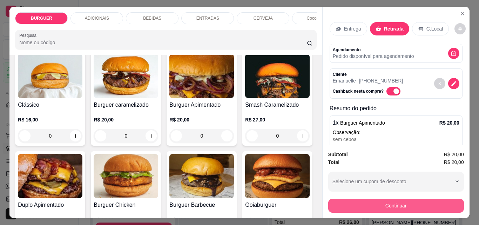
click at [372, 199] on button "Continuar" at bounding box center [396, 205] width 136 height 14
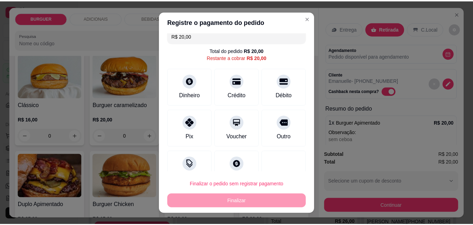
scroll to position [26, 0]
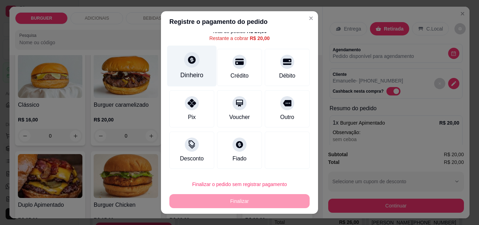
click at [199, 67] on div "Dinheiro" at bounding box center [191, 66] width 49 height 41
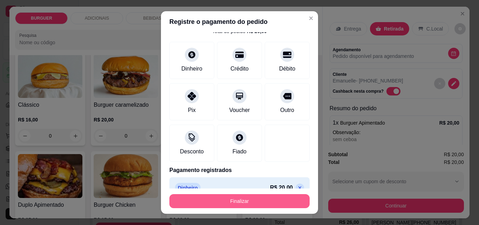
click at [261, 198] on button "Finalizar" at bounding box center [239, 201] width 140 height 14
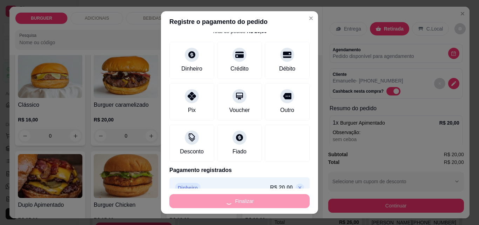
type input "-R$ 20,00"
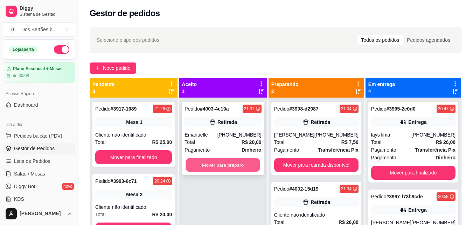
click at [214, 163] on button "Mover para preparo" at bounding box center [223, 165] width 75 height 14
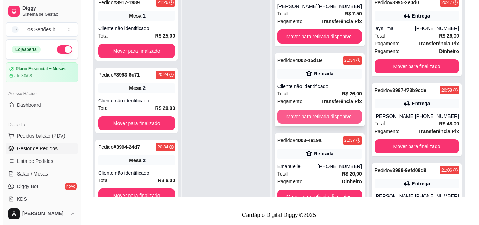
scroll to position [20, 0]
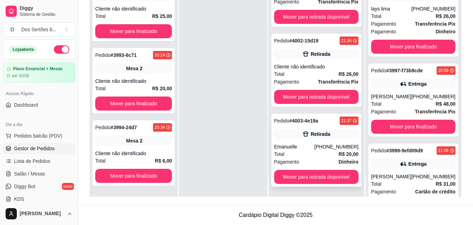
click at [308, 143] on div "Emanuelle" at bounding box center [294, 146] width 40 height 7
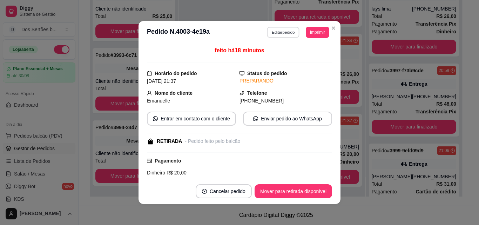
click at [286, 30] on button "Editar pedido" at bounding box center [283, 32] width 33 height 11
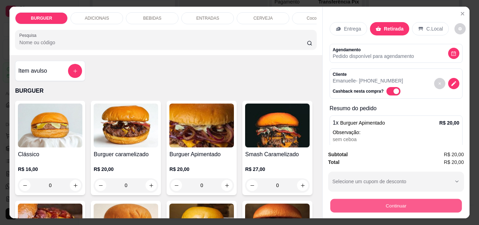
click at [370, 199] on button "Continuar" at bounding box center [395, 205] width 131 height 14
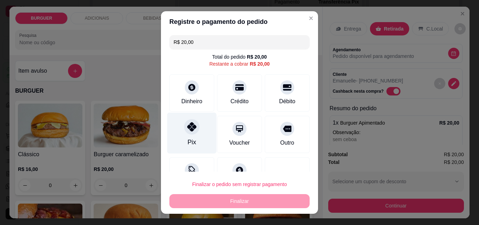
click at [197, 123] on div "Pix" at bounding box center [191, 132] width 49 height 41
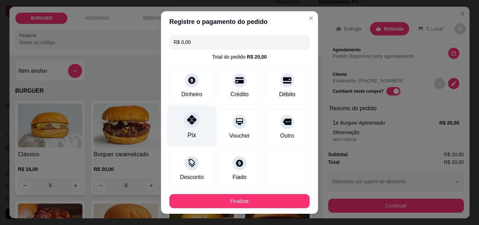
scroll to position [38, 0]
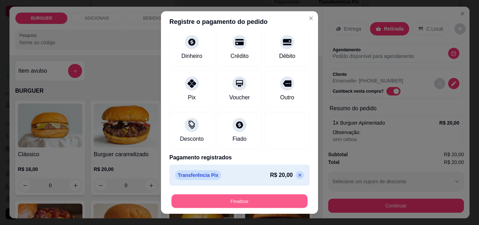
click at [200, 200] on button "Finalizar" at bounding box center [239, 201] width 136 height 14
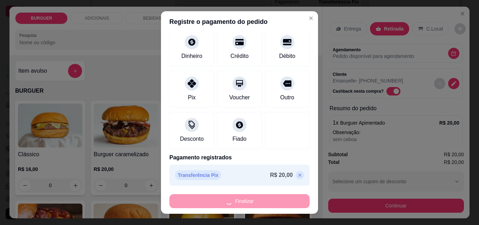
type input "-R$ 20,00"
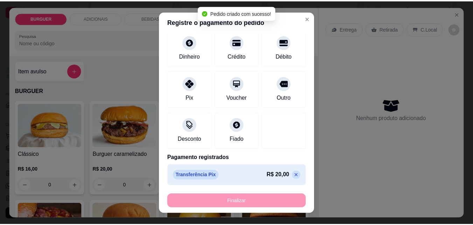
scroll to position [0, 0]
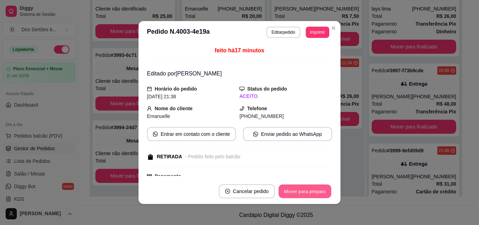
click at [296, 190] on button "Mover para preparo" at bounding box center [304, 191] width 53 height 14
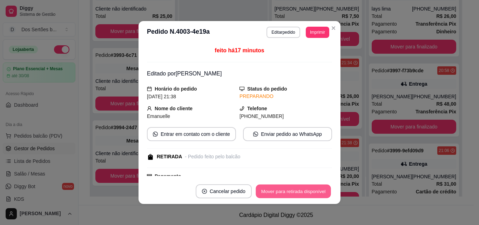
click at [296, 190] on button "Mover para retirada disponível" at bounding box center [292, 191] width 75 height 14
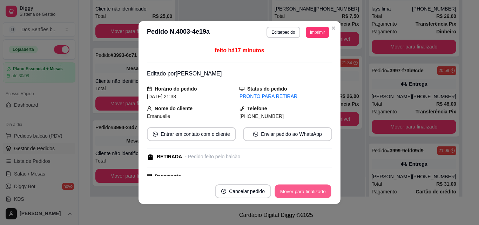
click at [296, 190] on button "Mover para finalizado" at bounding box center [303, 191] width 56 height 14
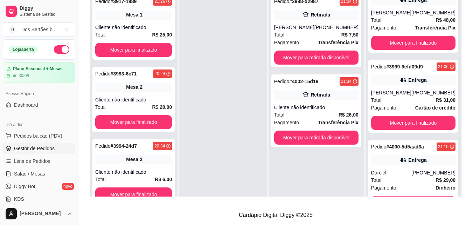
scroll to position [55, 0]
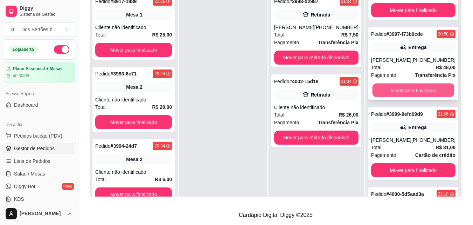
click at [404, 92] on button "Mover para finalizado" at bounding box center [413, 90] width 82 height 14
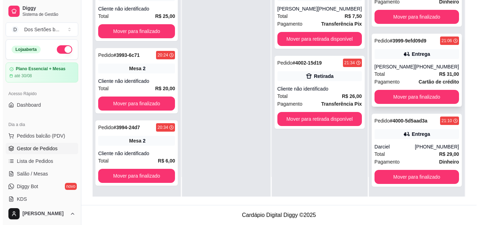
scroll to position [0, 0]
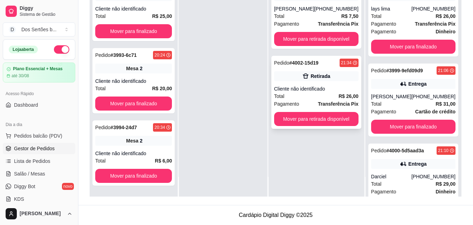
click at [338, 77] on div "Retirada" at bounding box center [316, 76] width 84 height 10
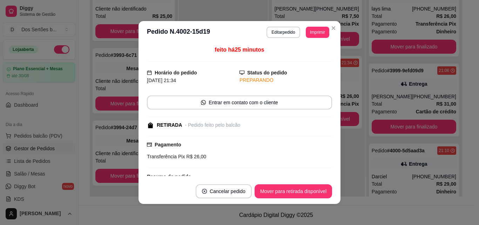
scroll to position [92, 0]
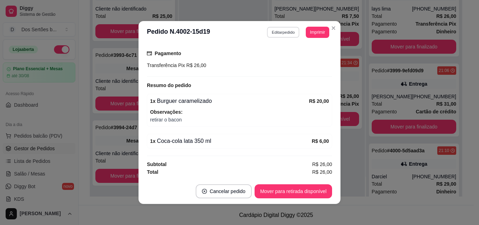
click at [271, 30] on button "Editar pedido" at bounding box center [283, 32] width 33 height 11
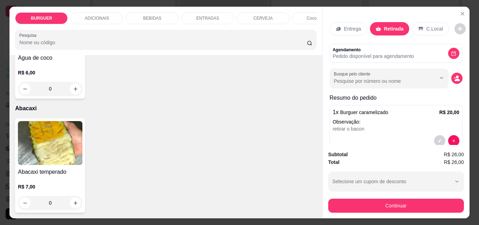
scroll to position [1441, 0]
type input "1"
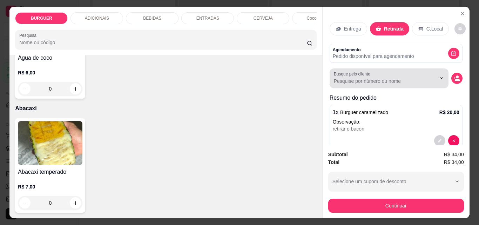
scroll to position [77, 0]
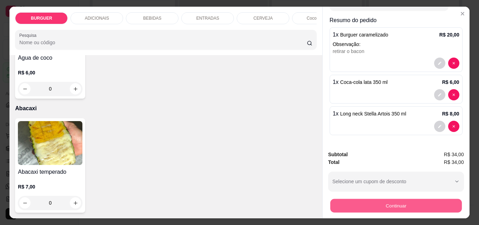
click at [385, 202] on button "Continuar" at bounding box center [395, 205] width 131 height 14
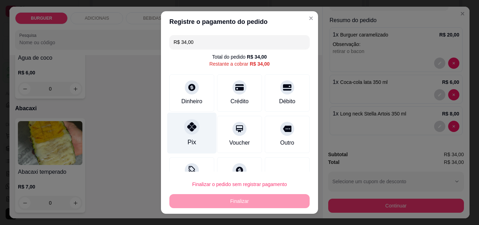
click at [187, 125] on icon at bounding box center [191, 126] width 9 height 9
type input "R$ 0,00"
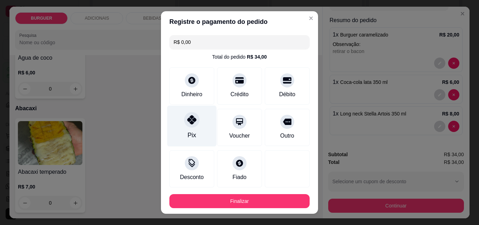
scroll to position [38, 0]
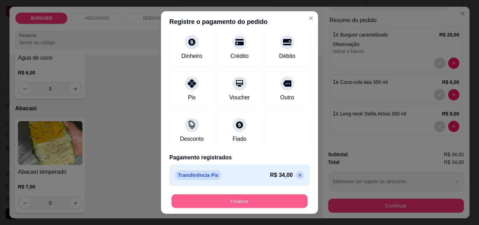
click at [274, 200] on button "Finalizar" at bounding box center [239, 201] width 136 height 14
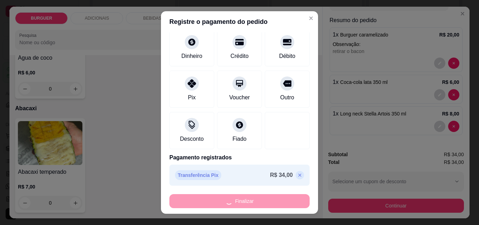
type input "0"
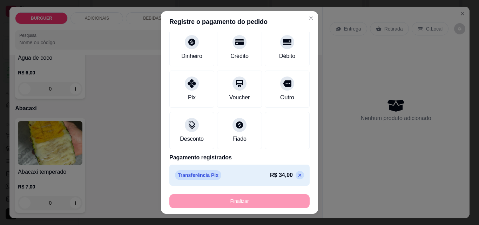
type input "-R$ 34,00"
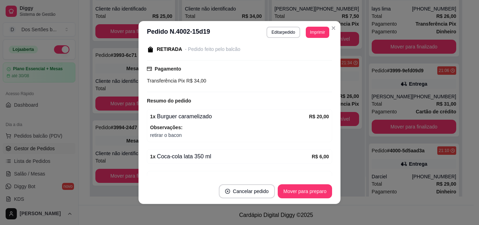
scroll to position [107, 0]
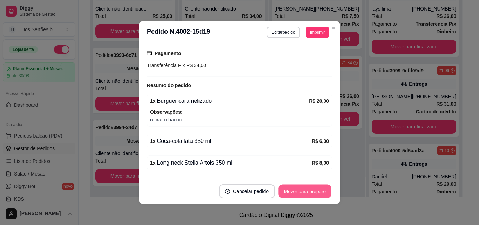
click at [297, 186] on button "Mover para preparo" at bounding box center [304, 191] width 53 height 14
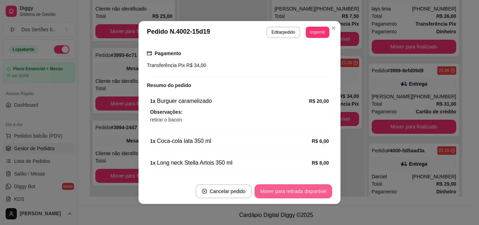
click at [297, 186] on button "Mover para retirada disponível" at bounding box center [292, 191] width 77 height 14
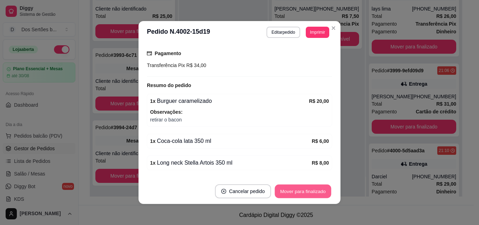
click at [297, 186] on button "Mover para finalizado" at bounding box center [303, 191] width 56 height 14
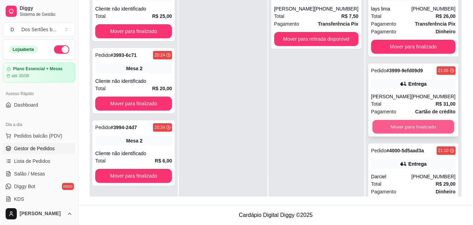
click at [389, 129] on button "Mover para finalizado" at bounding box center [413, 127] width 82 height 14
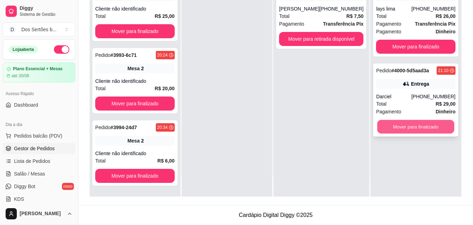
click at [428, 124] on button "Mover para finalizado" at bounding box center [416, 127] width 77 height 14
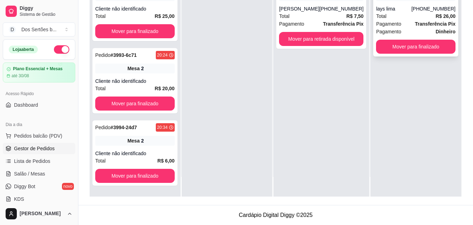
click at [406, 27] on div "Pagamento Transferência Pix" at bounding box center [416, 24] width 80 height 8
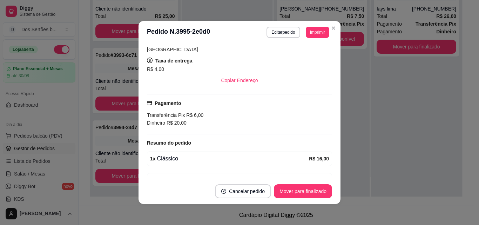
scroll to position [136, 0]
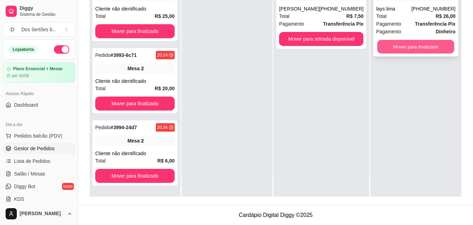
click at [381, 45] on button "Mover para finalizado" at bounding box center [416, 47] width 77 height 14
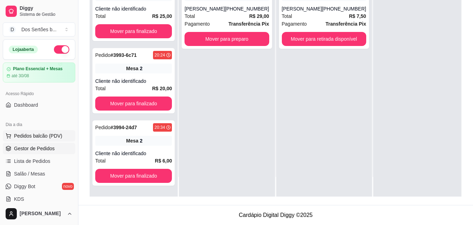
click at [40, 131] on button "Pedidos balcão (PDV)" at bounding box center [39, 135] width 73 height 11
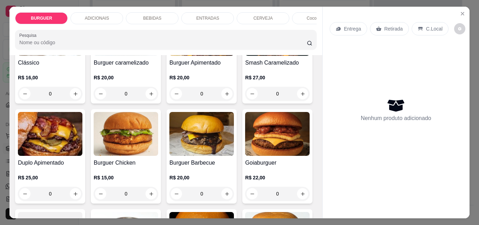
scroll to position [130, 0]
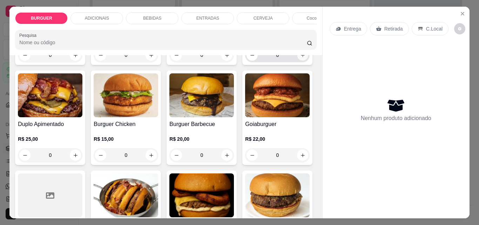
click at [300, 58] on icon "increase-product-quantity" at bounding box center [302, 55] width 5 height 5
type input "1"
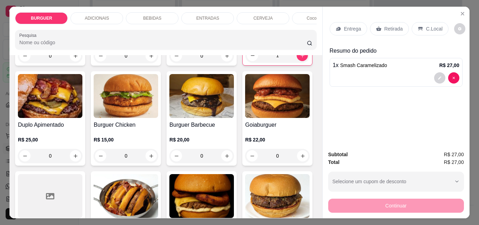
click at [144, 15] on p "BEBIDAS" at bounding box center [152, 18] width 18 height 6
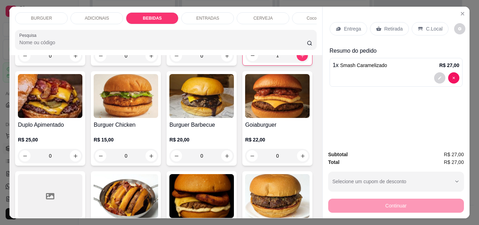
scroll to position [18, 0]
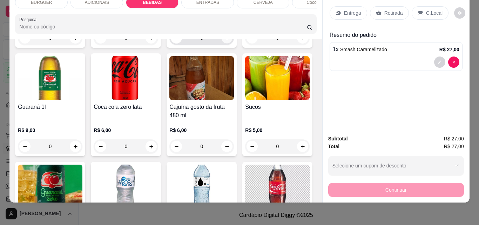
click at [224, 43] on button "increase-product-quantity" at bounding box center [226, 38] width 11 height 11
type input "1"
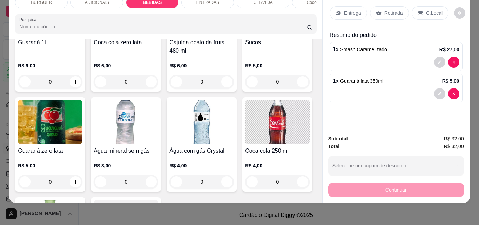
scroll to position [616, 0]
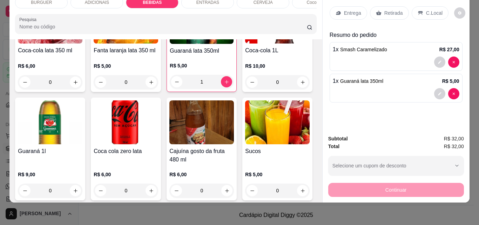
click at [102, 2] on div "ADICIONAIS" at bounding box center [96, 2] width 53 height 12
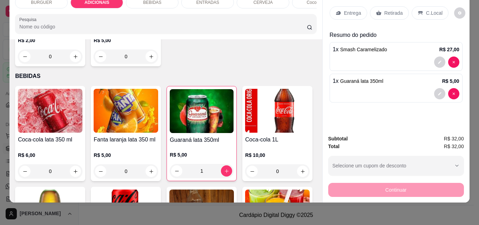
scroll to position [541, 0]
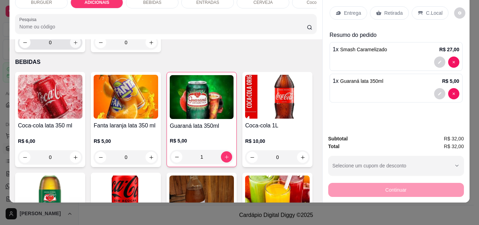
click at [81, 48] on button "increase-product-quantity" at bounding box center [75, 42] width 11 height 11
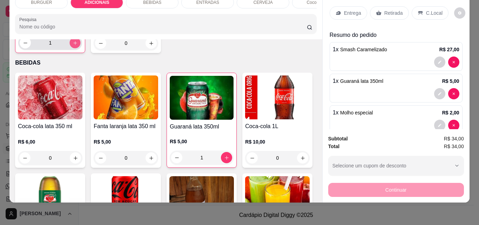
click at [81, 48] on button "increase-product-quantity" at bounding box center [75, 42] width 11 height 11
type input "2"
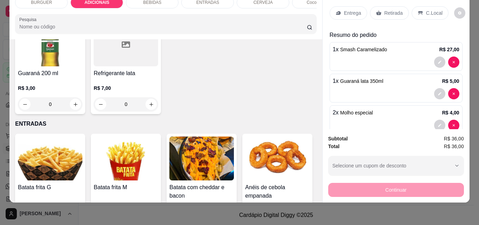
scroll to position [989, 0]
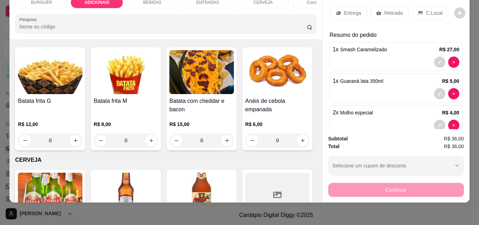
type input "1"
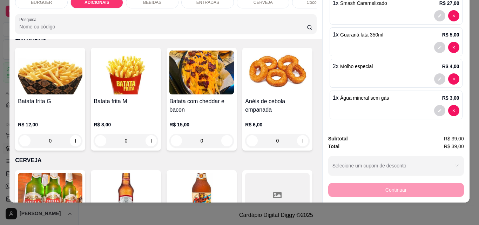
scroll to position [0, 0]
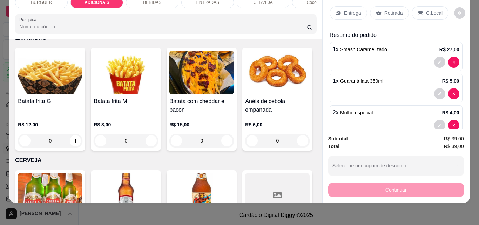
click at [344, 9] on p "Entrega" at bounding box center [352, 12] width 17 height 7
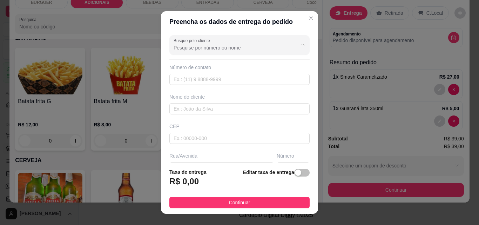
click at [179, 48] on input "Busque pelo cliente" at bounding box center [229, 47] width 112 height 7
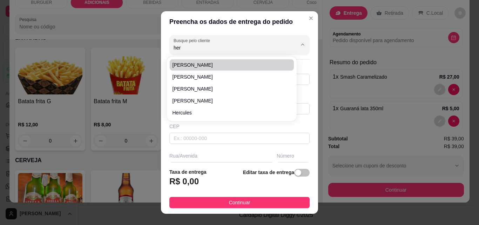
click at [179, 66] on span "[PERSON_NAME]" at bounding box center [227, 64] width 111 height 7
type input "[PERSON_NAME]"
type input "86999984817"
type input "[PERSON_NAME]"
type input "64180000"
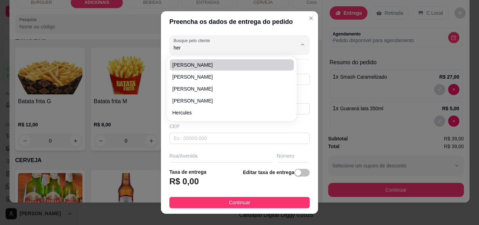
type input "[GEOGRAPHIC_DATA]"
type input "1210"
type input "Esperantina"
type input "Casa da calçada grande por trás do gervasio Lages"
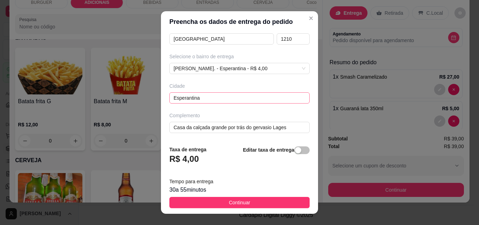
scroll to position [11, 0]
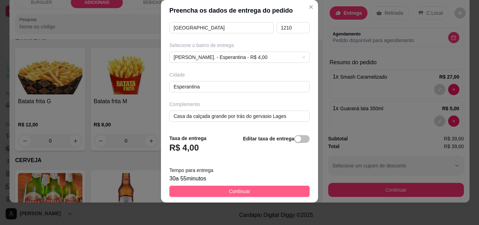
type input "[PERSON_NAME]"
click at [243, 189] on span "Continuar" at bounding box center [239, 191] width 21 height 8
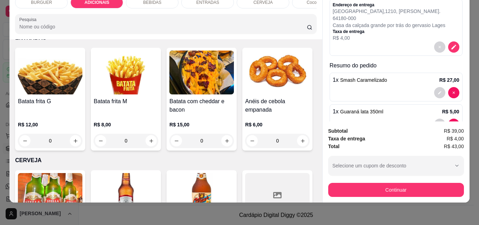
scroll to position [171, 0]
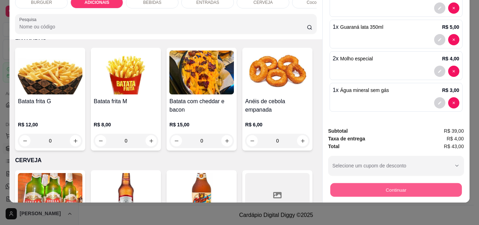
click at [374, 183] on button "Continuar" at bounding box center [395, 190] width 131 height 14
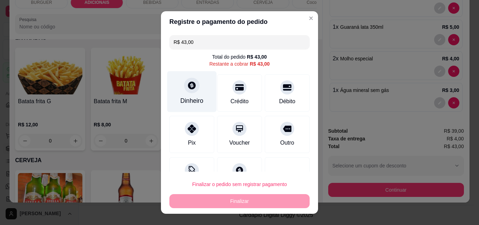
click at [174, 97] on div "Dinheiro" at bounding box center [191, 91] width 49 height 41
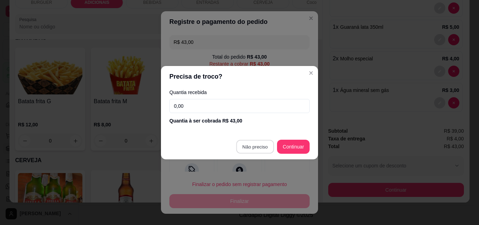
type input "R$ 0,00"
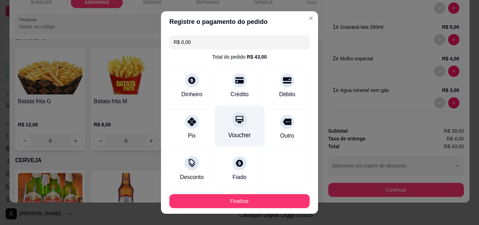
scroll to position [38, 0]
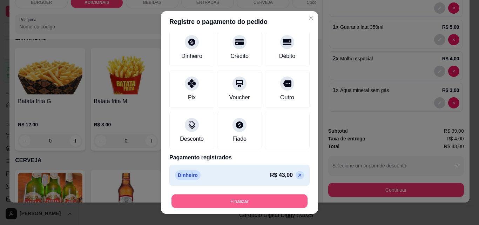
click at [227, 195] on button "Finalizar" at bounding box center [239, 201] width 136 height 14
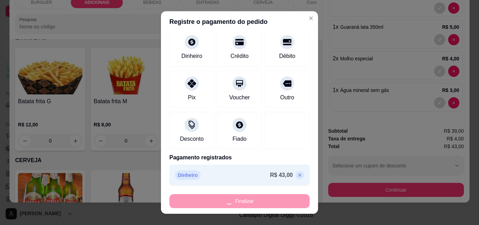
type input "0"
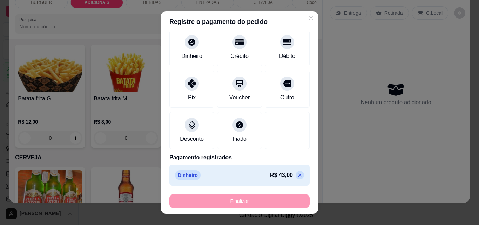
type input "-R$ 43,00"
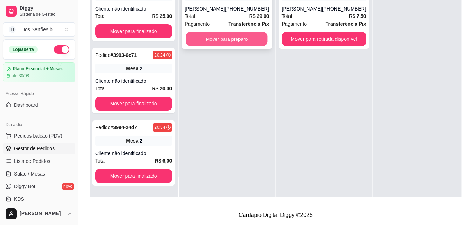
click at [204, 39] on button "Mover para preparo" at bounding box center [227, 39] width 82 height 14
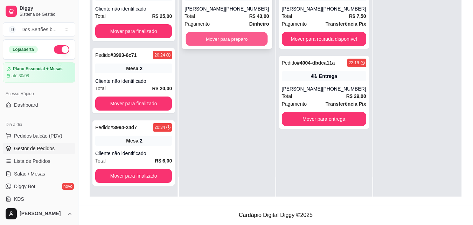
click at [244, 34] on button "Mover para preparo" at bounding box center [227, 39] width 82 height 14
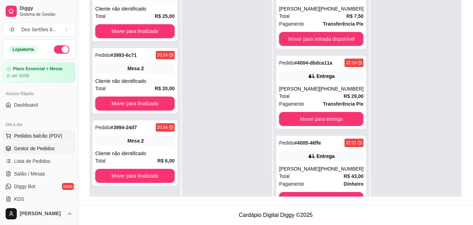
click at [34, 136] on span "Pedidos balcão (PDV)" at bounding box center [38, 135] width 48 height 7
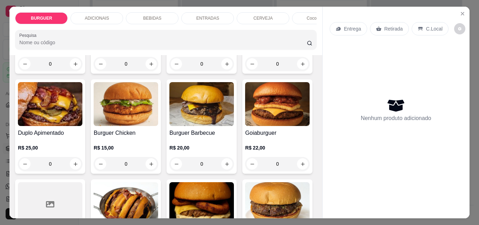
scroll to position [171, 0]
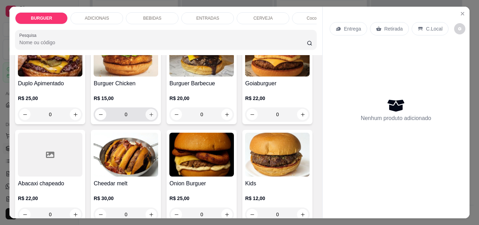
click at [157, 118] on button "increase-product-quantity" at bounding box center [150, 114] width 11 height 11
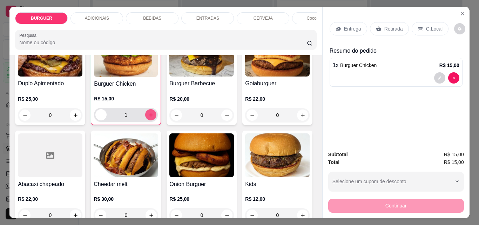
click at [156, 118] on button "increase-product-quantity" at bounding box center [150, 114] width 11 height 11
type input "3"
click at [390, 25] on p "Retirada" at bounding box center [393, 28] width 19 height 7
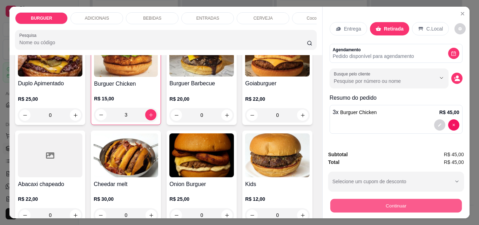
click at [362, 199] on button "Continuar" at bounding box center [395, 205] width 131 height 14
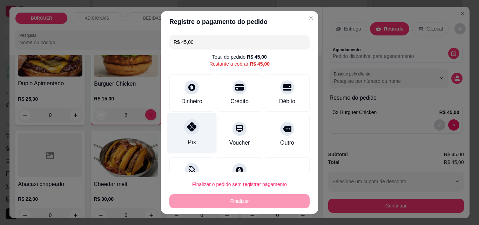
click at [167, 135] on div "Pix" at bounding box center [191, 132] width 49 height 41
type input "R$ 0,00"
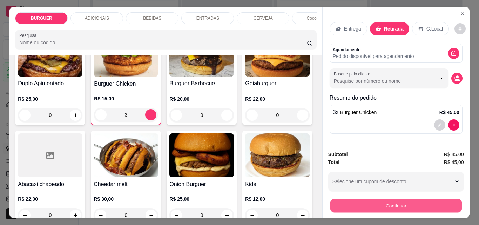
click at [350, 198] on button "Continuar" at bounding box center [395, 205] width 131 height 14
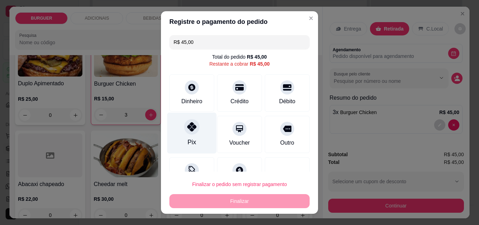
click at [193, 125] on div at bounding box center [191, 126] width 15 height 15
type input "R$ 0,00"
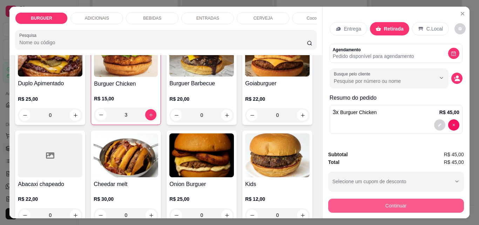
click at [345, 198] on button "Continuar" at bounding box center [396, 205] width 136 height 14
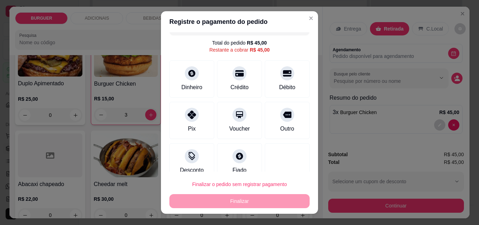
scroll to position [26, 0]
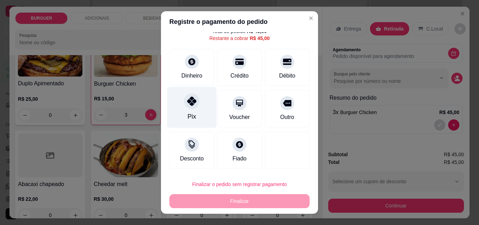
click at [187, 98] on icon at bounding box center [191, 100] width 9 height 9
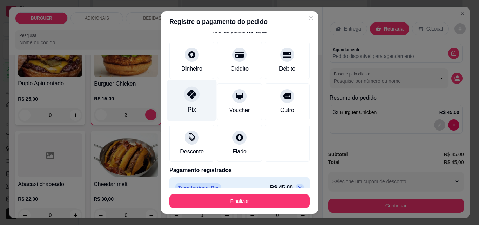
type input "R$ 0,00"
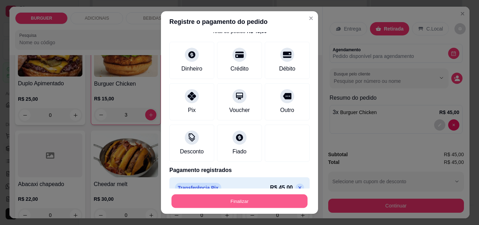
click at [244, 202] on button "Finalizar" at bounding box center [239, 201] width 136 height 14
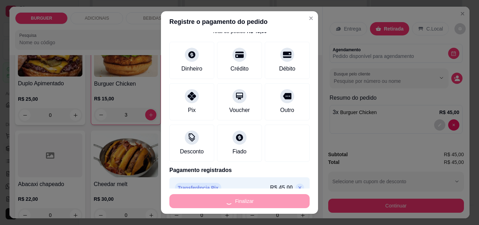
type input "0"
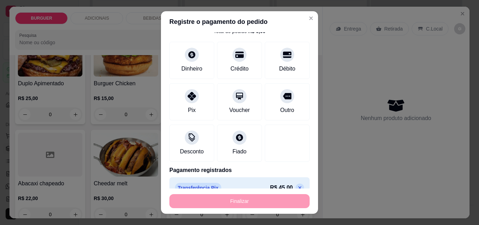
type input "-R$ 45,00"
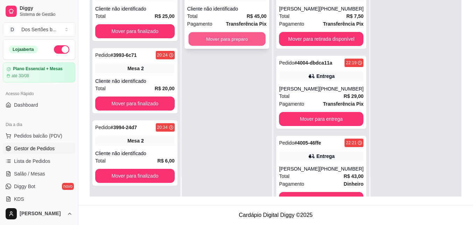
click at [206, 41] on button "Mover para preparo" at bounding box center [226, 39] width 77 height 14
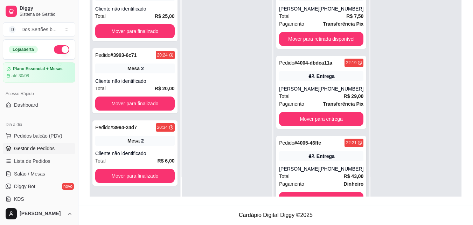
click at [326, 151] on div "Pedido # 4005-46ffe 22:21 Entrega [PERSON_NAME] [PHONE_NUMBER] Total R$ 43,00 P…" at bounding box center [321, 172] width 90 height 73
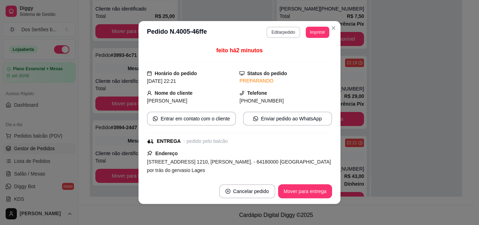
click at [281, 35] on button "Editar pedido" at bounding box center [282, 32] width 33 height 11
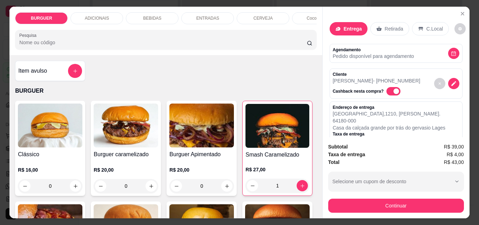
scroll to position [171, 0]
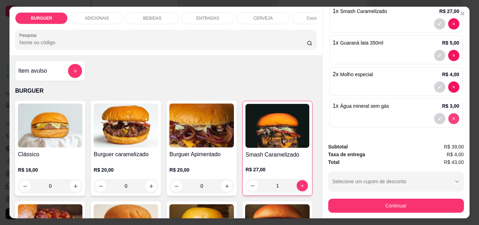
type input "0"
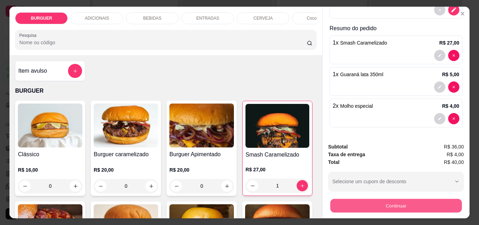
click at [406, 203] on button "Continuar" at bounding box center [395, 205] width 131 height 14
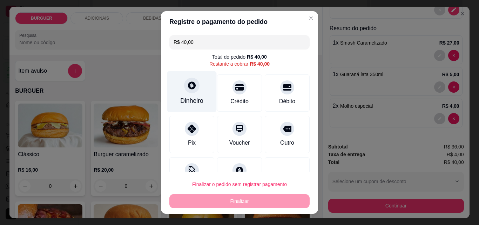
click at [188, 89] on icon at bounding box center [192, 85] width 8 height 8
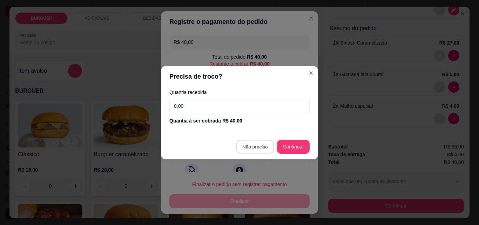
type input "R$ 0,00"
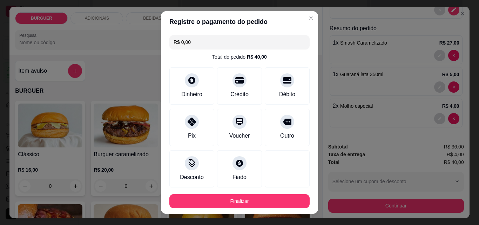
scroll to position [38, 0]
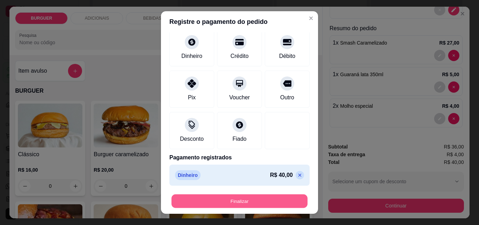
click at [222, 199] on button "Finalizar" at bounding box center [239, 201] width 136 height 14
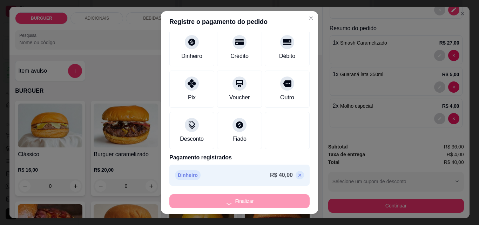
type input "0"
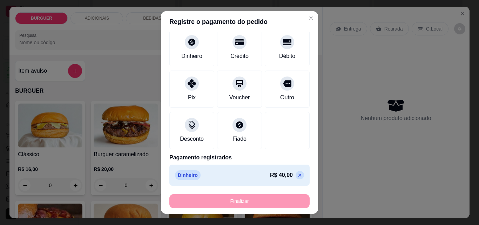
type input "-R$ 40,00"
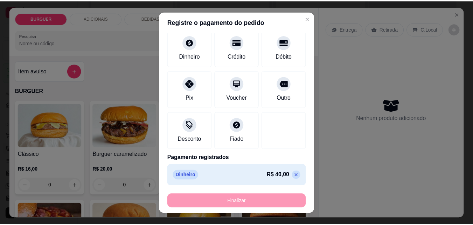
scroll to position [0, 0]
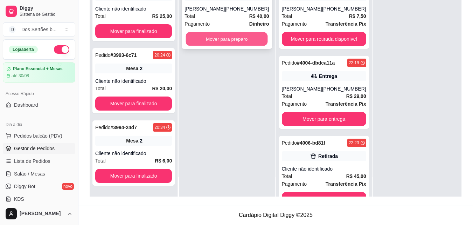
click at [228, 35] on button "Mover para preparo" at bounding box center [227, 39] width 82 height 14
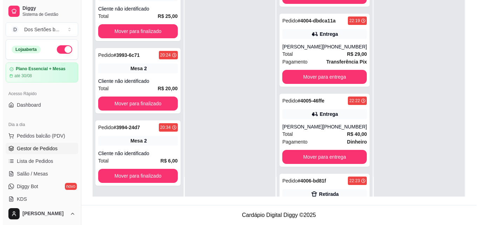
scroll to position [56, 0]
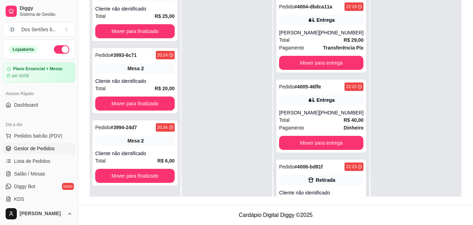
click at [295, 166] on strong "# 4006-bd81f" at bounding box center [309, 167] width 28 height 6
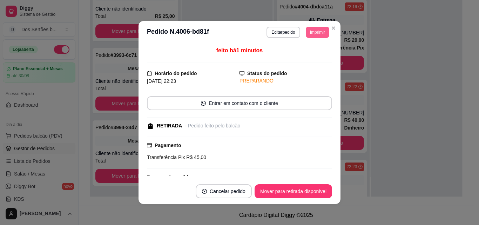
click at [312, 34] on button "Imprimir" at bounding box center [316, 32] width 23 height 11
click at [316, 28] on button "Imprimir" at bounding box center [317, 32] width 23 height 11
click at [296, 55] on button "Impressora" at bounding box center [301, 56] width 49 height 11
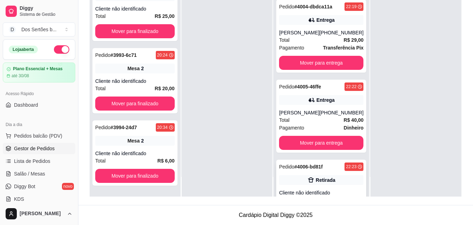
click at [319, 169] on strong "# 4006-bd81f" at bounding box center [309, 167] width 28 height 6
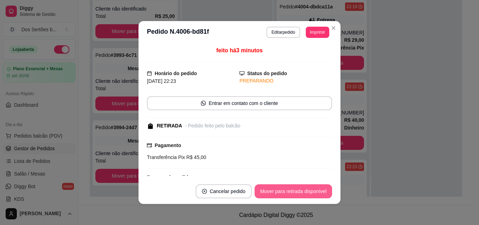
click at [277, 195] on button "Mover para retirada disponível" at bounding box center [292, 191] width 77 height 14
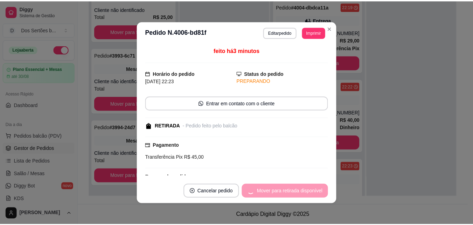
scroll to position [22, 0]
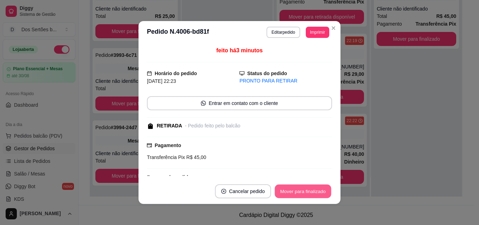
click at [285, 193] on button "Mover para finalizado" at bounding box center [303, 191] width 56 height 14
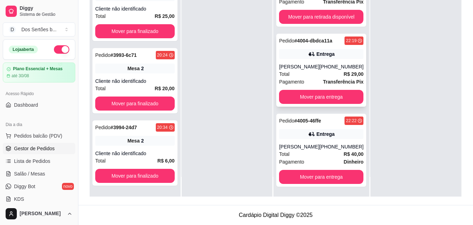
scroll to position [0, 0]
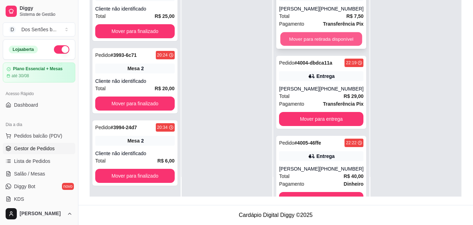
click at [315, 40] on button "Mover para retirada disponível" at bounding box center [322, 39] width 82 height 14
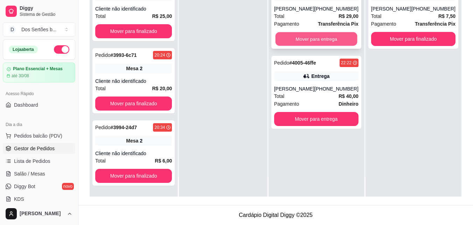
click at [323, 36] on button "Mover para entrega" at bounding box center [316, 39] width 82 height 14
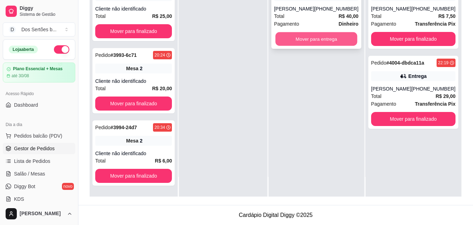
click at [341, 39] on button "Mover para entrega" at bounding box center [316, 39] width 82 height 14
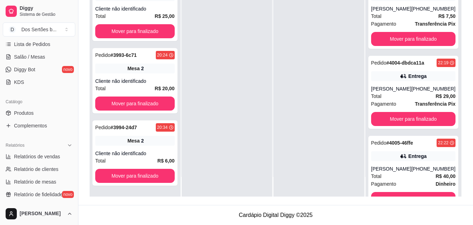
scroll to position [141, 0]
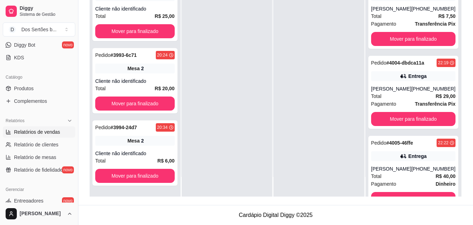
click at [50, 130] on span "Relatórios de vendas" at bounding box center [37, 131] width 46 height 7
select select "ALL"
select select "0"
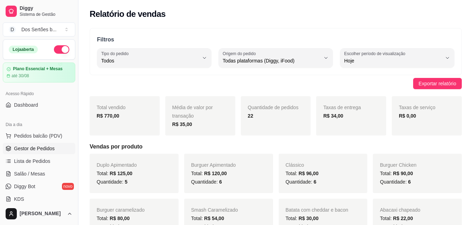
click at [11, 151] on link "Gestor de Pedidos" at bounding box center [39, 148] width 73 height 11
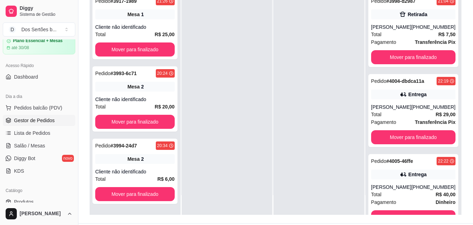
scroll to position [42, 0]
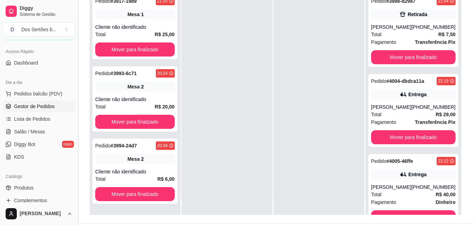
click at [75, 196] on button "Toggle Sidebar" at bounding box center [78, 112] width 6 height 225
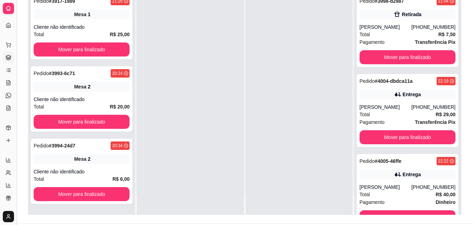
click at [18, 129] on button "Toggle Sidebar" at bounding box center [17, 112] width 6 height 225
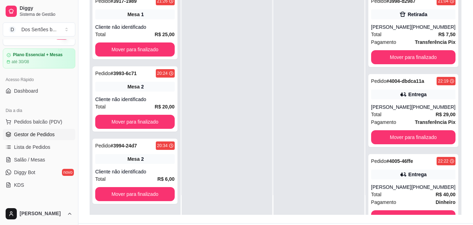
scroll to position [28, 0]
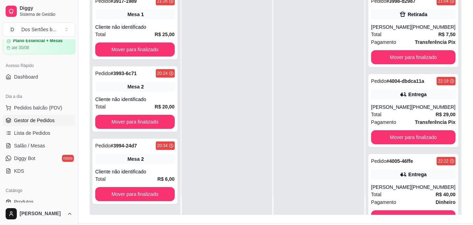
click at [72, 199] on div "Catálogo Produtos Complementos" at bounding box center [39, 202] width 78 height 41
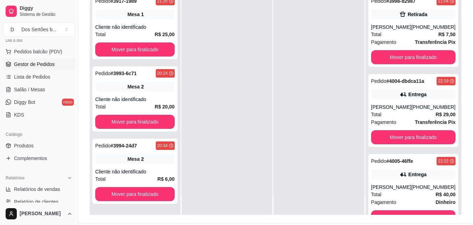
scroll to position [98, 0]
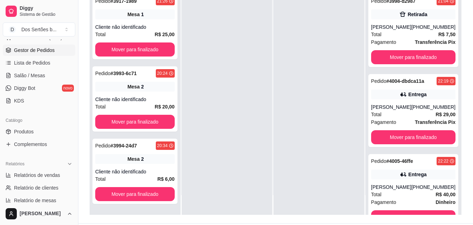
click at [74, 202] on div "[PERSON_NAME]" at bounding box center [39, 213] width 78 height 22
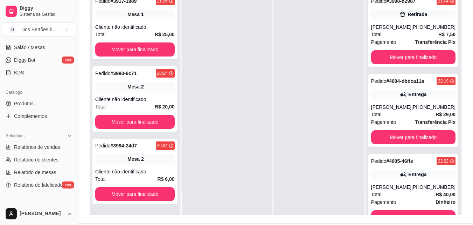
scroll to position [140, 0]
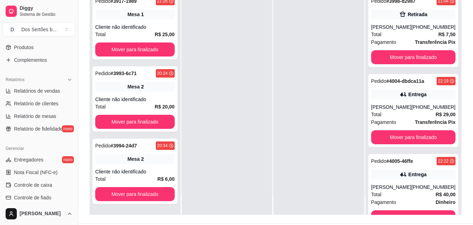
scroll to position [196, 0]
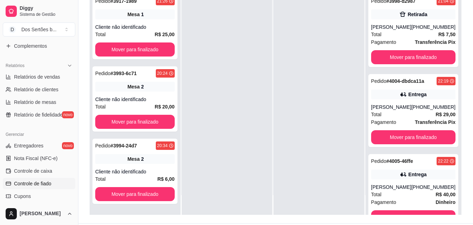
click at [50, 186] on span "Controle de fiado" at bounding box center [32, 183] width 37 height 7
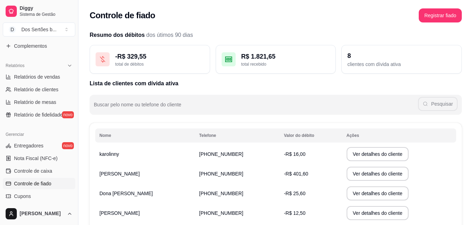
scroll to position [66, 0]
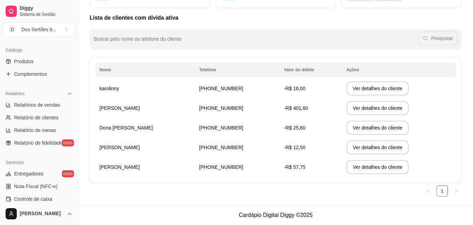
click at [73, 44] on div "Loja aberta Plano Essencial + Mesas até 30/08 Acesso Rápido Dashboard Dia a dia…" at bounding box center [39, 120] width 78 height 163
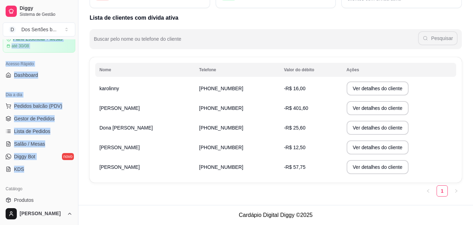
scroll to position [0, 0]
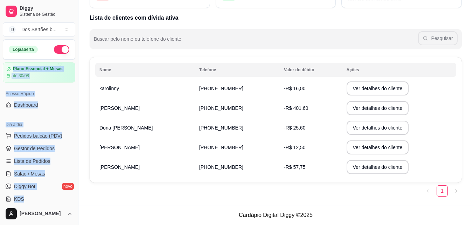
click at [74, 42] on div "Loja aberta Plano Essencial + Mesas até 30/08 Acesso Rápido Dashboard Dia a dia…" at bounding box center [39, 120] width 78 height 163
click at [59, 48] on button "button" at bounding box center [61, 49] width 15 height 8
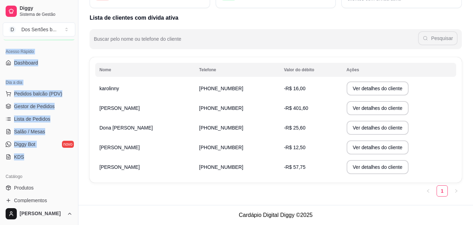
scroll to position [184, 0]
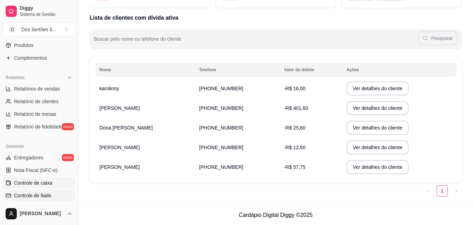
click at [46, 184] on span "Controle de caixa" at bounding box center [33, 182] width 38 height 7
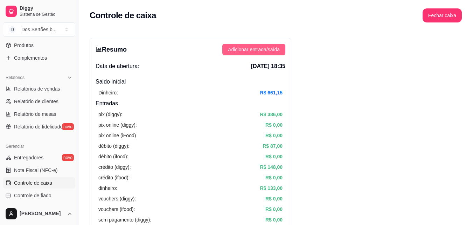
click at [258, 47] on span "Adicionar entrada/saída" at bounding box center [254, 50] width 52 height 8
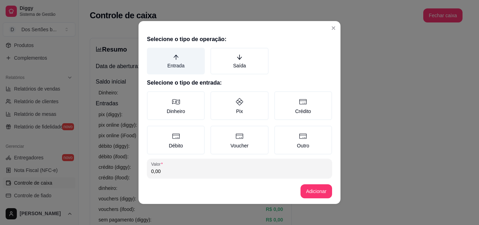
click at [173, 61] on label "Entrada" at bounding box center [176, 61] width 58 height 27
click at [152, 53] on button "Entrada" at bounding box center [149, 50] width 6 height 6
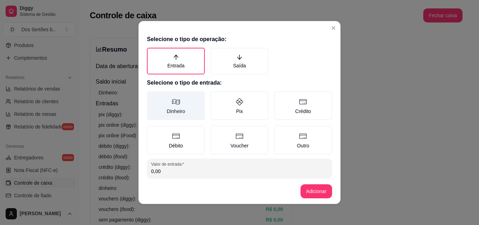
click at [174, 111] on label "Dinheiro" at bounding box center [176, 105] width 58 height 29
click at [152, 96] on button "Dinheiro" at bounding box center [149, 94] width 6 height 6
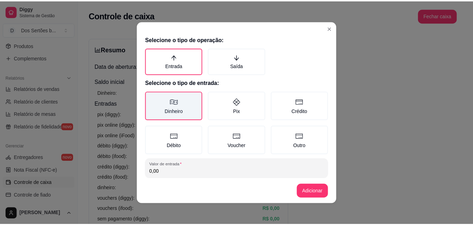
scroll to position [37, 0]
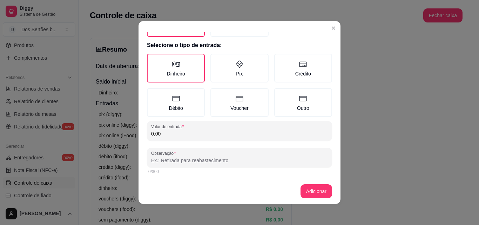
click at [170, 130] on input "0,00" at bounding box center [239, 133] width 177 height 7
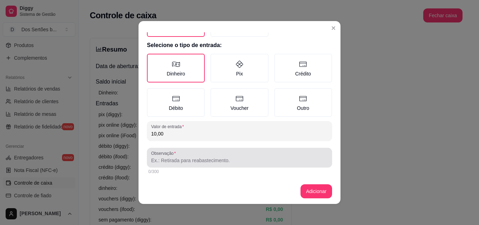
type input "10,00"
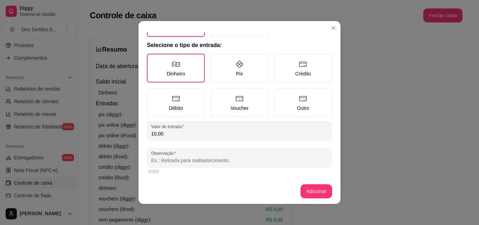
click at [176, 162] on input "Observação" at bounding box center [239, 160] width 177 height 7
type input "T"
type input "TROCO DE UM CLIENTE"
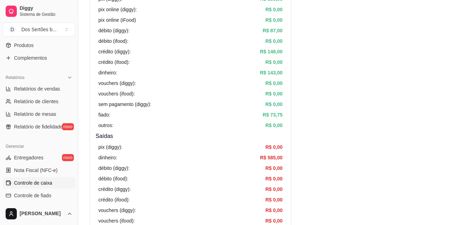
scroll to position [50, 0]
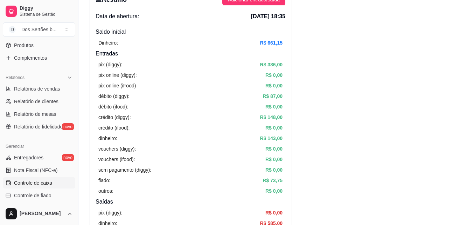
drag, startPoint x: 265, startPoint y: 117, endPoint x: 264, endPoint y: 127, distance: 9.5
click at [264, 127] on div "pix (diggy): R$ 386,00 pix online (diggy): R$ 0,00 pix online (iFood) R$ 0,00 d…" at bounding box center [191, 127] width 190 height 139
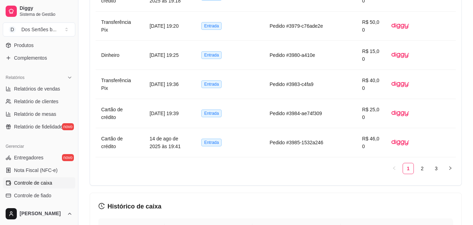
scroll to position [442, 0]
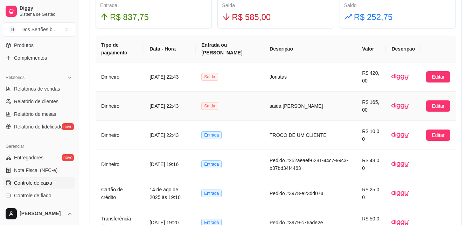
click at [319, 107] on td "saida [PERSON_NAME]" at bounding box center [310, 105] width 92 height 29
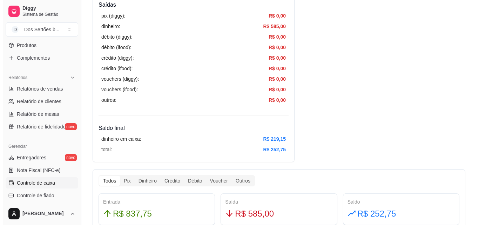
scroll to position [50, 0]
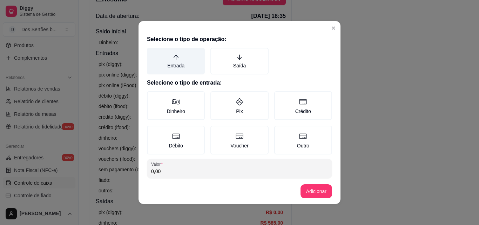
click at [180, 70] on label "Entrada" at bounding box center [176, 61] width 58 height 27
click at [152, 53] on button "Entrada" at bounding box center [149, 50] width 6 height 6
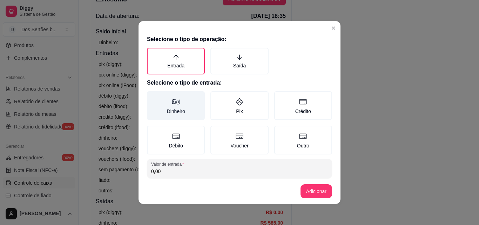
click at [172, 103] on icon at bounding box center [176, 101] width 8 height 5
click at [152, 96] on button "Dinheiro" at bounding box center [149, 94] width 6 height 6
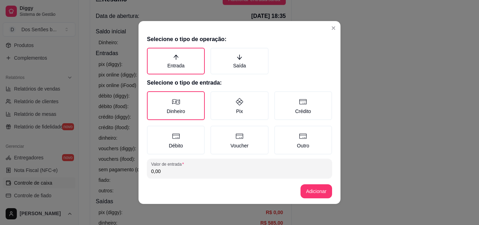
click at [161, 168] on input "0,00" at bounding box center [239, 170] width 177 height 7
type input "40,00"
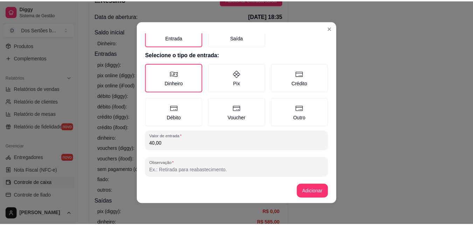
scroll to position [37, 0]
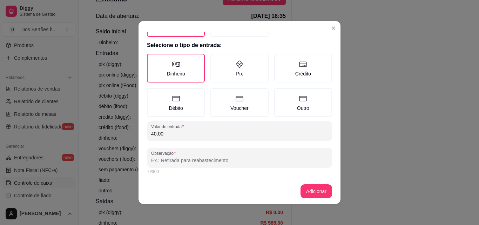
click at [189, 159] on input "Observação" at bounding box center [239, 160] width 177 height 7
type input "diferença de caixa"
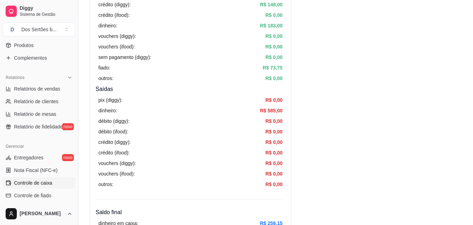
scroll to position [0, 0]
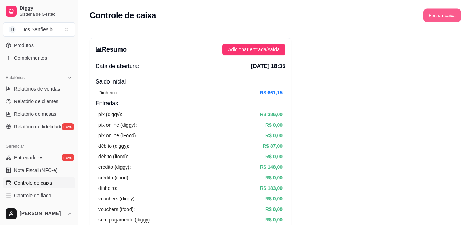
click at [432, 19] on button "Fechar caixa" at bounding box center [443, 16] width 38 height 14
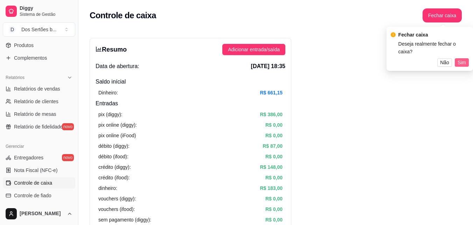
click at [460, 59] on span "Sim" at bounding box center [462, 63] width 8 height 8
